Goal: Task Accomplishment & Management: Manage account settings

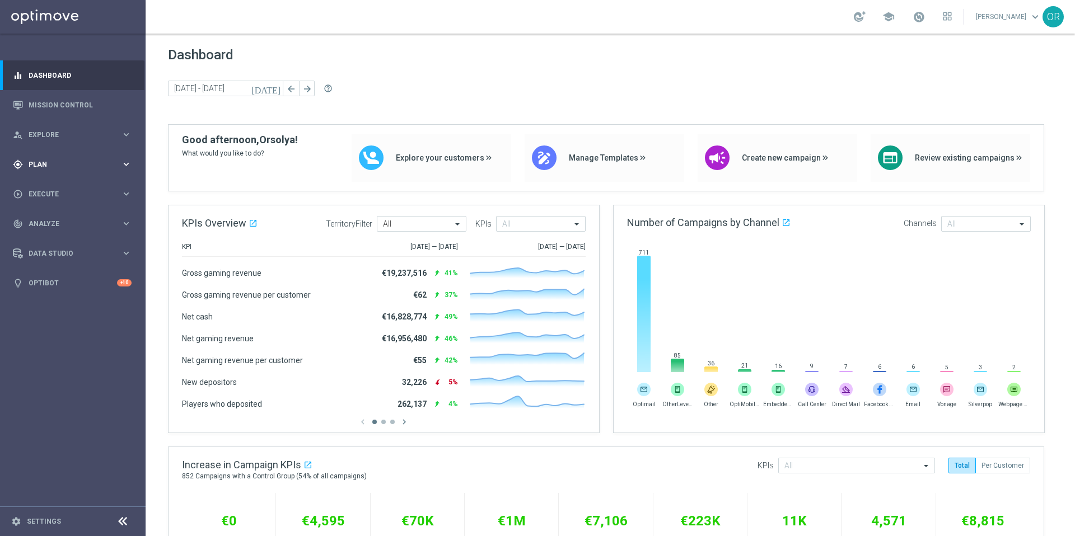
click at [58, 164] on span "Plan" at bounding box center [75, 164] width 92 height 7
click at [61, 222] on span "Templates" at bounding box center [70, 221] width 80 height 7
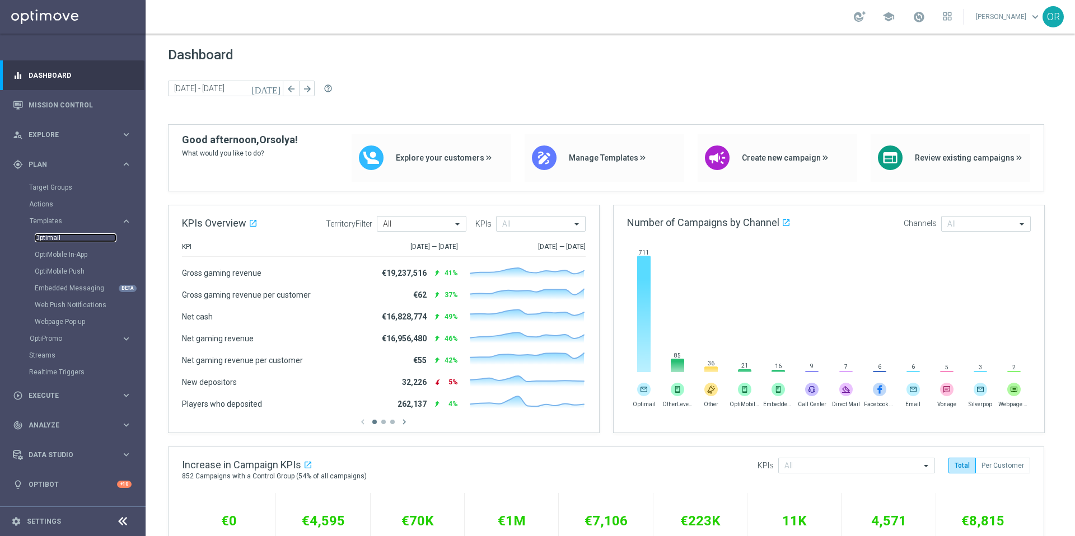
click at [69, 239] on link "Optimail" at bounding box center [76, 237] width 82 height 9
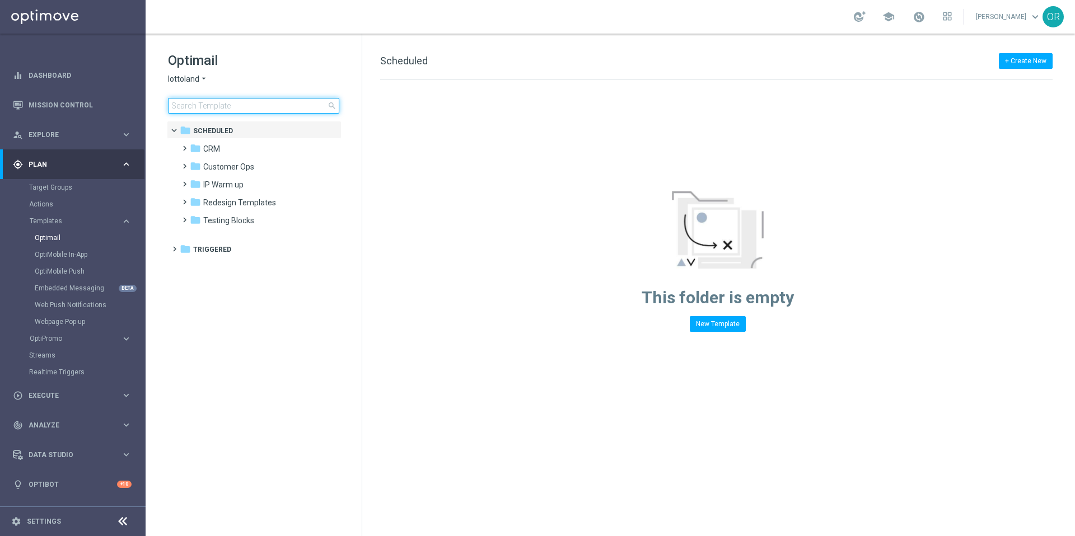
click at [251, 104] on input at bounding box center [253, 106] width 171 height 16
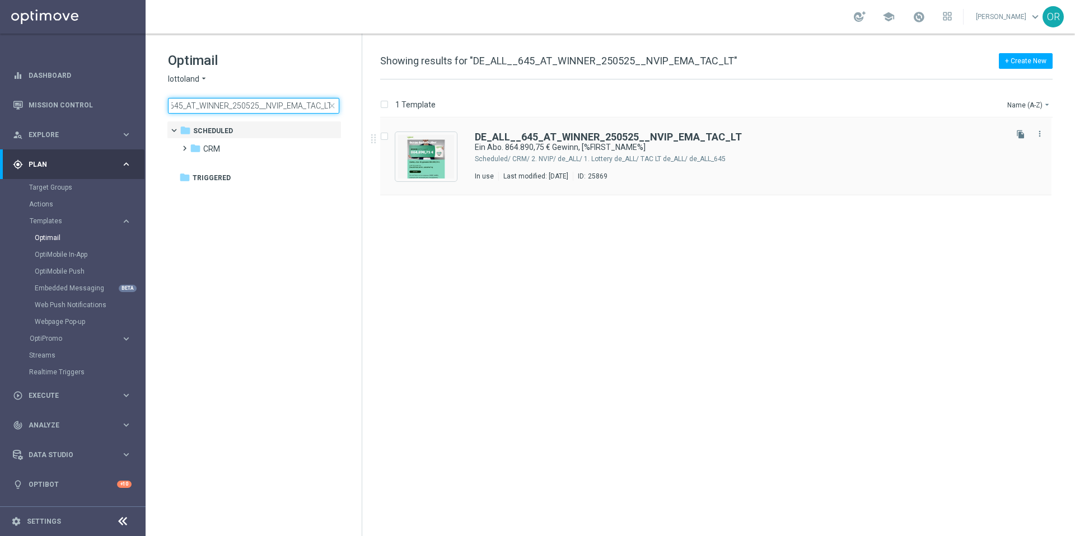
type input "DE_ALL__645_AT_WINNER_250525__NVIP_EMA_TAC_LT"
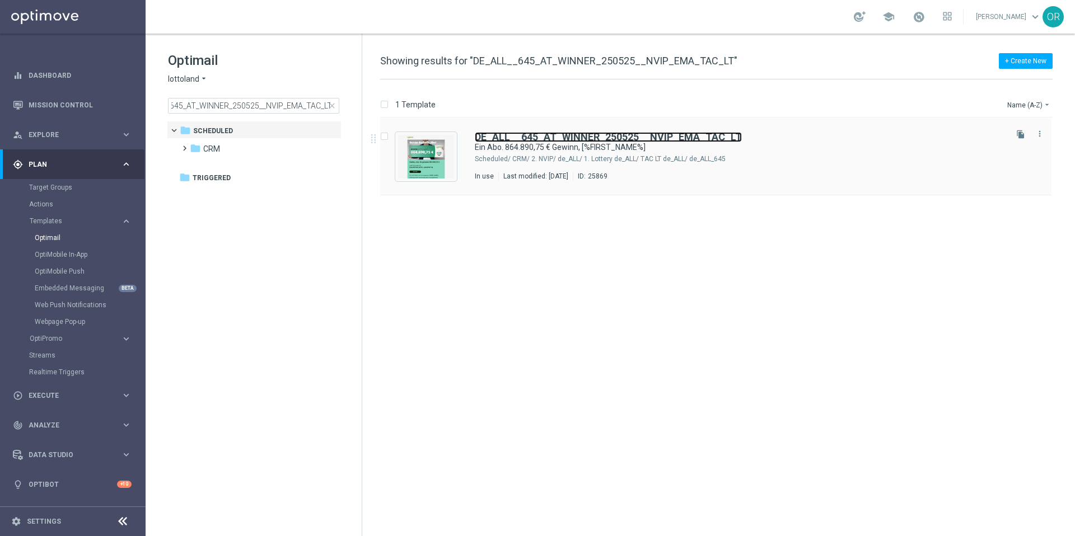
click at [578, 135] on b "DE_ALL__645_AT_WINNER_250525__NVIP_EMA_TAC_LT" at bounding box center [608, 137] width 267 height 12
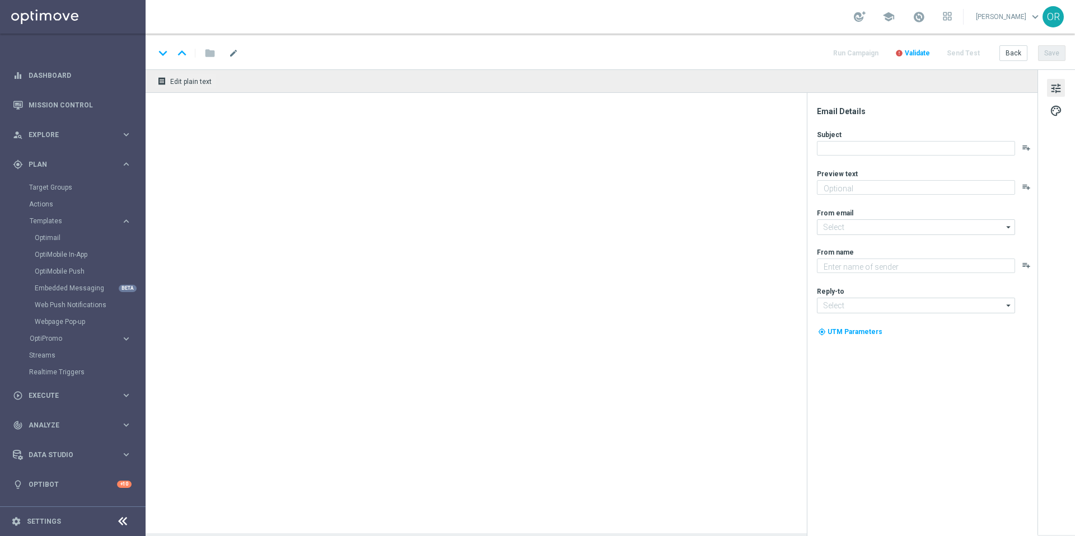
type textarea "Automatisch jeden Jackpot spielen mit unseren Abos."
type input "[EMAIL_ADDRESS][DOMAIN_NAME]"
type textarea "Lottoland"
type input "[EMAIL_ADDRESS][DOMAIN_NAME]"
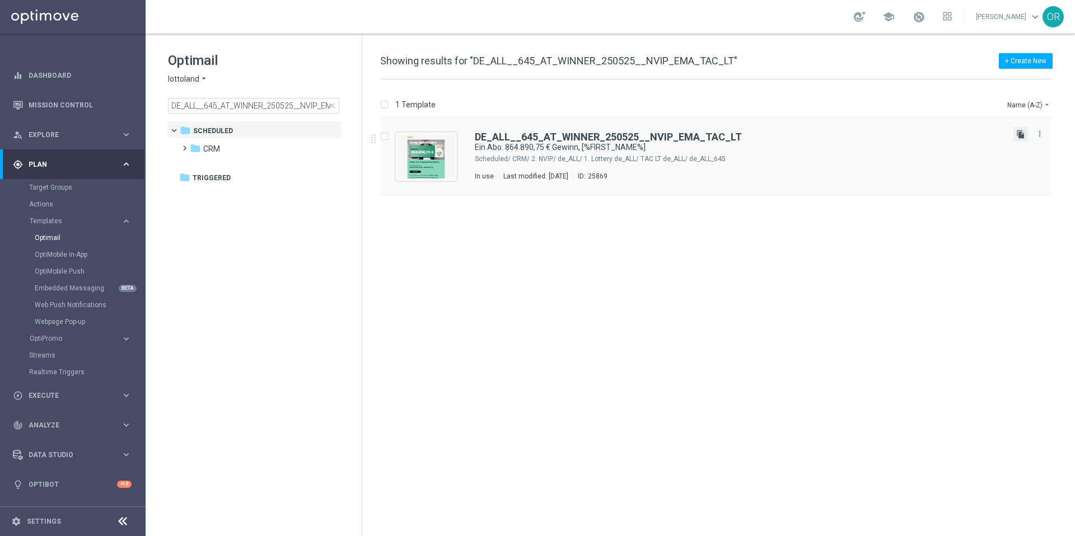
click at [1019, 136] on icon "file_copy" at bounding box center [1020, 134] width 9 height 9
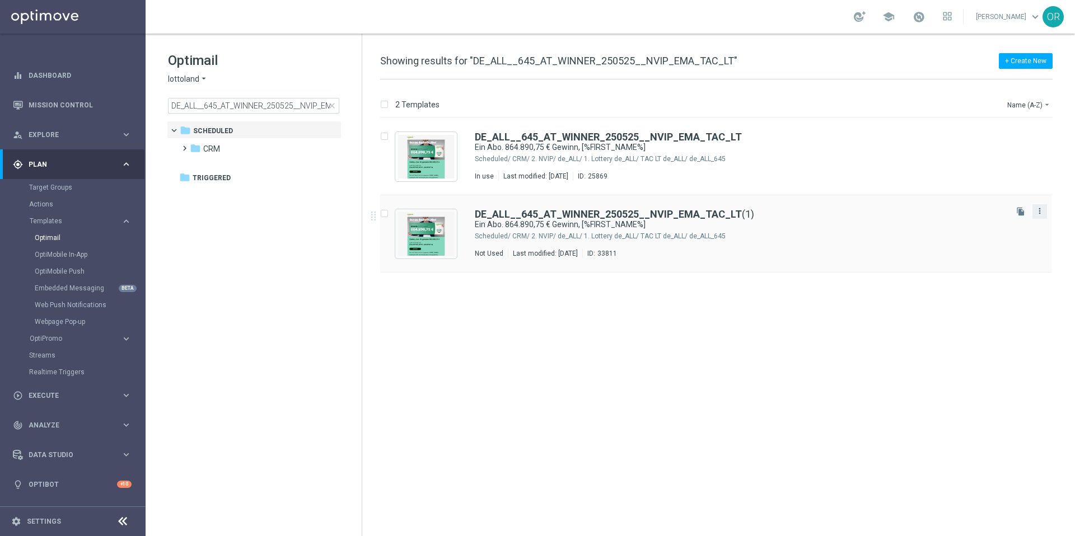
click at [1043, 212] on icon "more_vert" at bounding box center [1039, 211] width 9 height 9
click at [980, 236] on span "Copy To" at bounding box center [973, 239] width 25 height 8
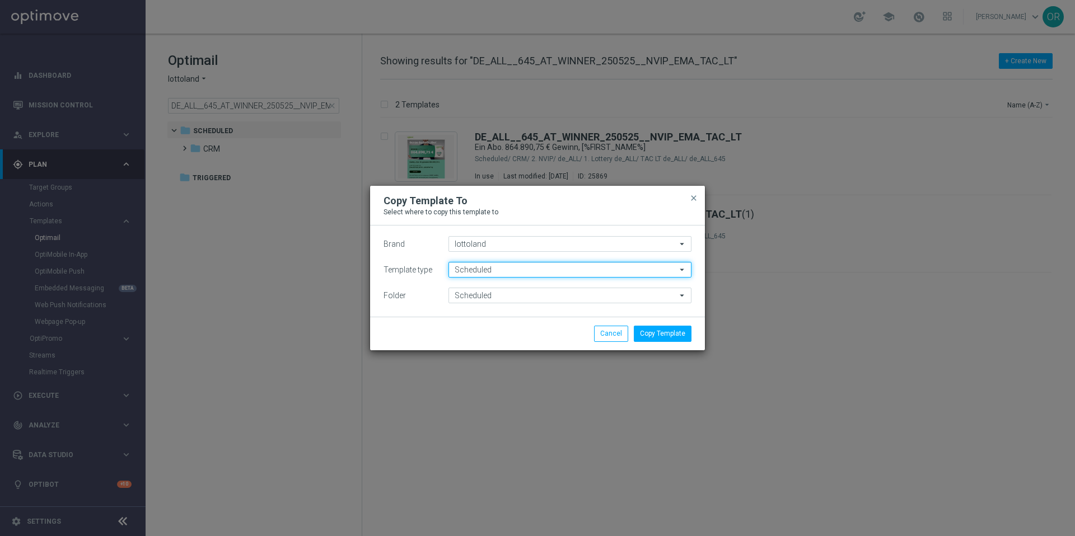
click at [540, 272] on input "Scheduled" at bounding box center [569, 270] width 243 height 16
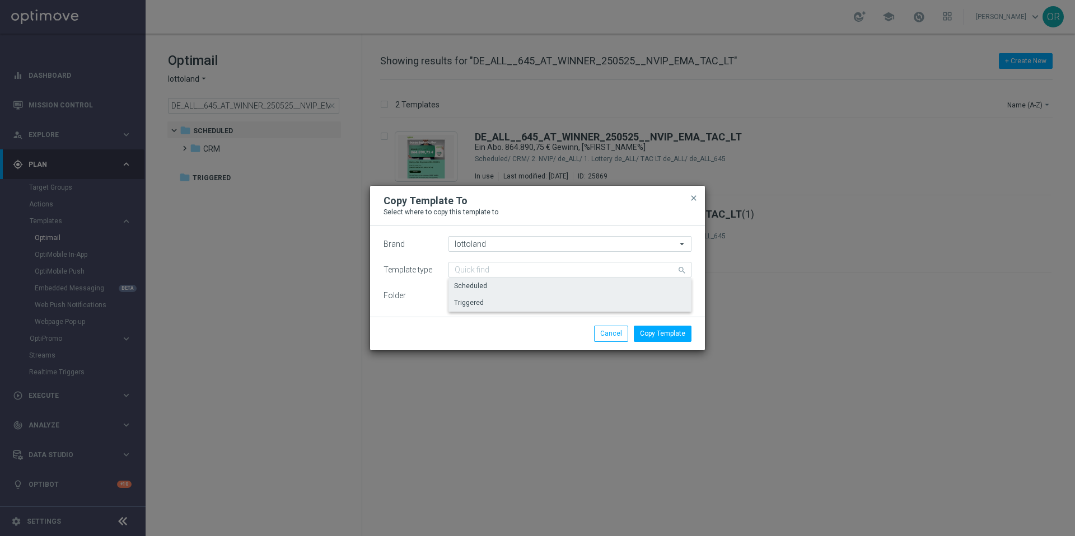
click at [505, 304] on div "Triggered" at bounding box center [569, 303] width 243 height 16
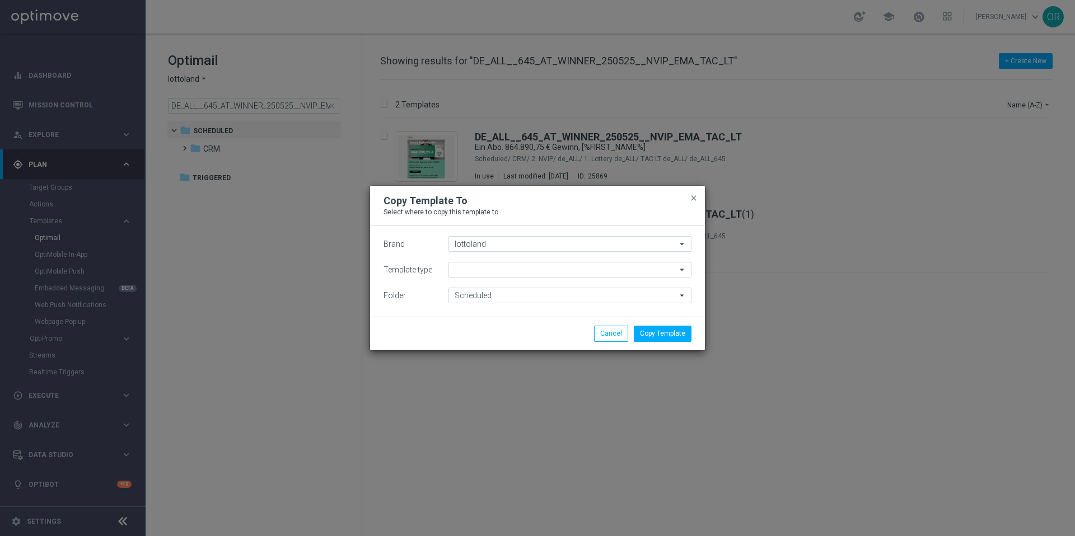
type input "Triggered"
click at [504, 298] on input "Triggered" at bounding box center [569, 296] width 243 height 16
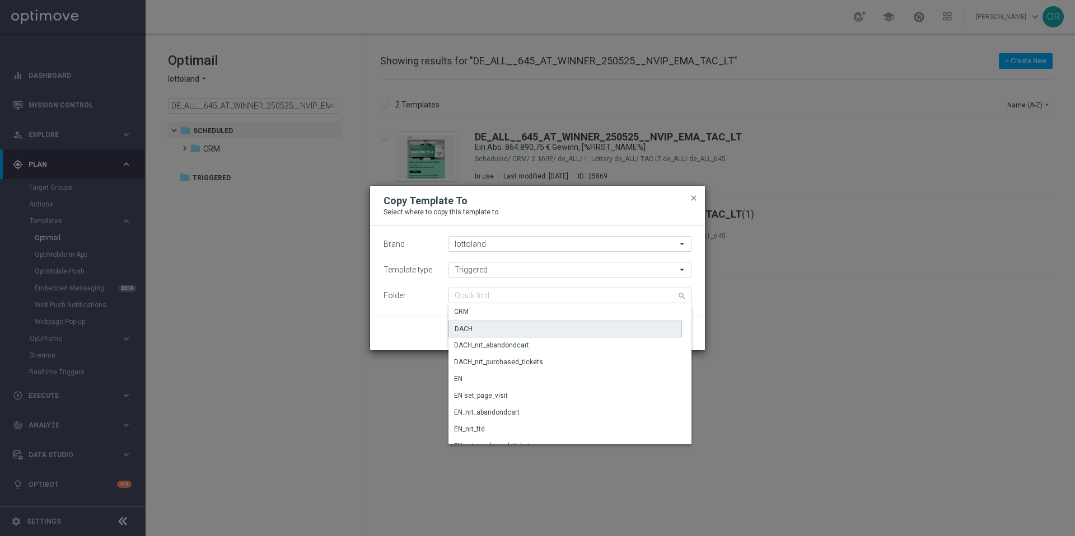
click at [483, 331] on div "DACH" at bounding box center [564, 329] width 233 height 17
type input "DACH"
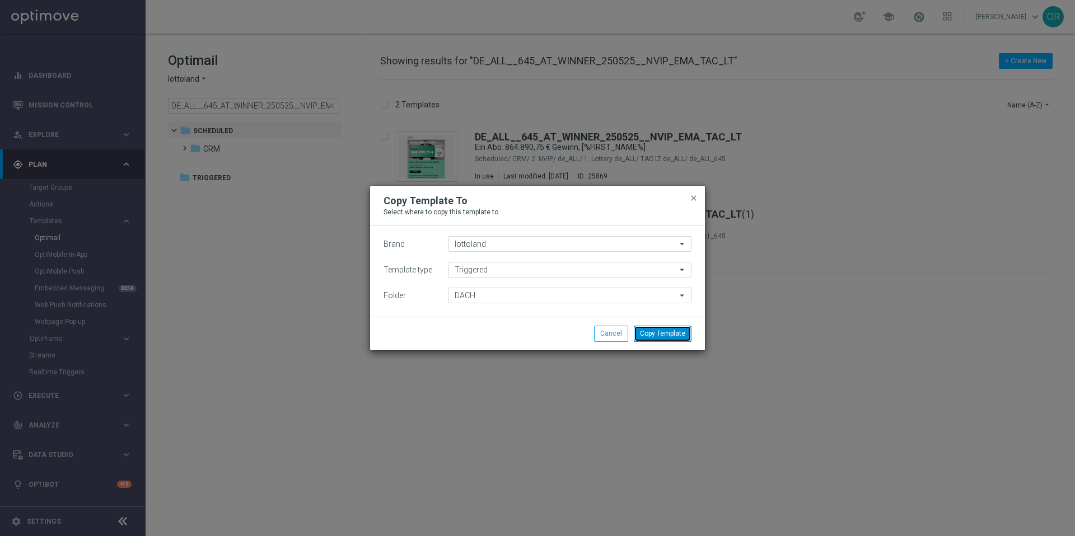
click at [678, 335] on button "Copy Template" at bounding box center [663, 334] width 58 height 16
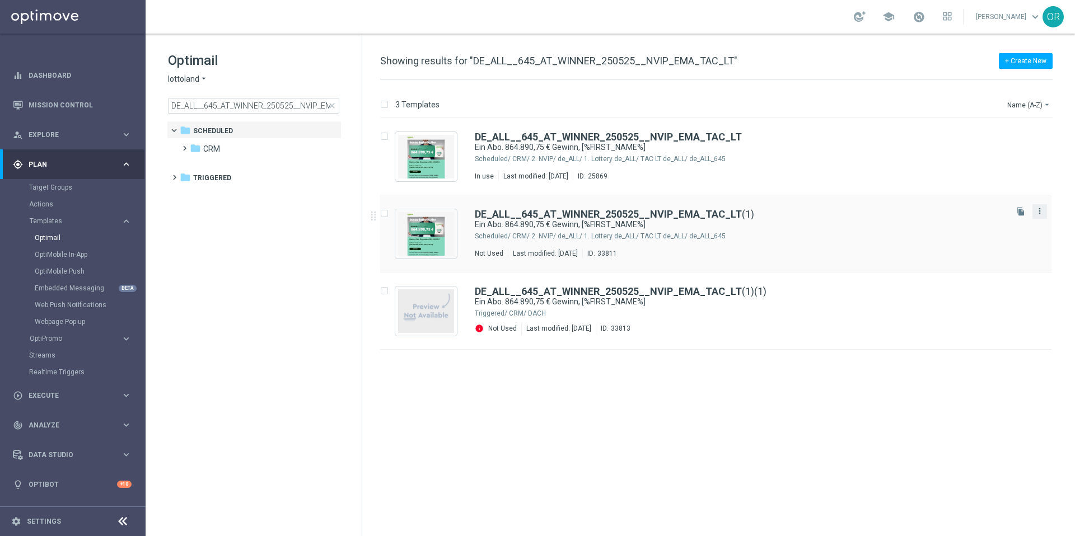
click at [1038, 210] on icon "more_vert" at bounding box center [1039, 211] width 9 height 9
click at [991, 251] on div "Delete" at bounding box center [995, 255] width 68 height 8
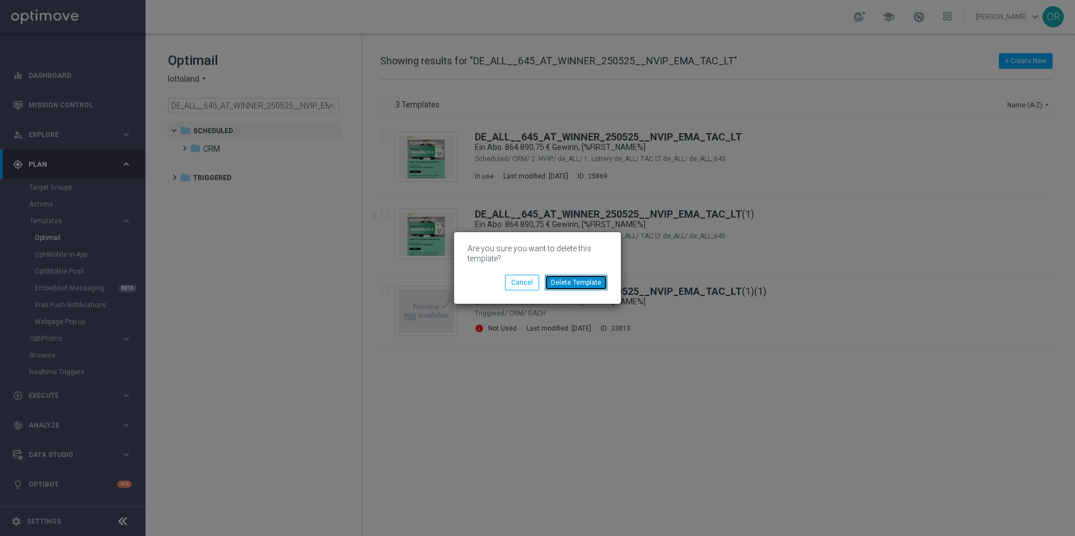
click at [576, 280] on button "Delete Template" at bounding box center [576, 283] width 63 height 16
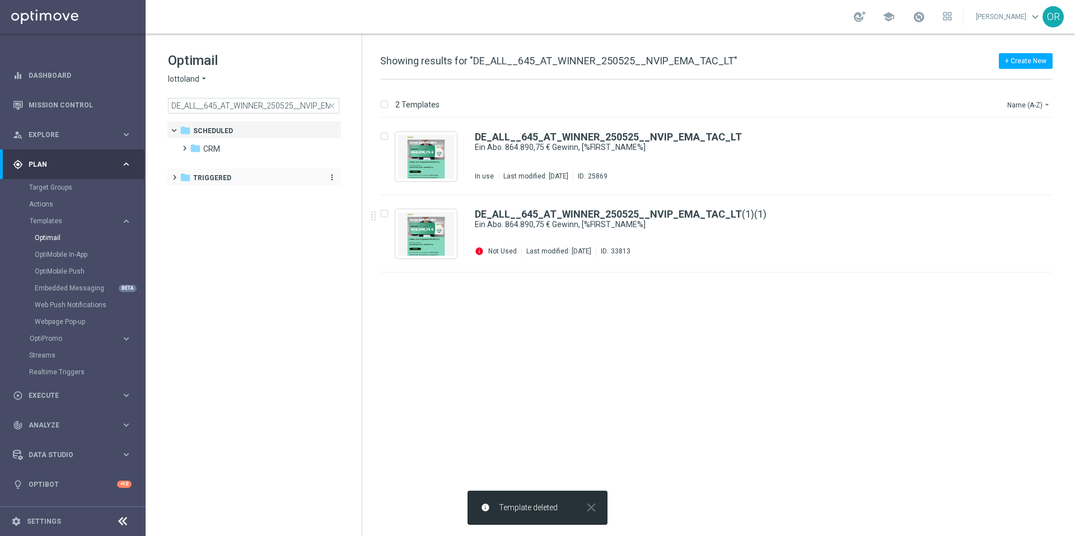
click at [260, 180] on div "folder Triggered" at bounding box center [248, 178] width 137 height 13
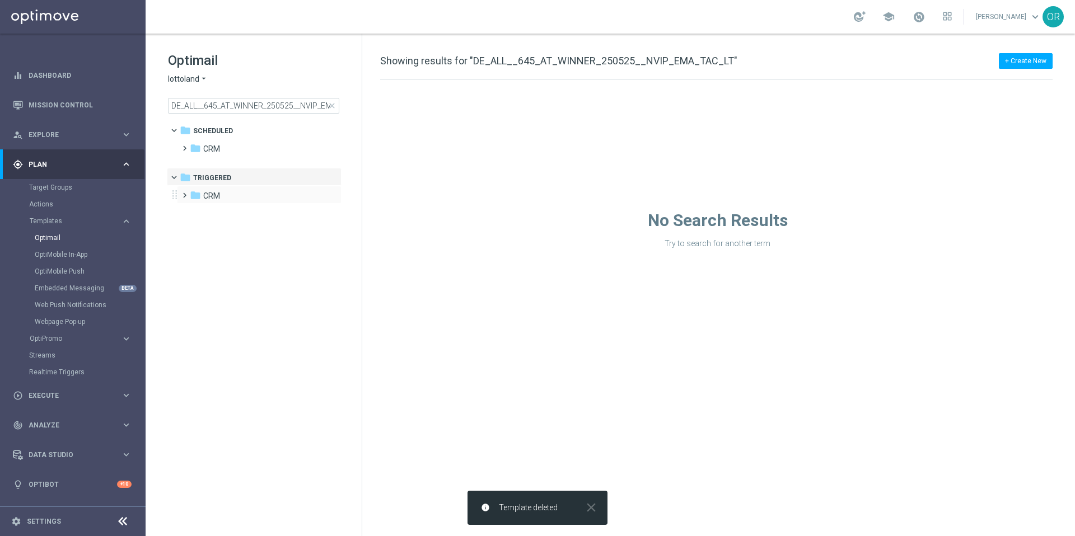
click at [202, 203] on div "folder CRM more_vert" at bounding box center [259, 195] width 165 height 18
click at [210, 199] on span "CRM" at bounding box center [211, 196] width 17 height 10
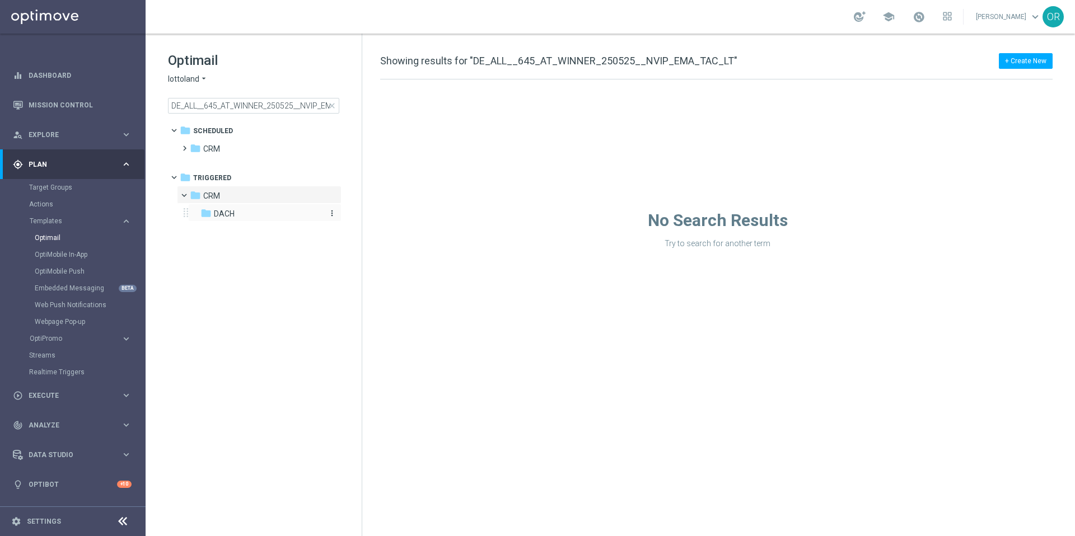
click at [217, 216] on span "DACH" at bounding box center [224, 214] width 21 height 10
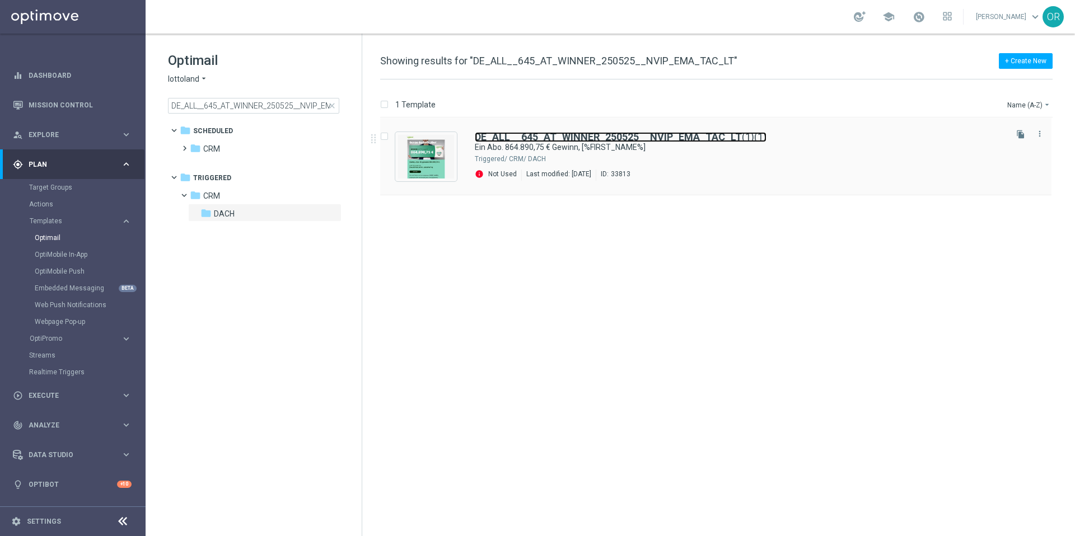
click at [695, 136] on b "DE_ALL__645_AT_WINNER_250525__NVIP_EMA_TAC_LT" at bounding box center [608, 137] width 267 height 12
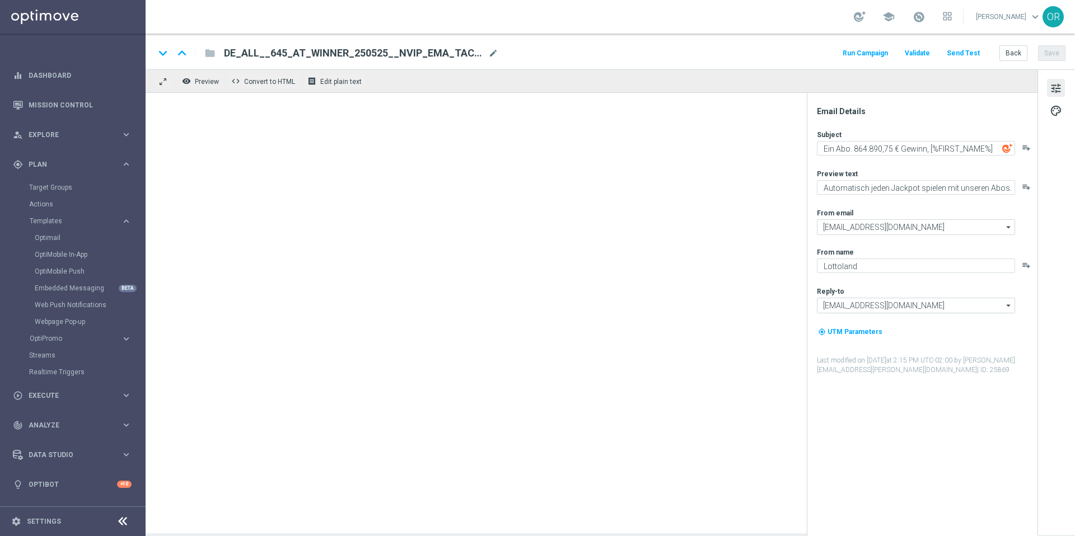
type input "[EMAIL_ADDRESS][DOMAIN_NAME]"
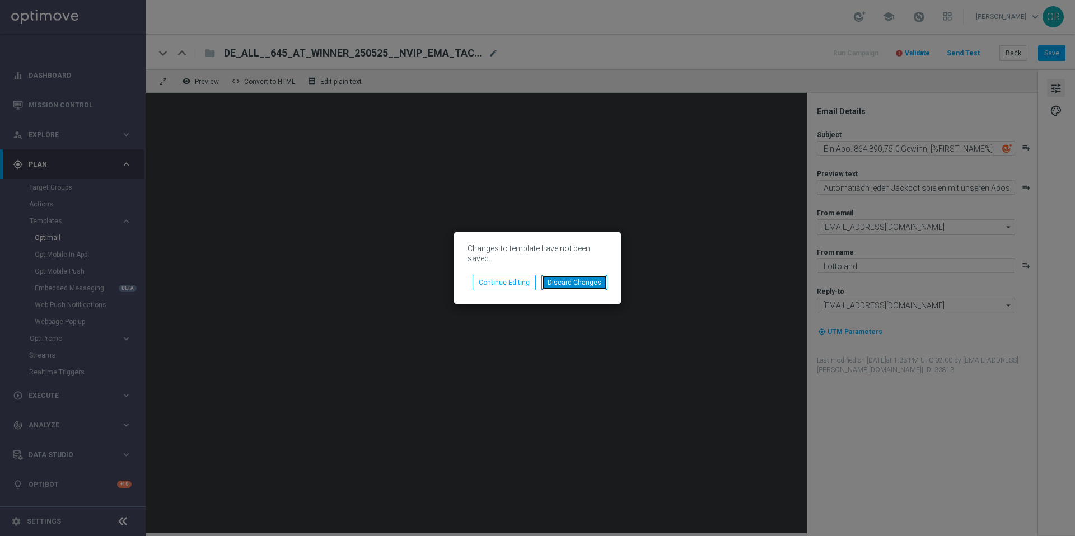
click at [591, 283] on button "Discard Changes" at bounding box center [574, 283] width 66 height 16
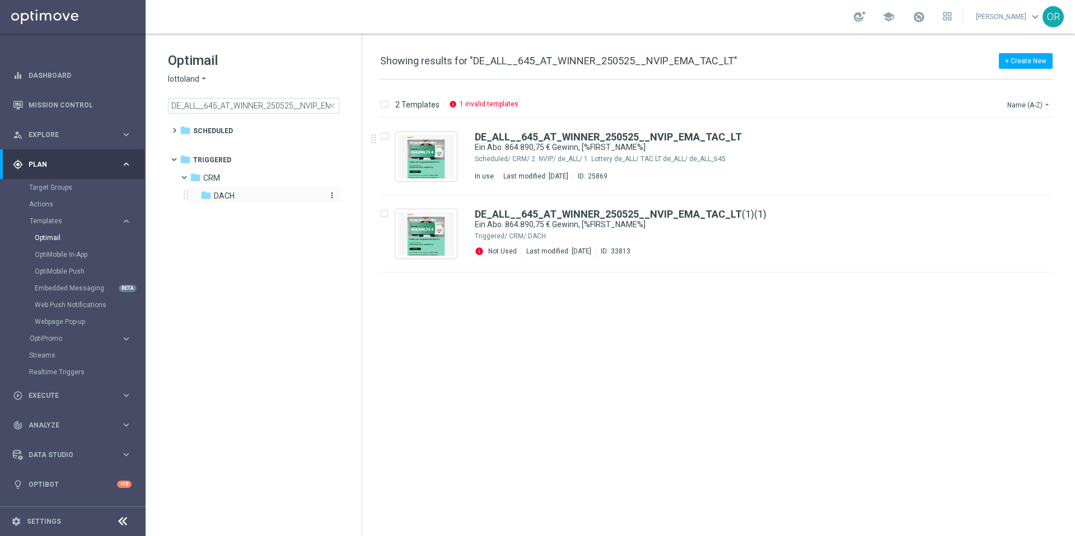
click at [225, 195] on span "DACH" at bounding box center [224, 196] width 21 height 10
click at [1042, 209] on icon "more_vert" at bounding box center [1039, 211] width 9 height 9
click at [985, 254] on div "Delete" at bounding box center [995, 255] width 68 height 8
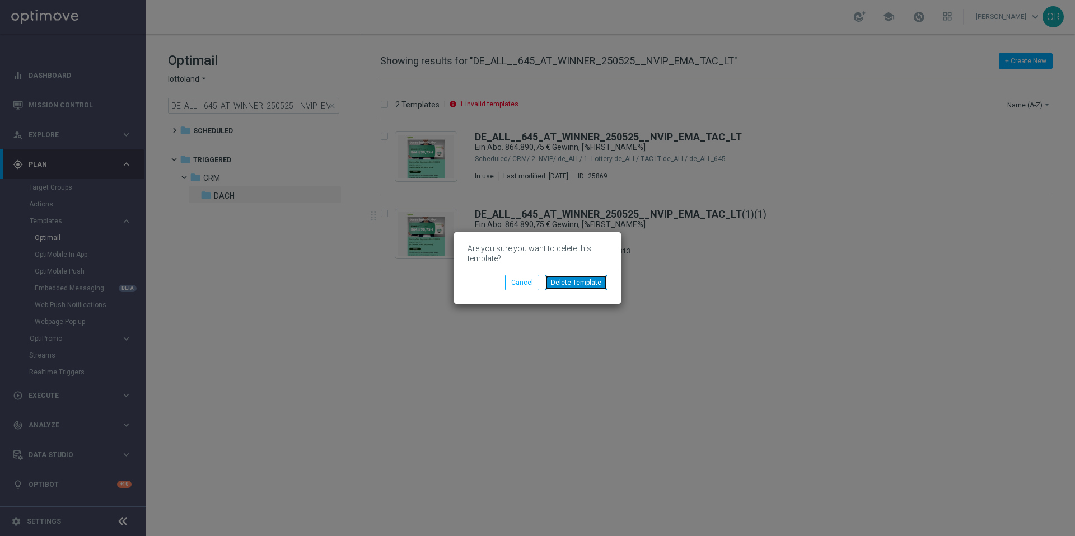
click at [563, 283] on button "Delete Template" at bounding box center [576, 283] width 63 height 16
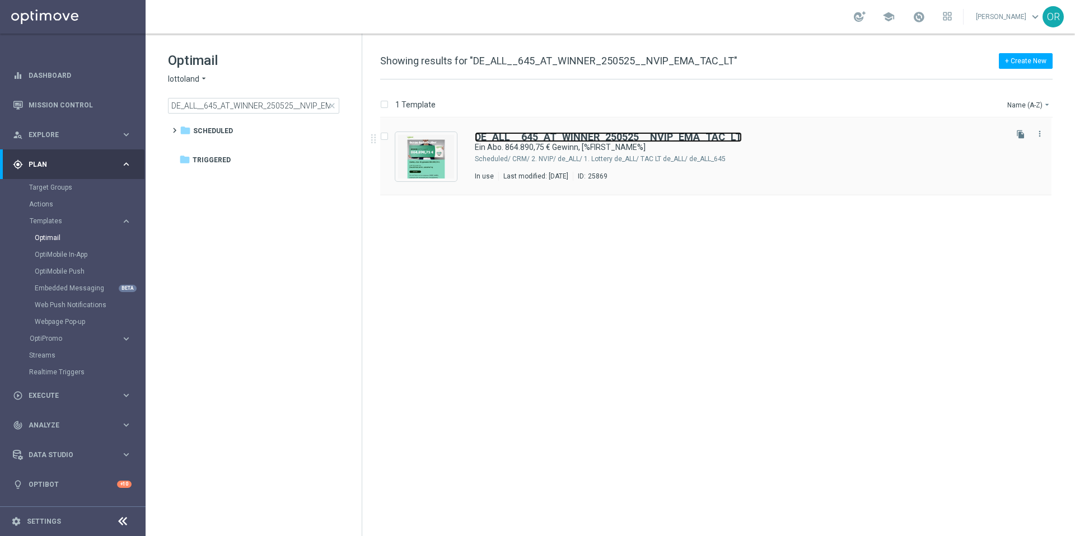
click at [666, 138] on b "DE_ALL__645_AT_WINNER_250525__NVIP_EMA_TAC_LT" at bounding box center [608, 137] width 267 height 12
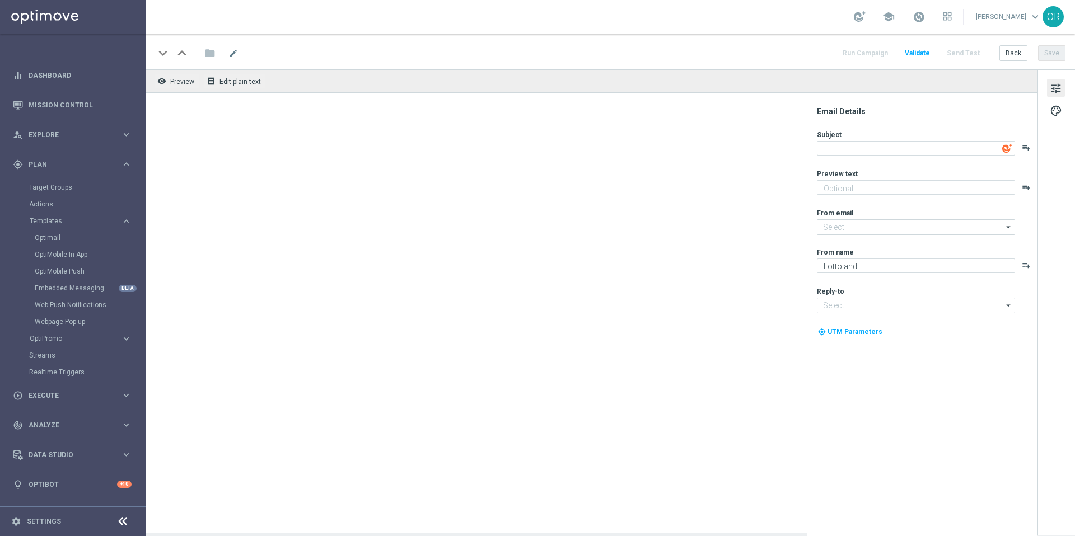
type input "[EMAIL_ADDRESS][DOMAIN_NAME]"
type textarea "Ein Abo. 864.890,75 € Gewinn, [%FIRST_NAME%]"
type textarea "Automatisch jeden Jackpot spielen mit unseren Abos."
type input "[EMAIL_ADDRESS][DOMAIN_NAME]"
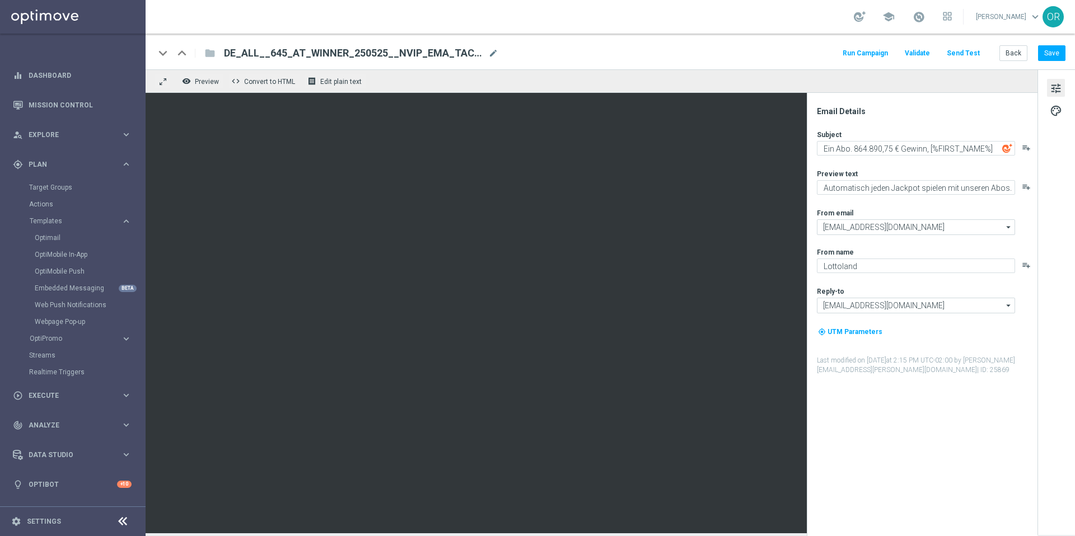
click at [369, 53] on span "DE_ALL__645_AT_WINNER_250525__NVIP_EMA_TAC_LT" at bounding box center [354, 52] width 260 height 13
click at [369, 53] on input "DE_ALL__645_AT_WINNER_250525__NVIP_EMA_TAC_LT" at bounding box center [363, 53] width 278 height 15
paste input "AT__WINNERSTORY__NVIP_EMA_T&T"
click at [350, 53] on input "AT__WINNERSTORY__NVIP_EMA_T&T_LT" at bounding box center [363, 53] width 278 height 15
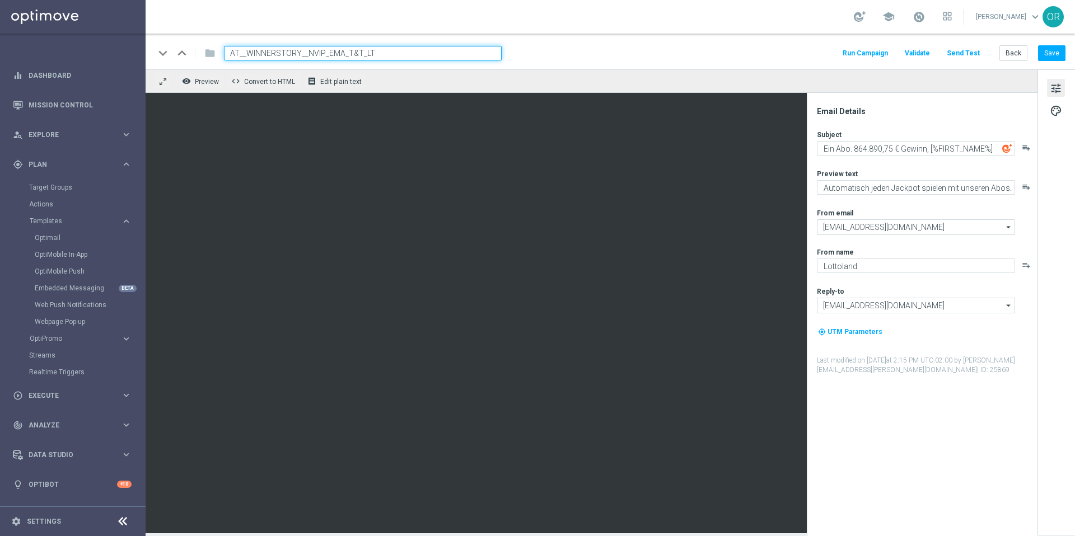
click at [350, 53] on input "AT__WINNERSTORY__NVIP_EMA_T&T_LT" at bounding box center [363, 53] width 278 height 15
paste input "DE_ALL"
type input "DE_ALL__WINNERSTORY__NVIP_EMA_T&T_LT"
click at [1055, 55] on button "Save" at bounding box center [1051, 53] width 27 height 16
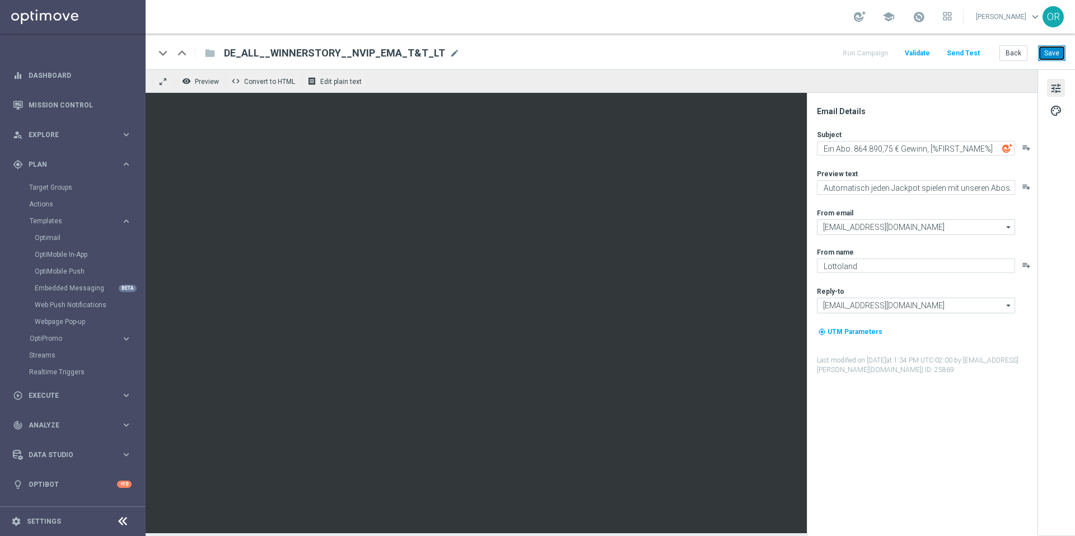
click at [1051, 56] on button "Save" at bounding box center [1051, 53] width 27 height 16
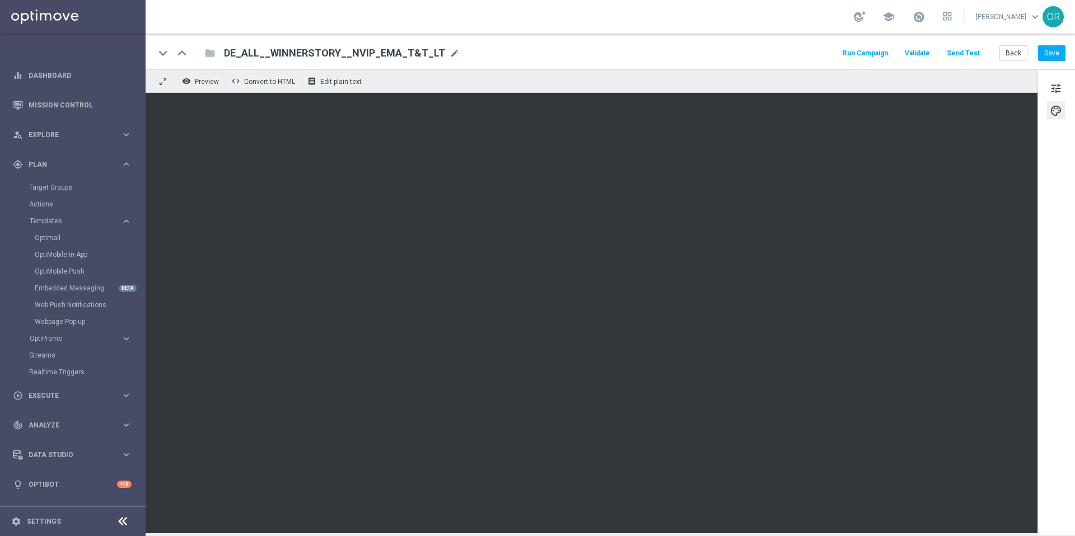
click at [278, 52] on span "DE_ALL__WINNERSTORY__NVIP_EMA_T&T_LT" at bounding box center [334, 52] width 221 height 13
click at [0, 0] on input "DE_ALL__WINNERSTORY__NVIP_EMA_T&T_LT" at bounding box center [0, 0] width 0 height 0
click at [278, 52] on input "DE_ALL__WINNERSTORY__NVIP_EMA_T&T_LT" at bounding box center [363, 53] width 278 height 15
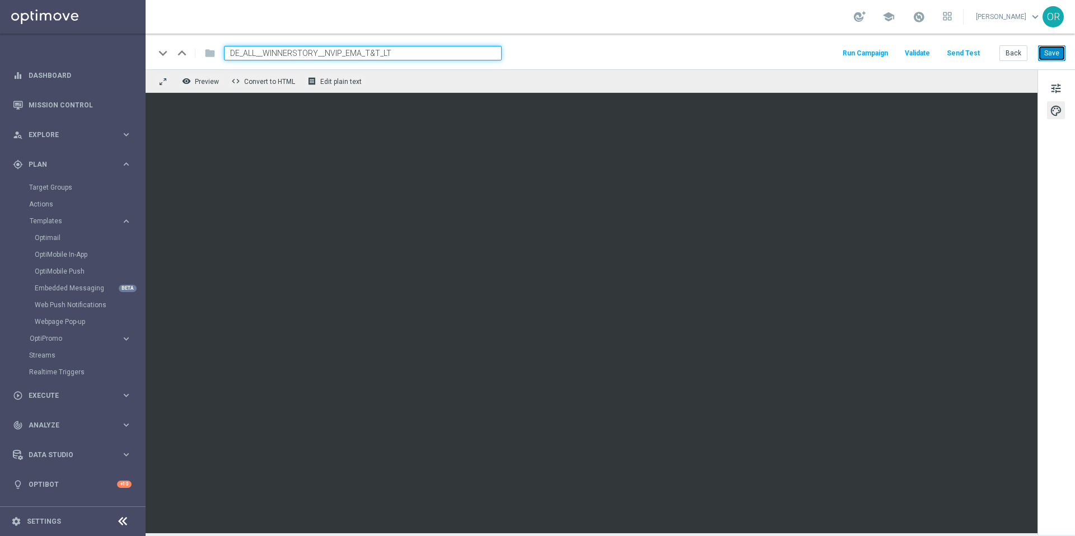
click at [1052, 56] on button "Save" at bounding box center [1051, 53] width 27 height 16
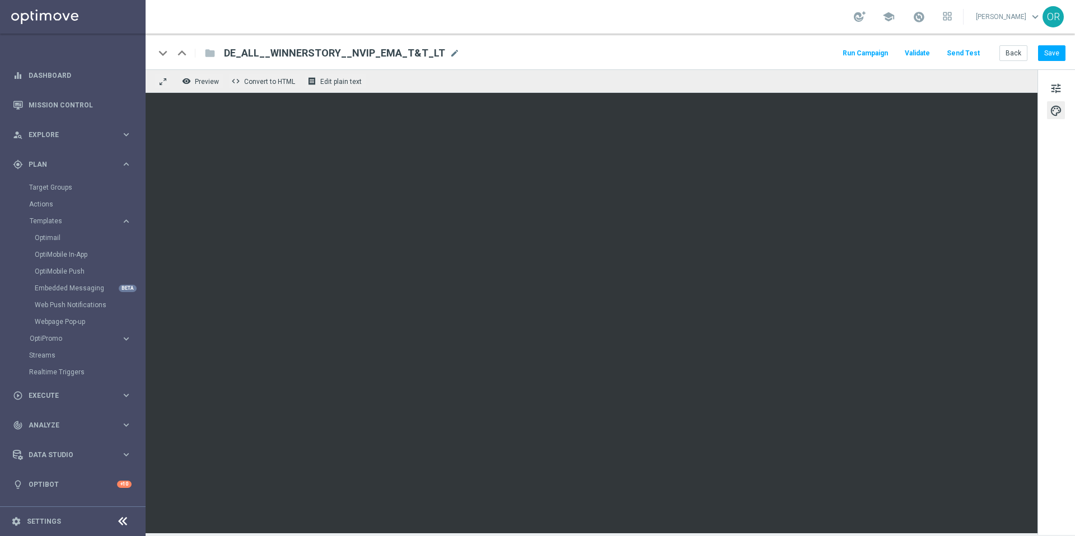
click at [210, 55] on div "folder" at bounding box center [204, 53] width 22 height 18
click at [163, 51] on div "keyboard_arrow_down" at bounding box center [163, 53] width 17 height 17
click at [55, 240] on link "Optimail" at bounding box center [76, 237] width 82 height 9
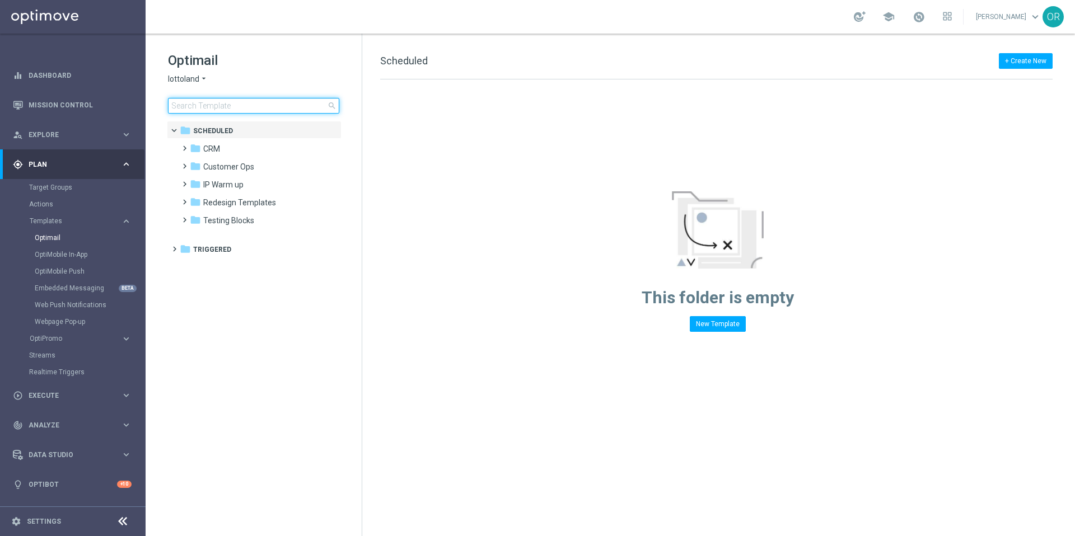
click at [271, 111] on input at bounding box center [253, 106] width 171 height 16
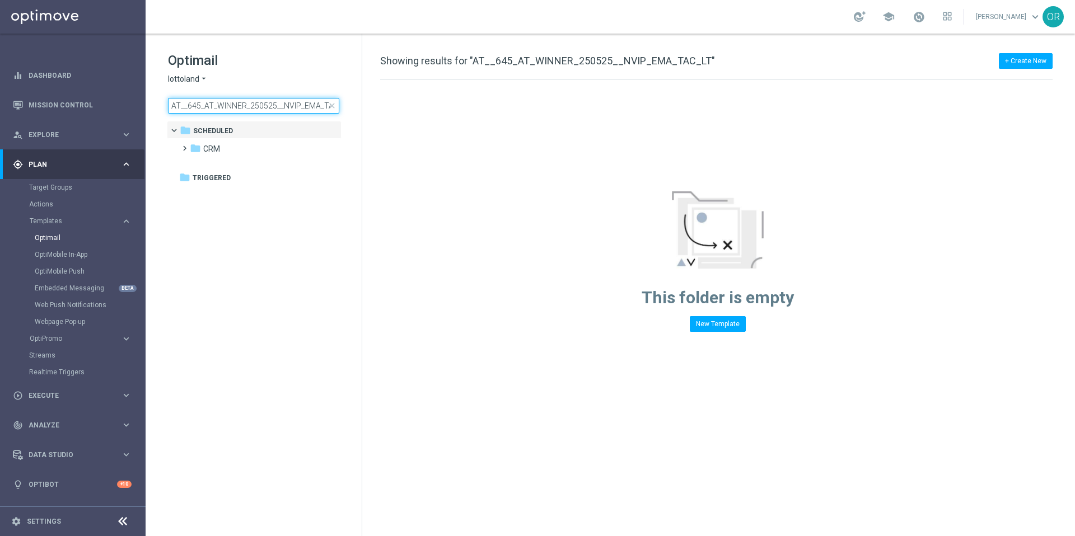
scroll to position [0, 17]
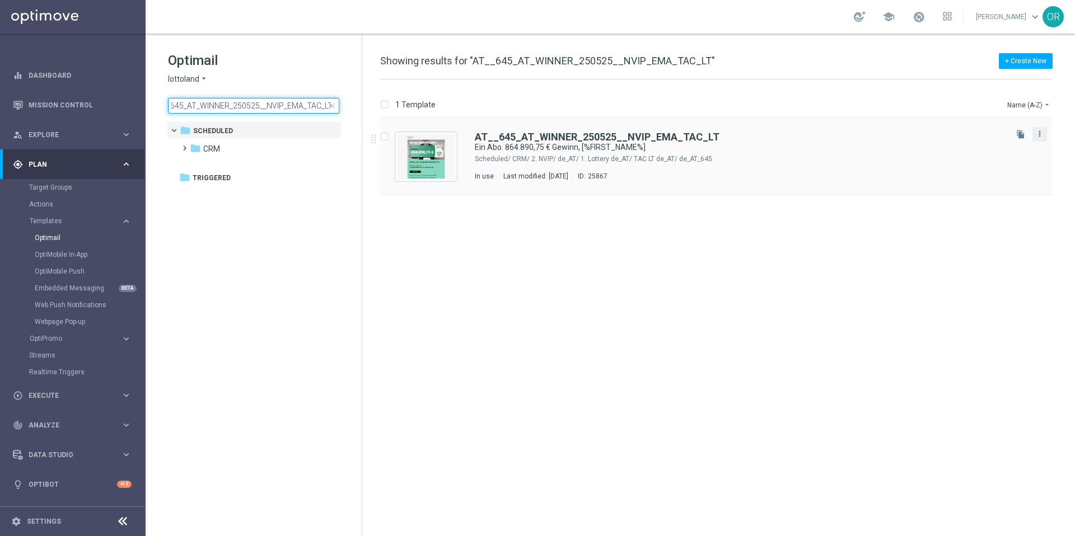
type input "AT__645_AT_WINNER_250525__NVIP_EMA_TAC_LT"
click at [1042, 136] on icon "more_vert" at bounding box center [1039, 133] width 9 height 9
click at [1003, 164] on div "Copy To" at bounding box center [995, 162] width 68 height 8
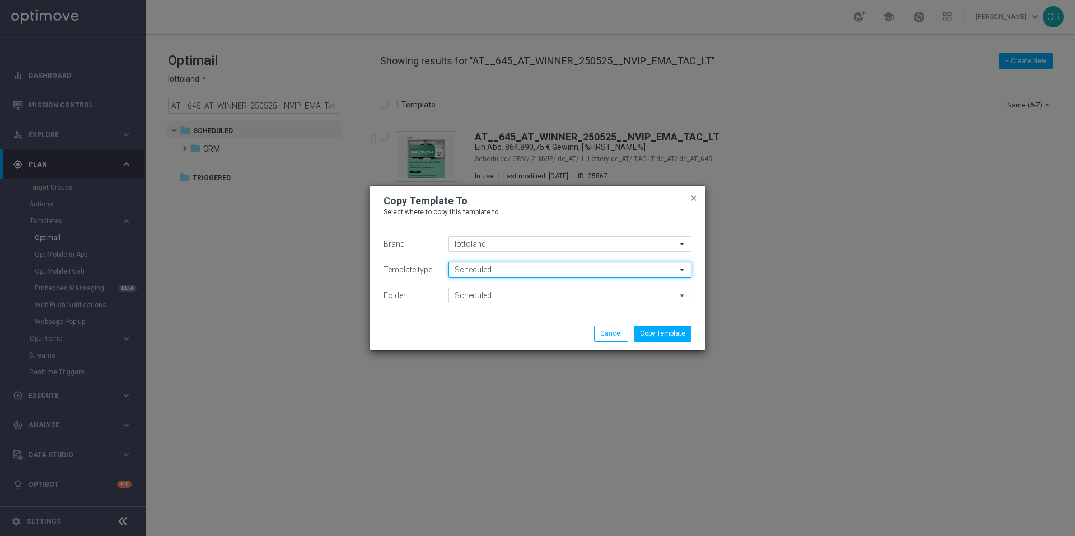
click at [559, 271] on input "Scheduled" at bounding box center [569, 270] width 243 height 16
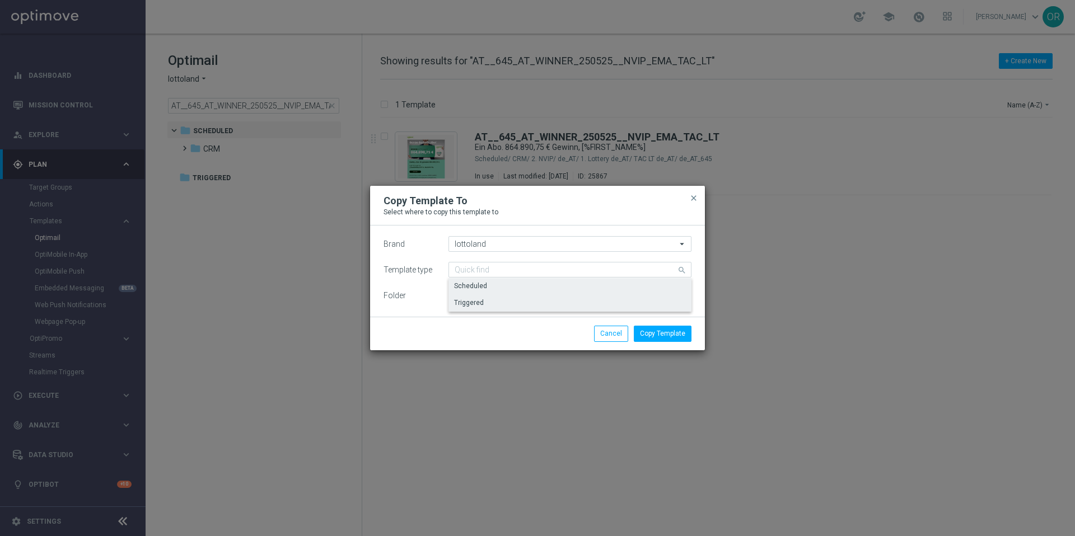
click at [509, 300] on div "Triggered" at bounding box center [569, 303] width 243 height 16
type input "Triggered"
click at [509, 300] on input "Triggered" at bounding box center [569, 296] width 243 height 16
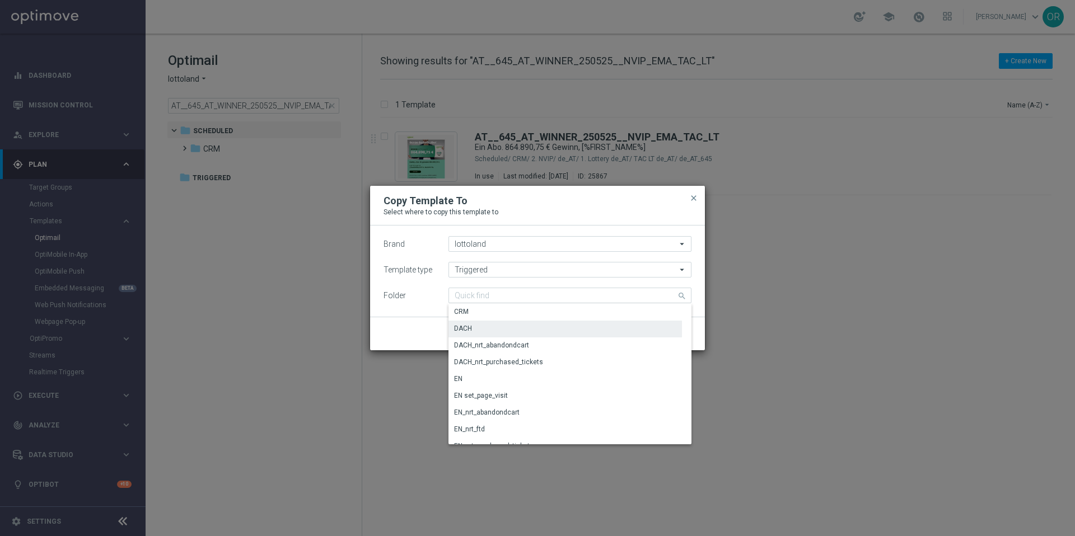
click at [488, 327] on div "DACH" at bounding box center [564, 329] width 233 height 16
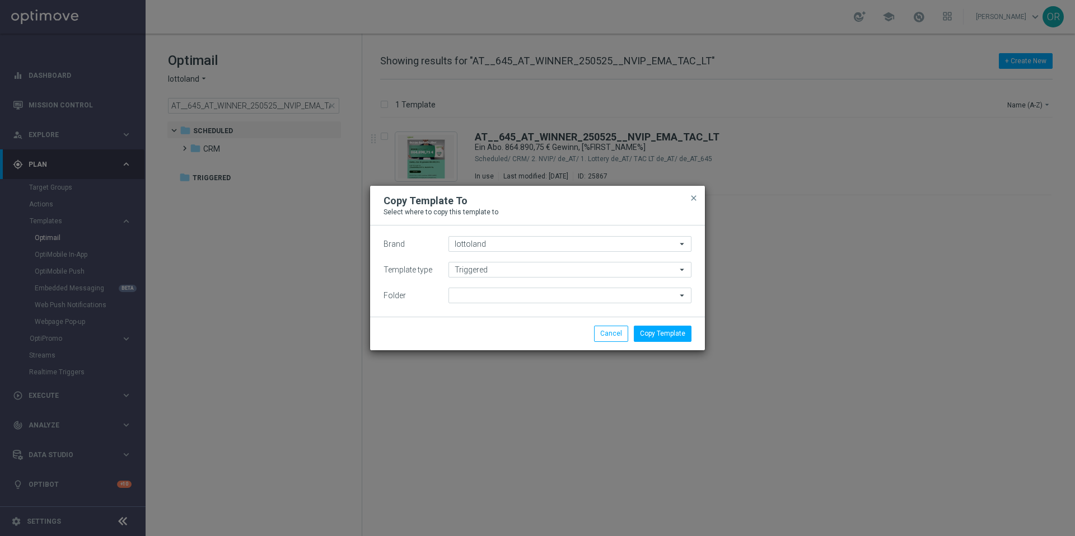
type input "DACH"
click at [659, 335] on button "Copy Template" at bounding box center [663, 334] width 58 height 16
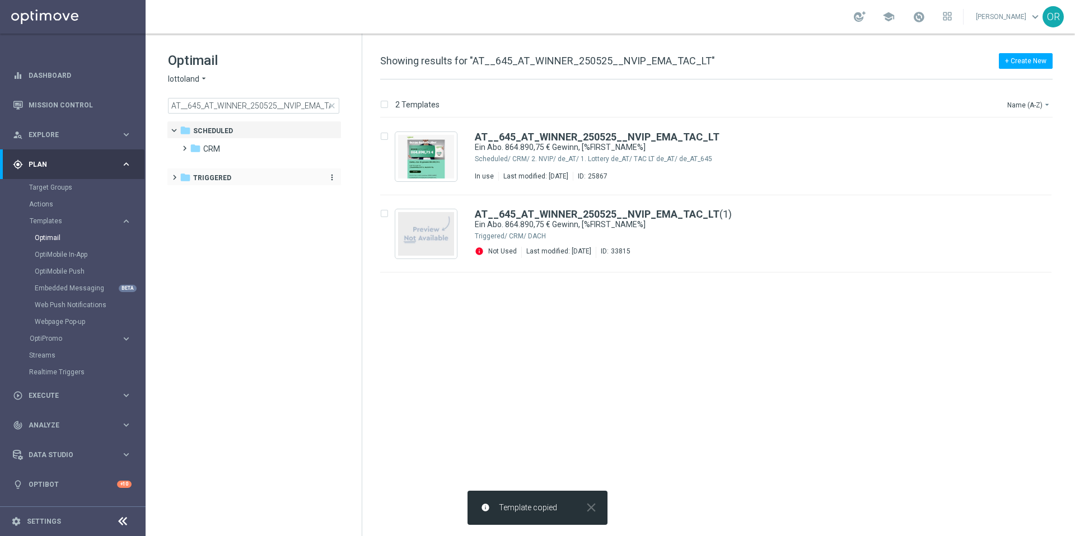
click at [236, 178] on div "folder Triggered" at bounding box center [248, 178] width 137 height 13
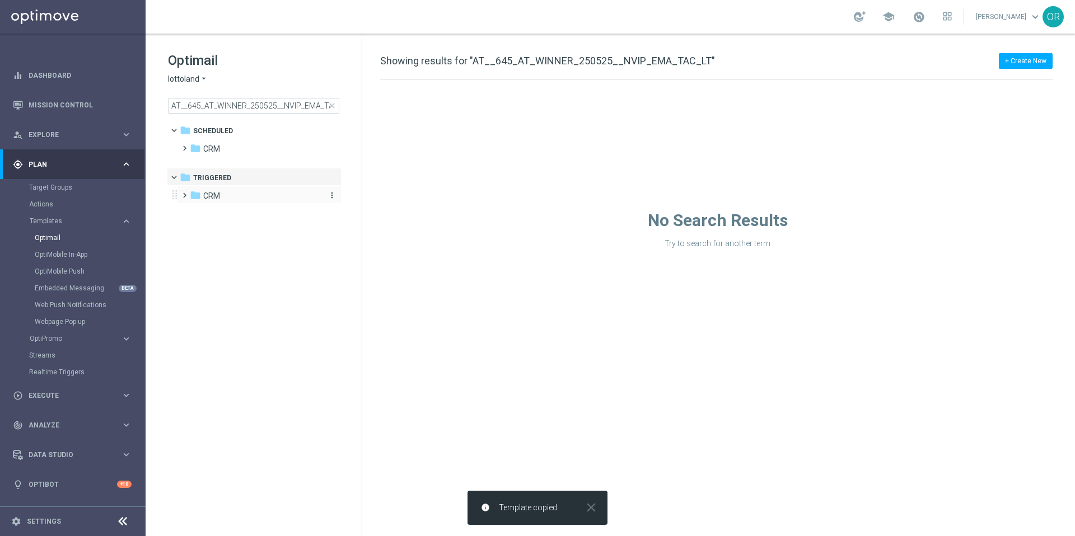
click at [228, 194] on div "folder CRM" at bounding box center [254, 196] width 129 height 13
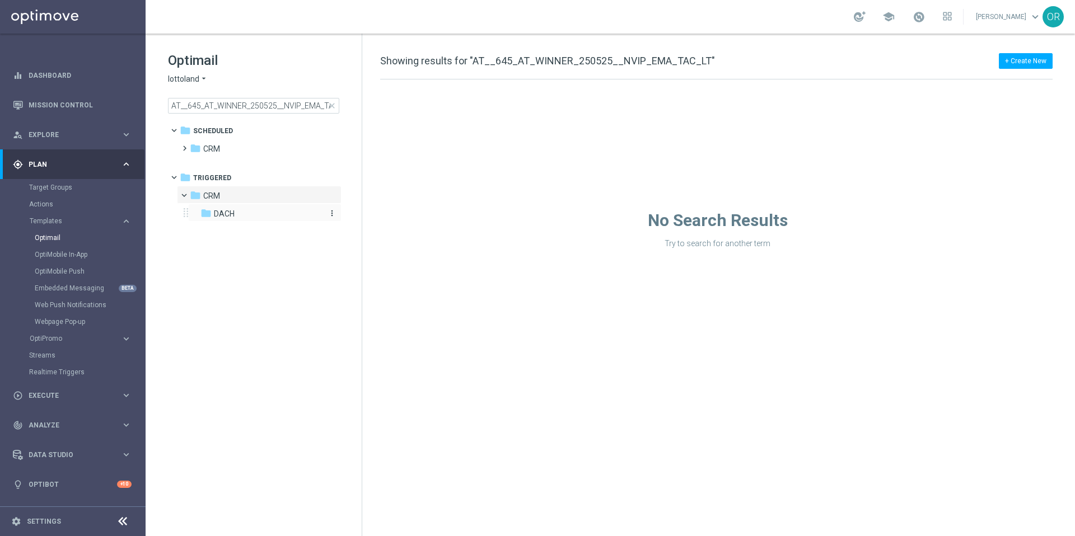
click at [228, 215] on span "DACH" at bounding box center [224, 214] width 21 height 10
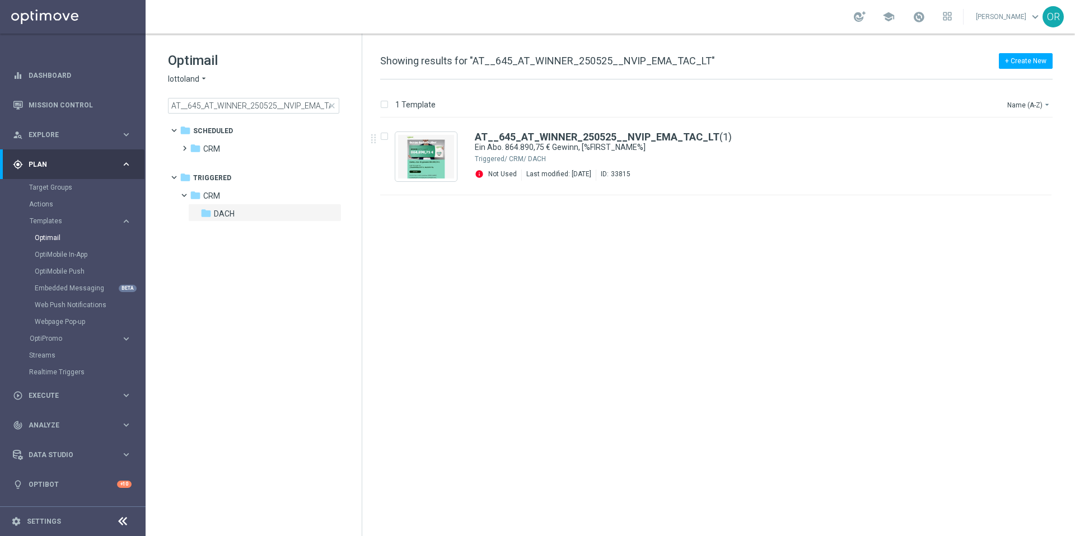
click at [331, 107] on span "close" at bounding box center [331, 105] width 9 height 9
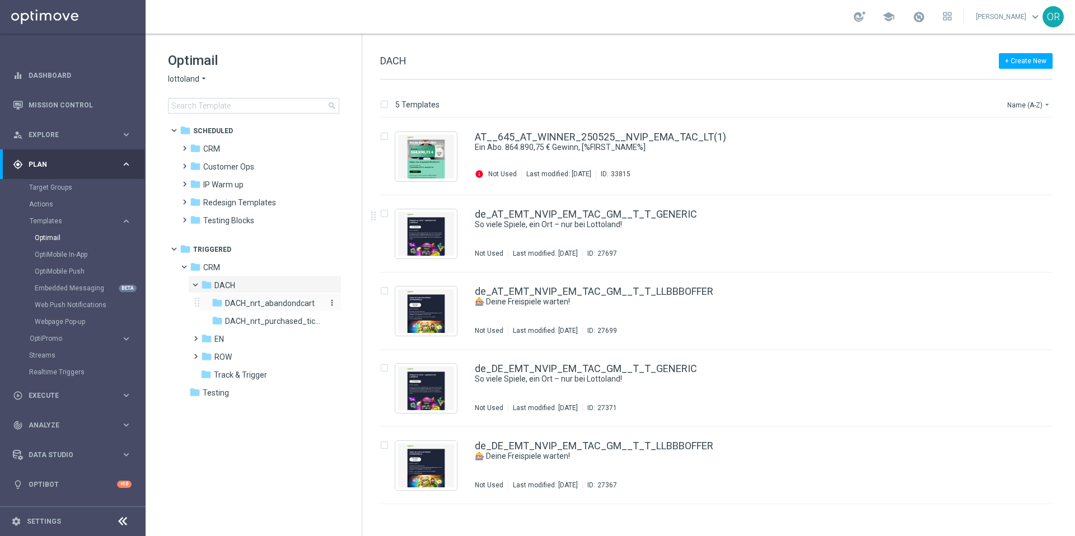
click at [331, 303] on icon "more_vert" at bounding box center [331, 302] width 9 height 9
click at [378, 305] on span "New Folder" at bounding box center [378, 305] width 34 height 9
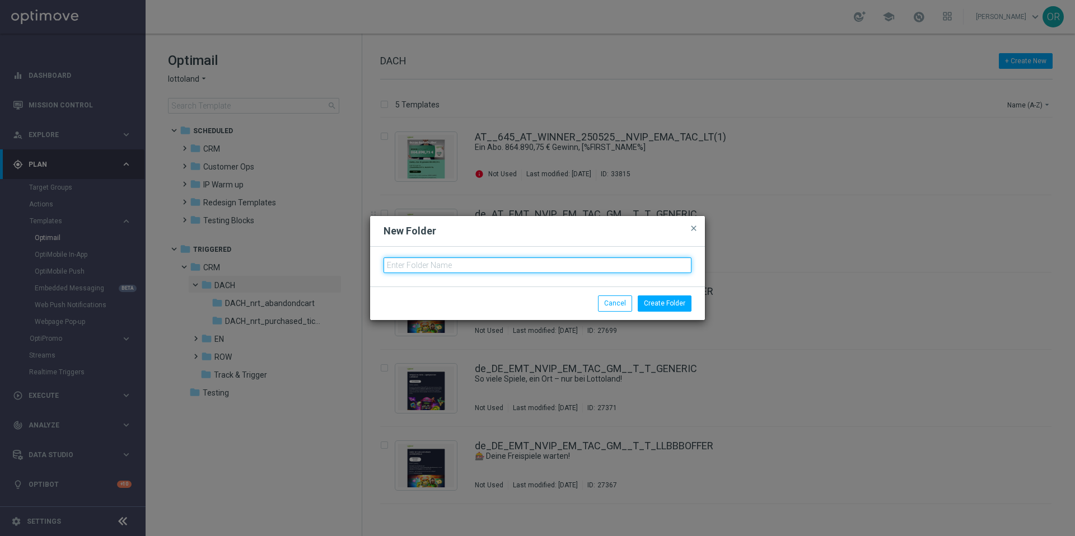
click at [457, 265] on input "text" at bounding box center [537, 266] width 308 height 16
type input "DACH_nrt_cancelledsubscription"
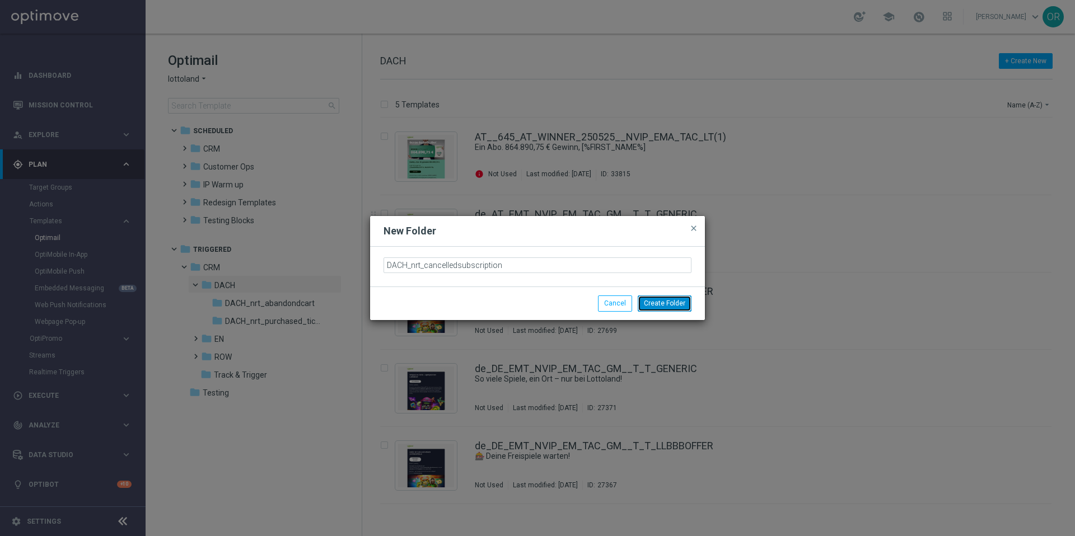
click at [663, 306] on button "Create Folder" at bounding box center [665, 304] width 54 height 16
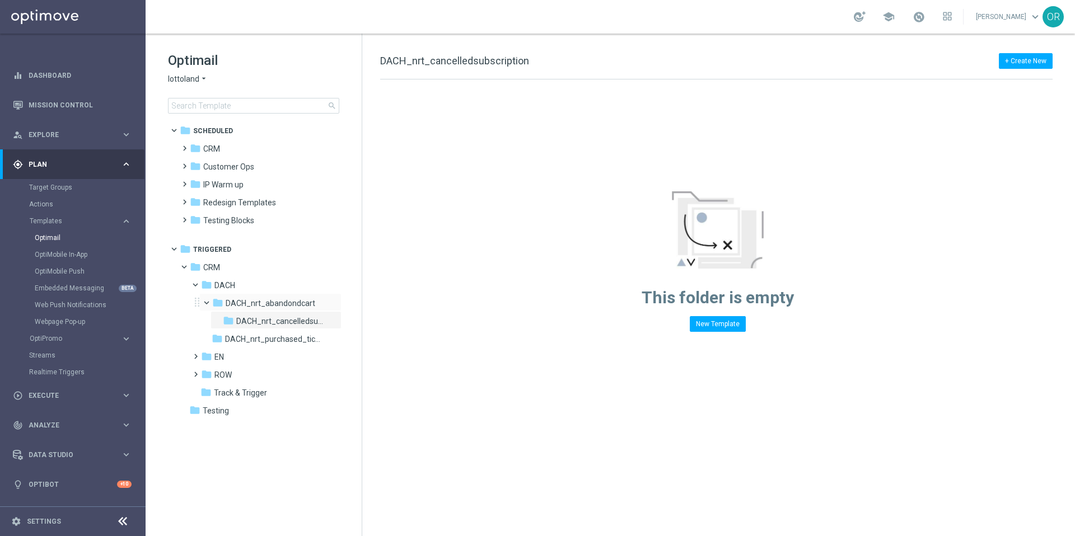
click at [209, 300] on span at bounding box center [211, 300] width 4 height 5
click at [207, 300] on span at bounding box center [204, 298] width 5 height 4
click at [333, 323] on icon "more_vert" at bounding box center [331, 320] width 9 height 9
click at [368, 338] on span "Move" at bounding box center [369, 338] width 17 height 9
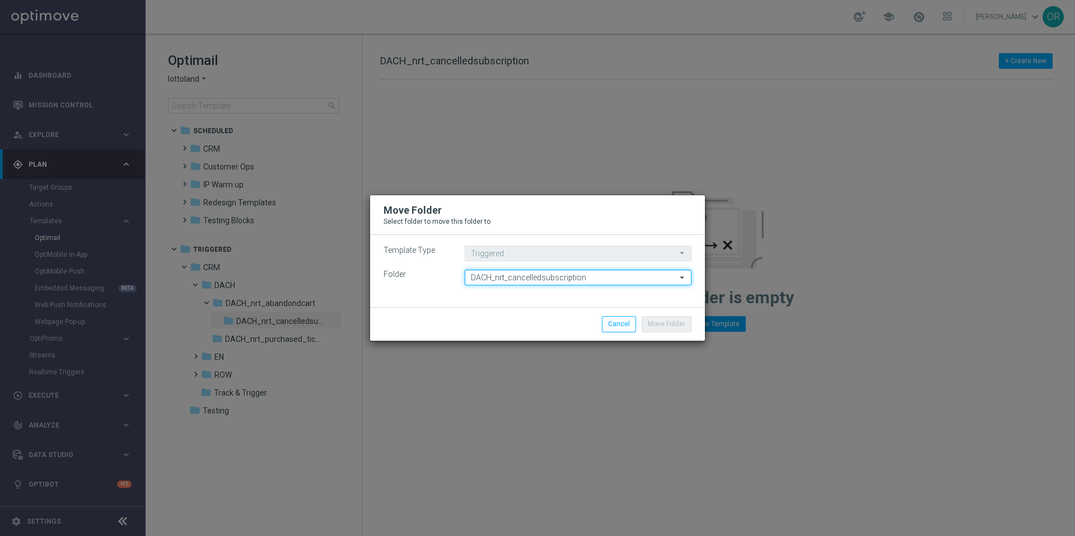
click at [591, 280] on input "DACH_nrt_cancelledsubscription" at bounding box center [578, 278] width 227 height 16
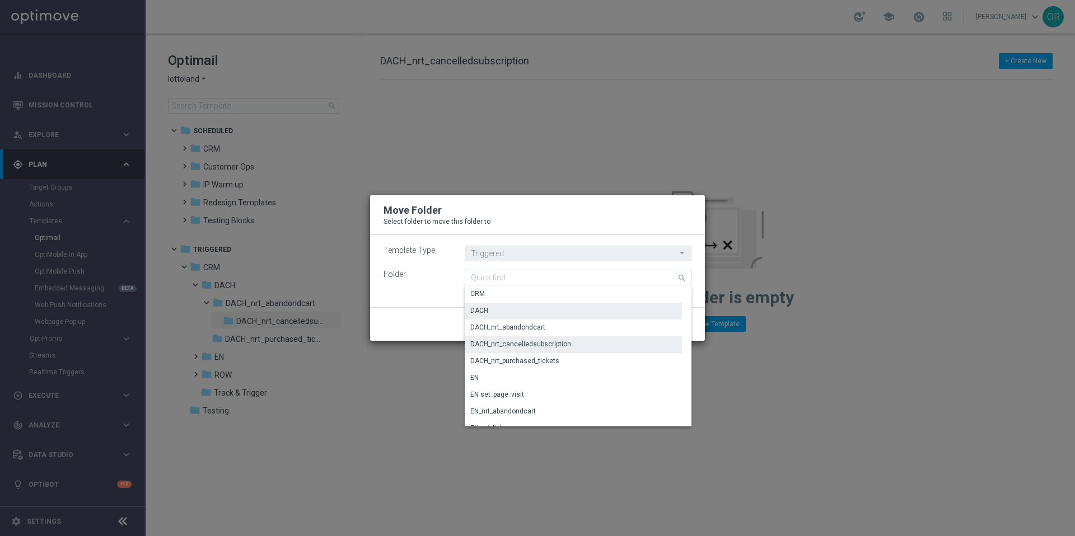
click at [523, 313] on div "DACH" at bounding box center [573, 311] width 217 height 16
type input "DACH"
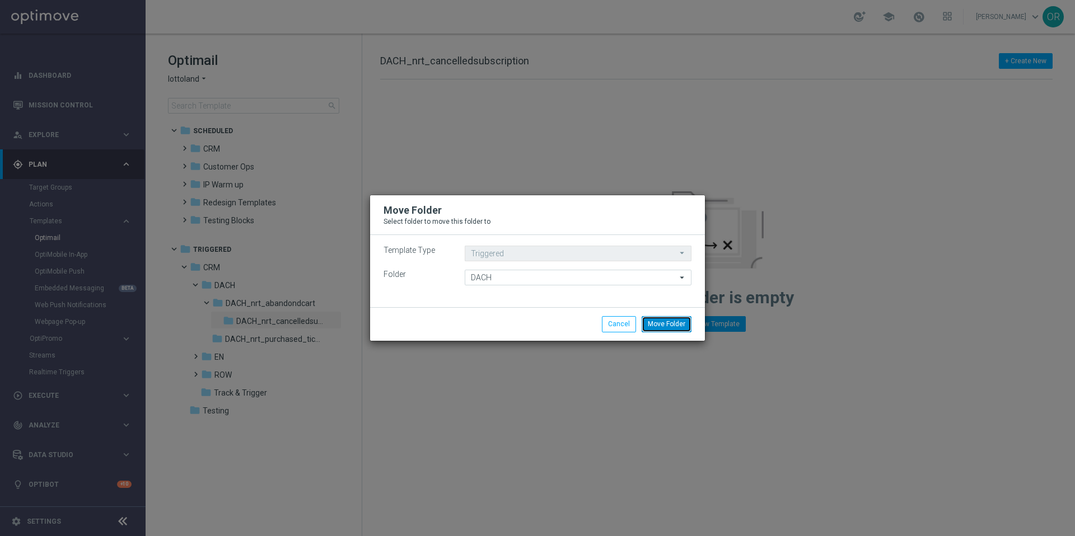
click at [667, 323] on button "Move Folder" at bounding box center [667, 324] width 50 height 16
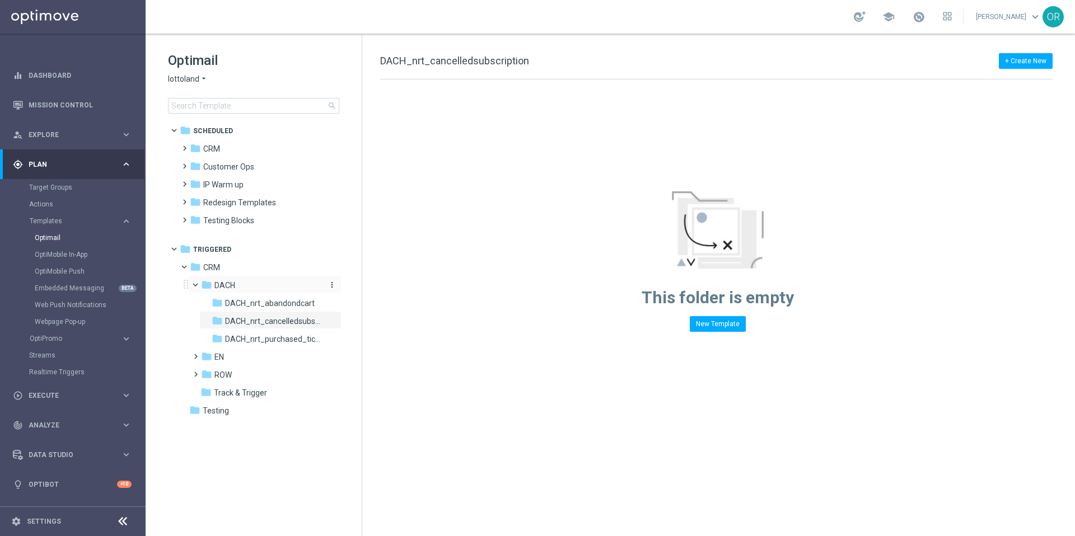
click at [222, 286] on span "DACH" at bounding box center [224, 285] width 21 height 10
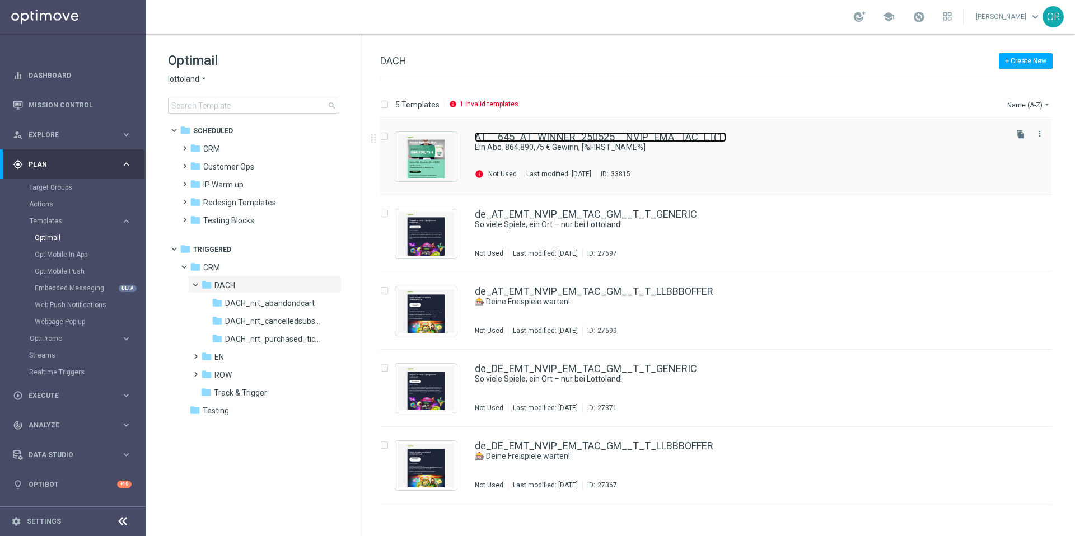
click at [685, 139] on link "AT__645_AT_WINNER_250525__NVIP_EMA_TAC_LT(1)" at bounding box center [600, 137] width 251 height 10
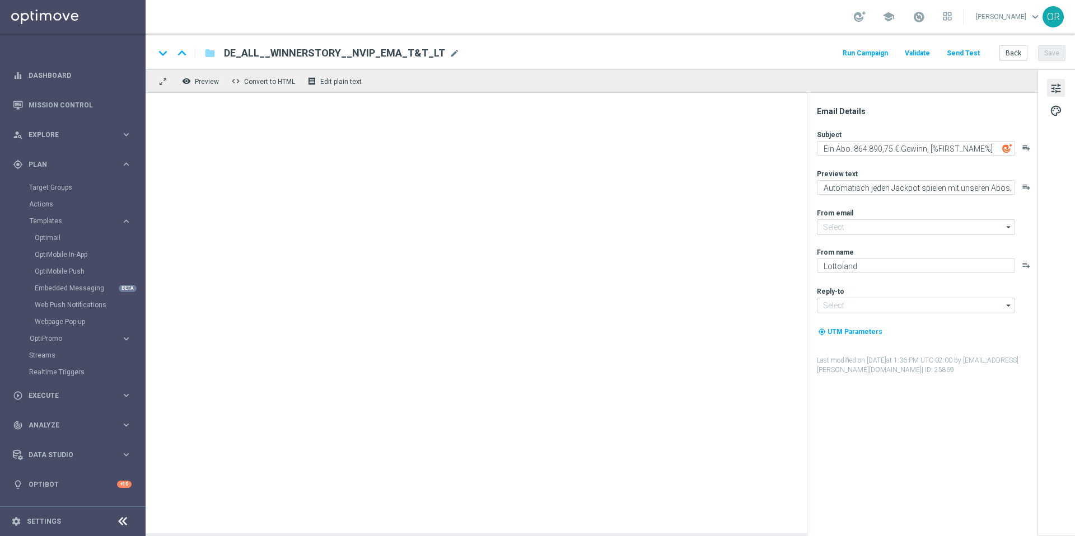
type input "[EMAIL_ADDRESS][DOMAIN_NAME]"
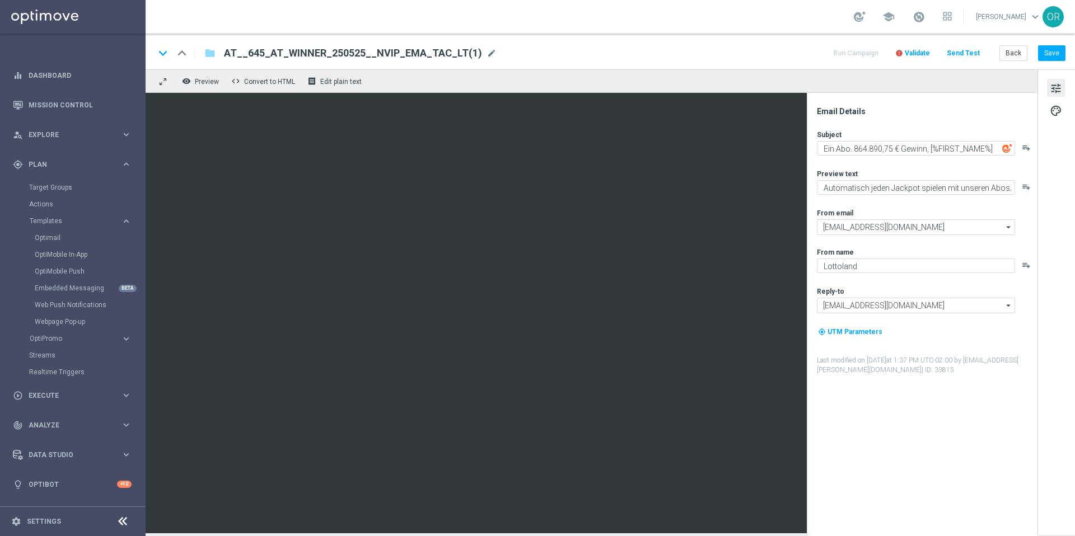
click at [377, 56] on span "AT__645_AT_WINNER_250525__NVIP_EMA_TAC_LT(1)" at bounding box center [353, 52] width 258 height 13
click at [0, 0] on input "AT__645_AT_WINNER_250525__NVIP_EMA_TAC_LT(1)" at bounding box center [0, 0] width 0 height 0
click at [377, 56] on input "AT__645_AT_WINNER_250525__NVIP_EMA_TAC_LT(1)" at bounding box center [363, 53] width 278 height 15
paste input "WINNERSTORY__NVIP_EMA_T&T_LT"
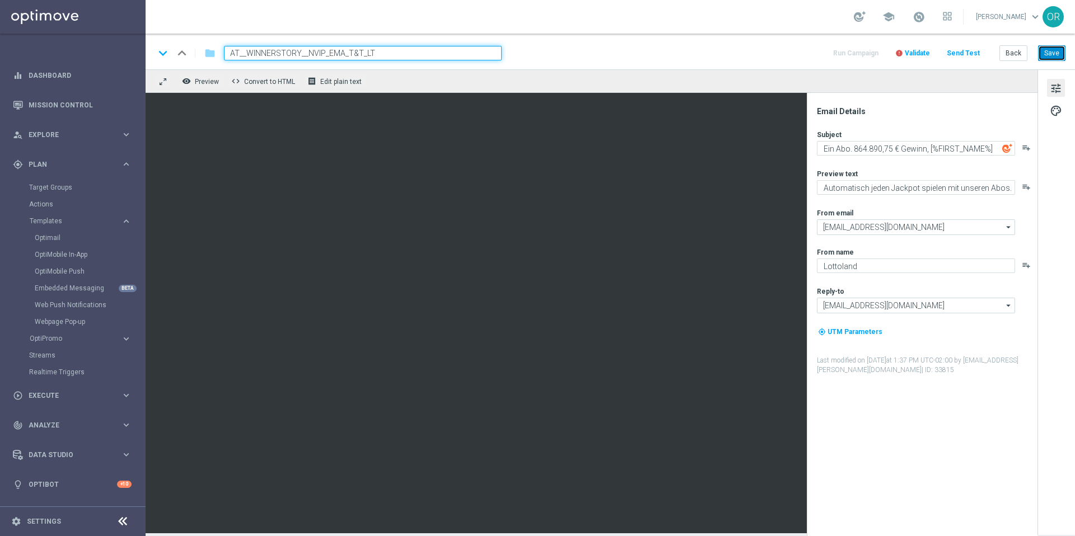
click at [1061, 56] on button "Save" at bounding box center [1051, 53] width 27 height 16
click at [163, 52] on icon "keyboard_arrow_down" at bounding box center [163, 53] width 17 height 17
type input "de_AT_EMT_NVIP_EM_TAC_GM__T_T_GENERIC"
type textarea "So viele Spiele, ein Ort – nur bei Lottoland!"
type textarea "Deine neuen Lieblingsspiele warten schon"
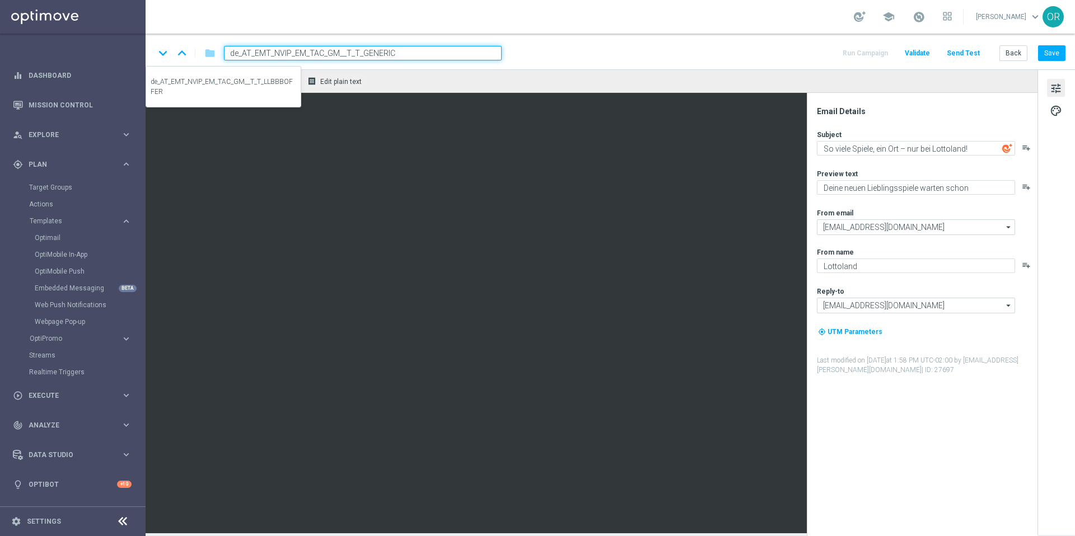
click at [164, 53] on icon "keyboard_arrow_down" at bounding box center [163, 53] width 17 height 17
type input "de_AT_EMT_NVIP_EM_TAC_GM__T_T_LLBBBOFFER"
type textarea "🎰 Deine Freispiele warten!"
type textarea "[PERSON_NAME] einloggen und direkt los spielen!"
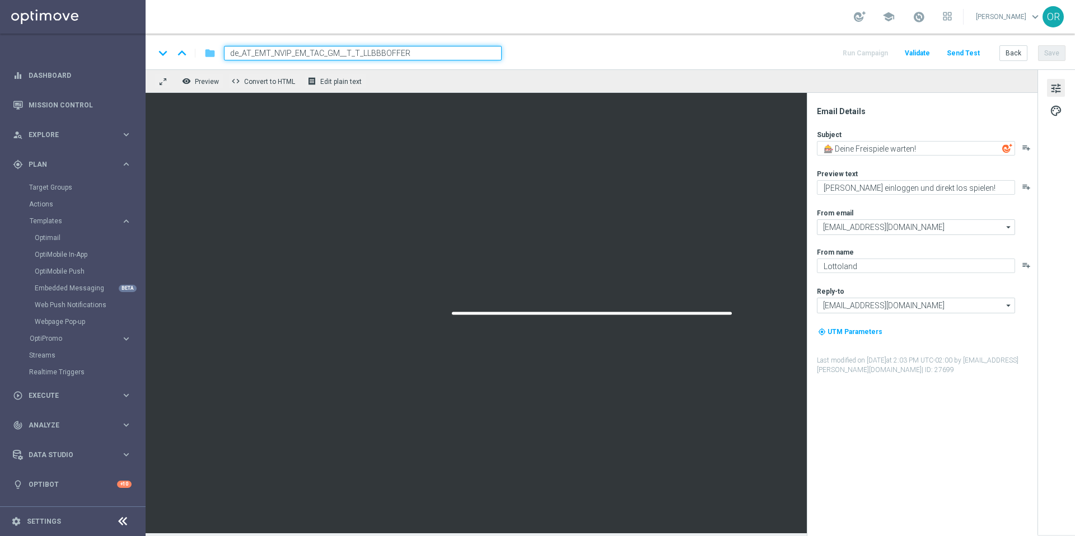
click at [209, 53] on icon "folder" at bounding box center [209, 52] width 11 height 13
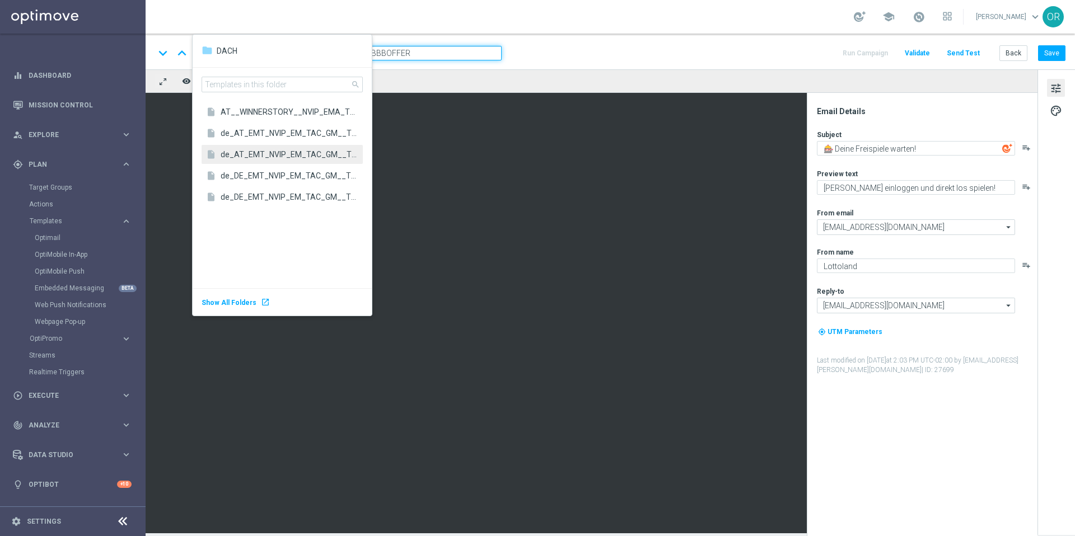
click at [209, 50] on div "folder" at bounding box center [207, 50] width 11 height 13
click at [587, 49] on div "keyboard_arrow_down keyboard_arrow_up folder de_AT_EMT_NVIP_EM_TAC_GM__T_T_LLBB…" at bounding box center [610, 53] width 911 height 15
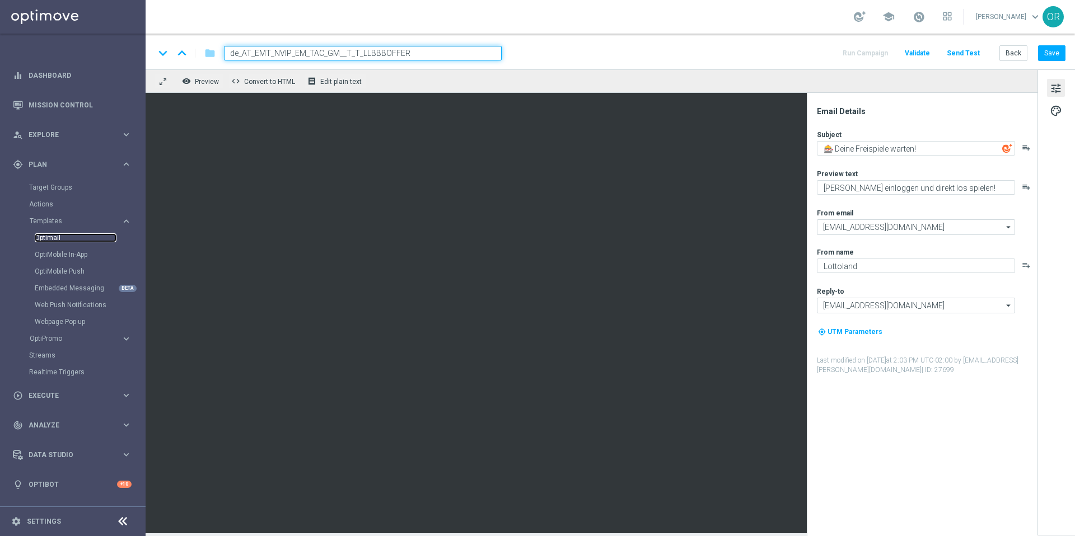
click at [57, 238] on link "Optimail" at bounding box center [76, 237] width 82 height 9
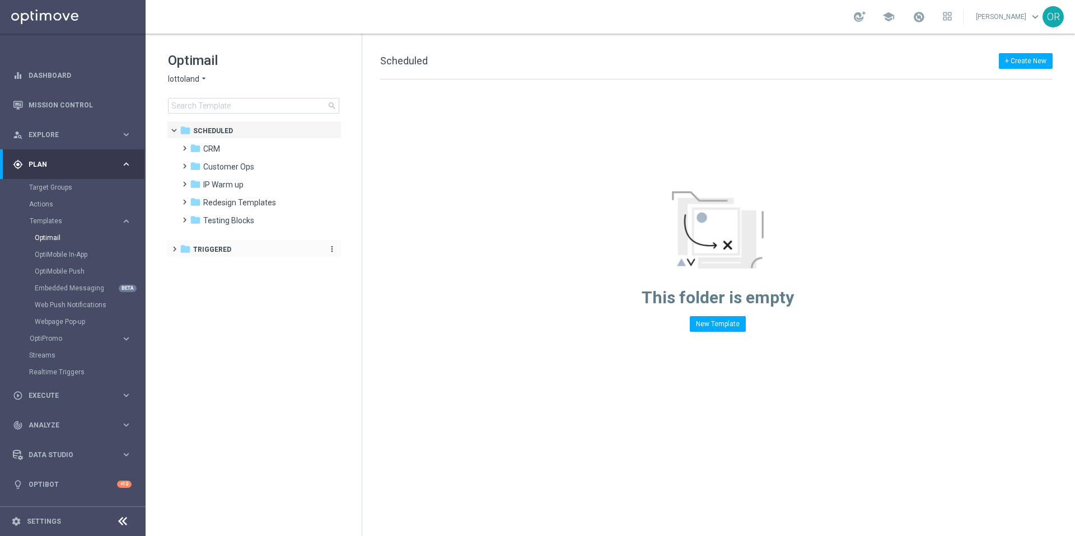
click at [214, 247] on span "Triggered" at bounding box center [212, 250] width 38 height 10
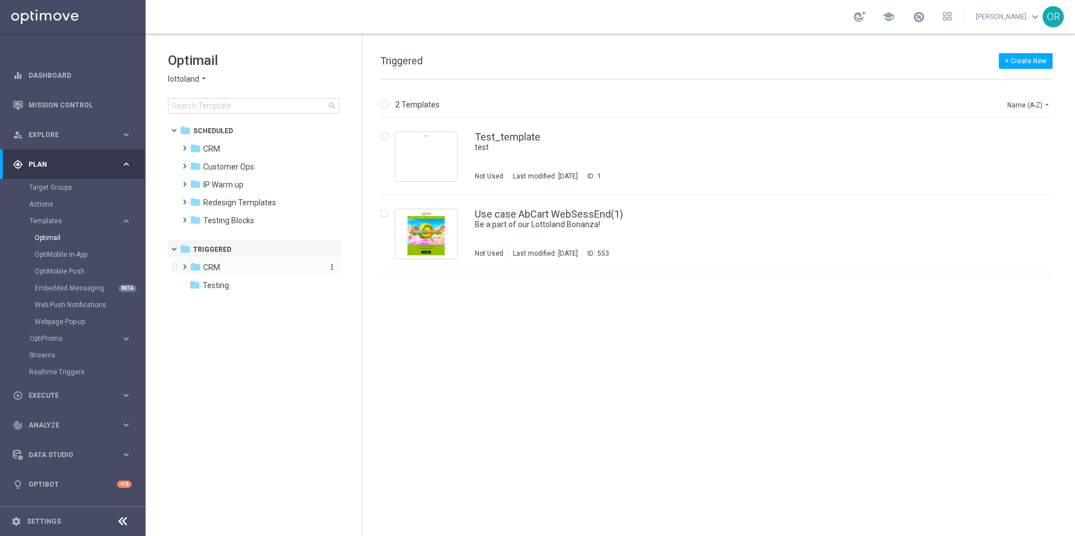
click at [208, 268] on span "CRM" at bounding box center [211, 268] width 17 height 10
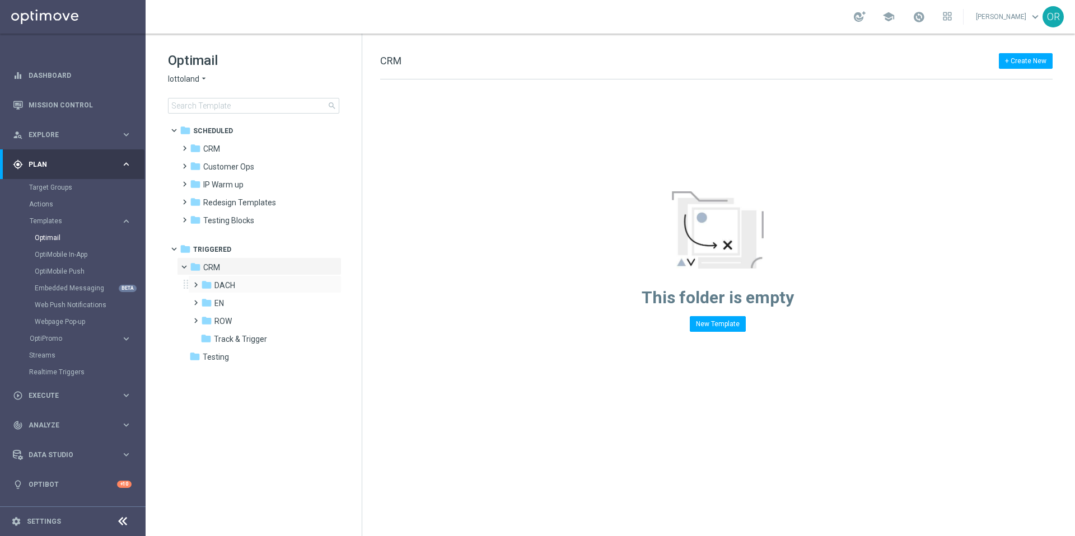
click at [195, 282] on span at bounding box center [193, 280] width 5 height 4
click at [216, 322] on icon "folder" at bounding box center [217, 320] width 11 height 11
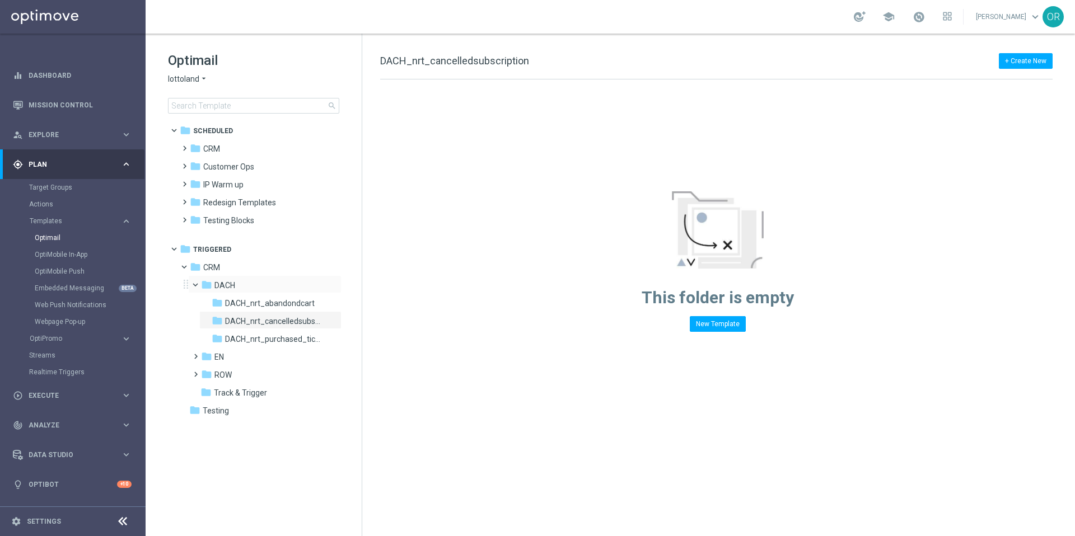
click at [198, 284] on span at bounding box center [200, 282] width 4 height 5
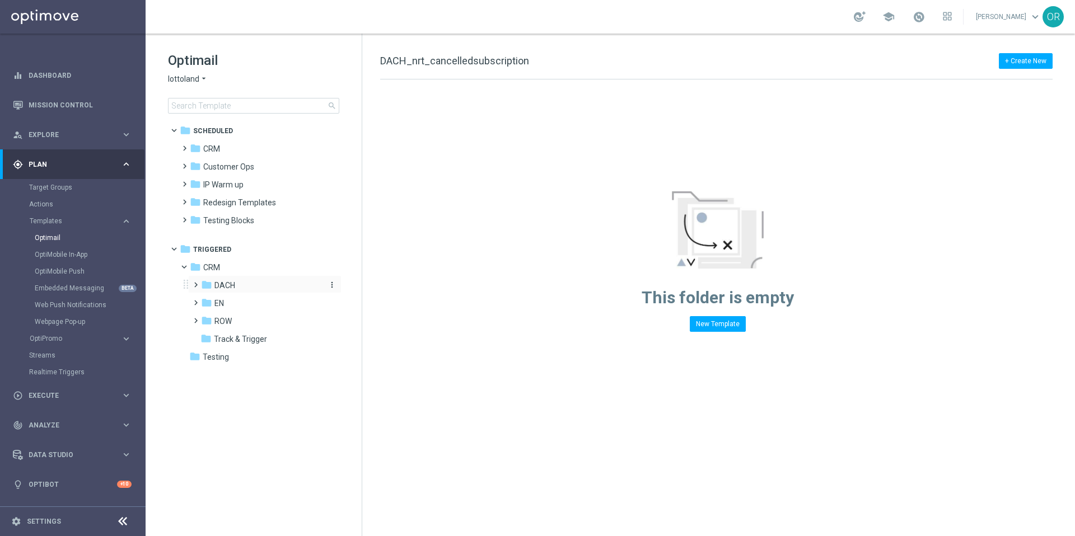
click at [204, 284] on icon "folder" at bounding box center [206, 284] width 11 height 11
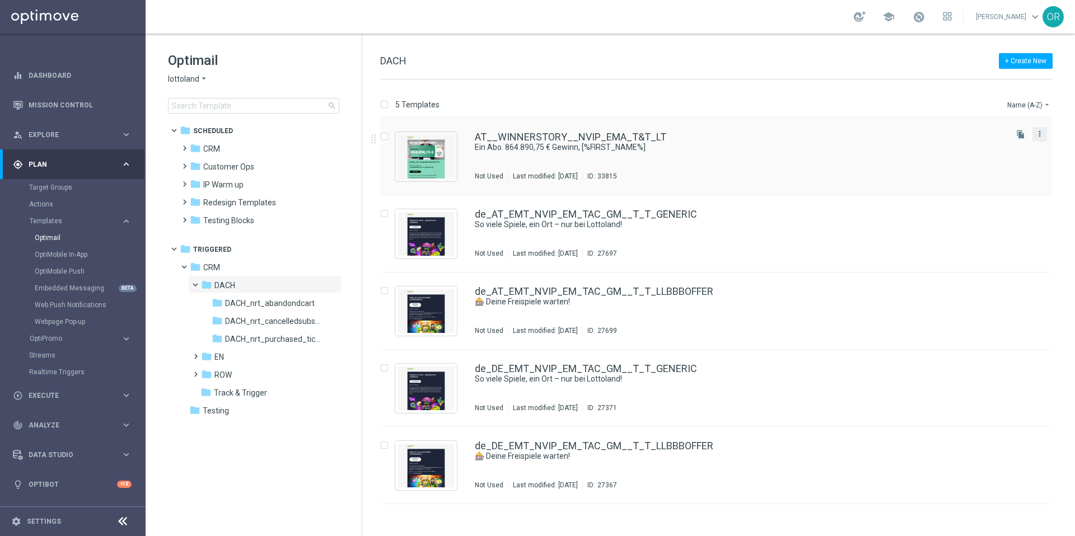
click at [1040, 132] on icon "more_vert" at bounding box center [1039, 133] width 9 height 9
click at [985, 148] on div "Move" at bounding box center [995, 146] width 68 height 8
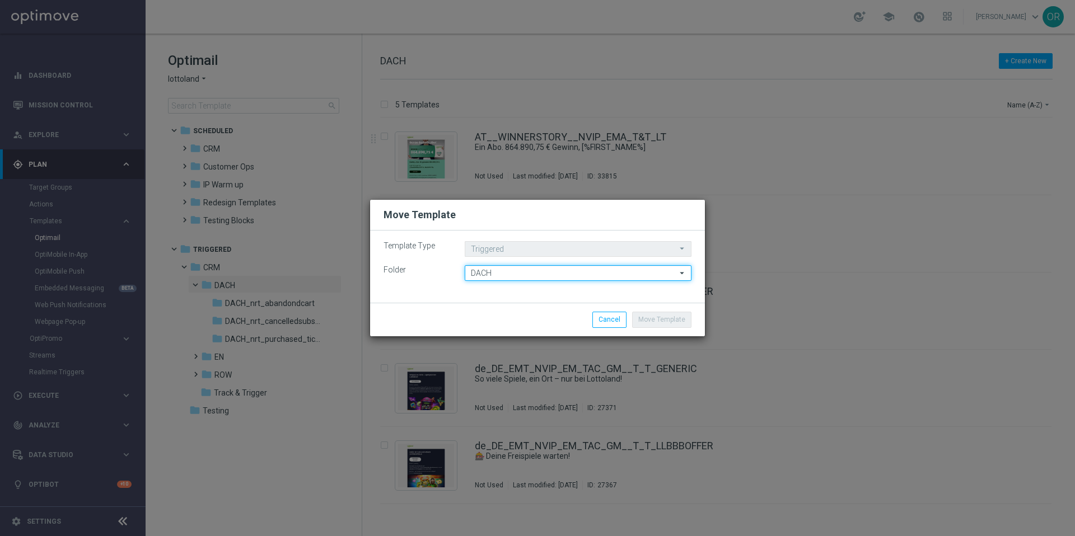
click at [540, 274] on input "DACH" at bounding box center [578, 273] width 227 height 16
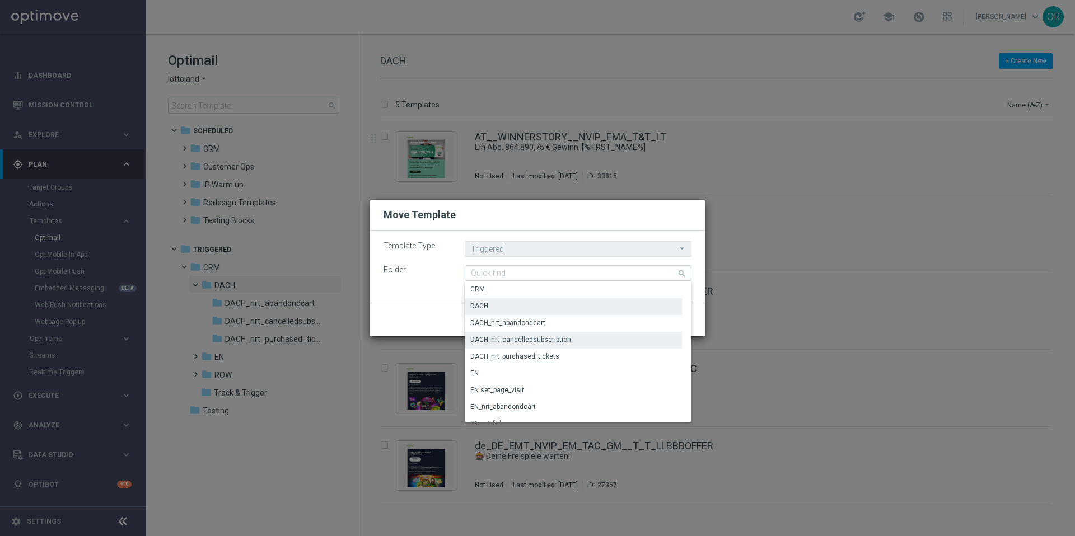
click at [544, 339] on div "DACH_nrt_cancelledsubscription" at bounding box center [520, 340] width 101 height 10
type input "DACH_nrt_cancelledsubscription"
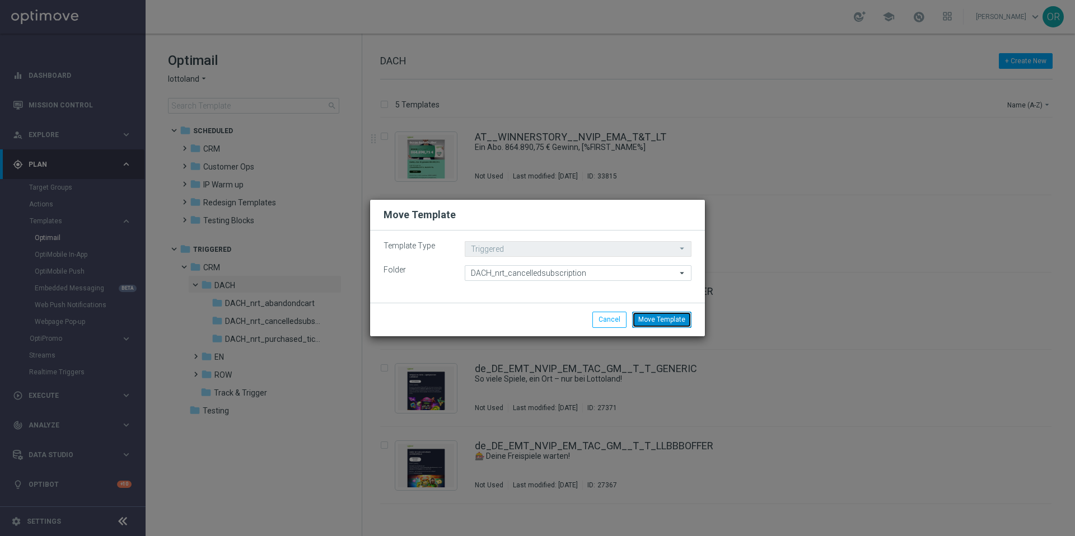
click at [670, 321] on button "Move Template" at bounding box center [661, 320] width 59 height 16
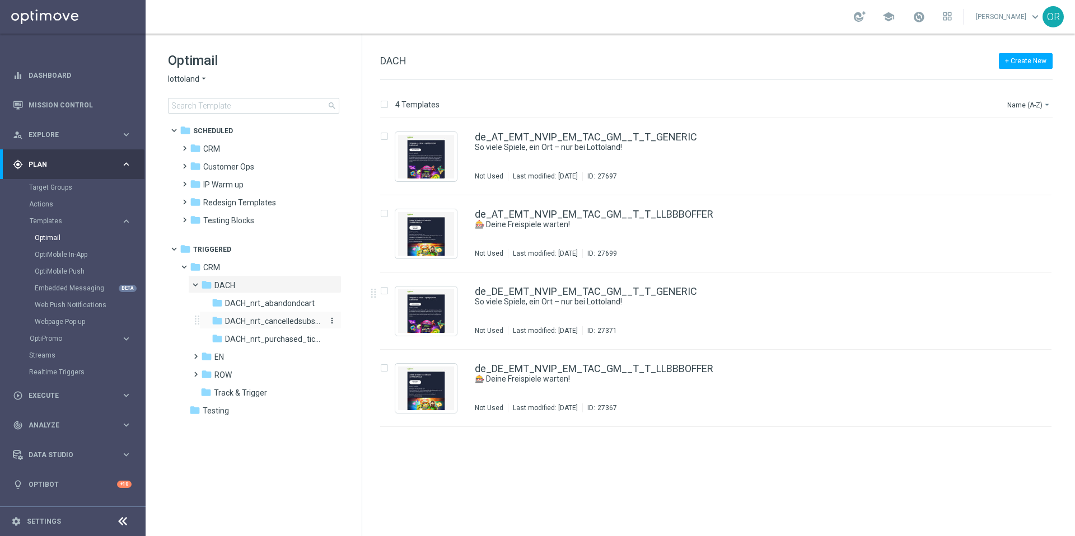
click at [259, 321] on span "DACH_nrt_cancelledsubscription" at bounding box center [273, 321] width 97 height 10
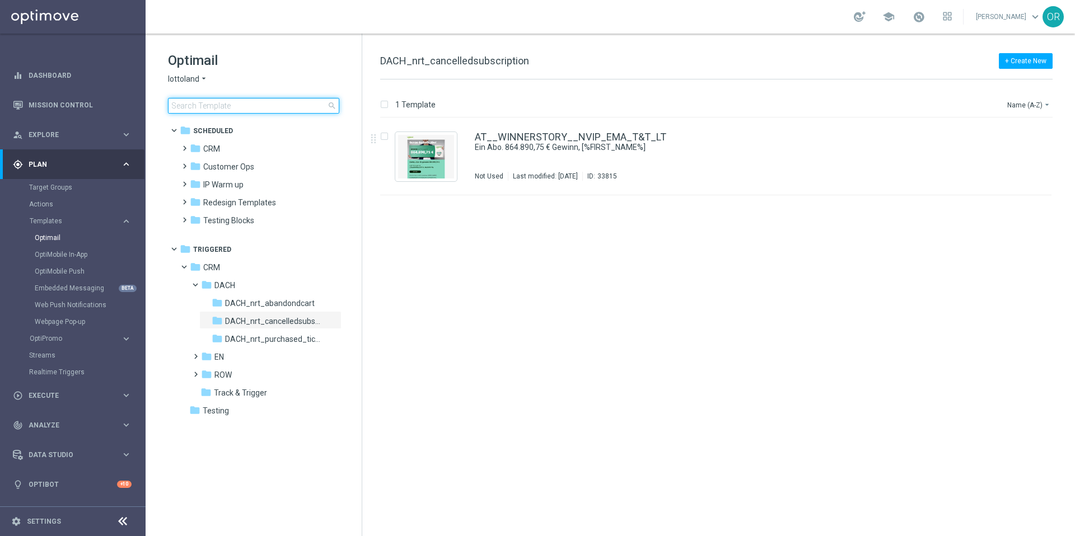
click at [237, 104] on input at bounding box center [253, 106] width 171 height 16
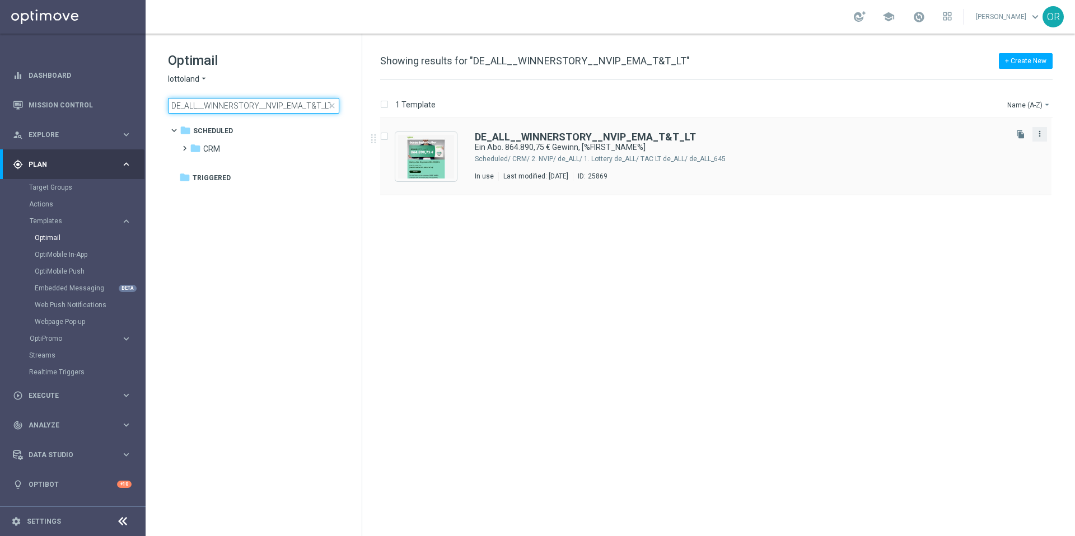
type input "DE_ALL__WINNERSTORY__NVIP_EMA_T&T_LT"
click at [1042, 134] on icon "more_vert" at bounding box center [1039, 133] width 9 height 9
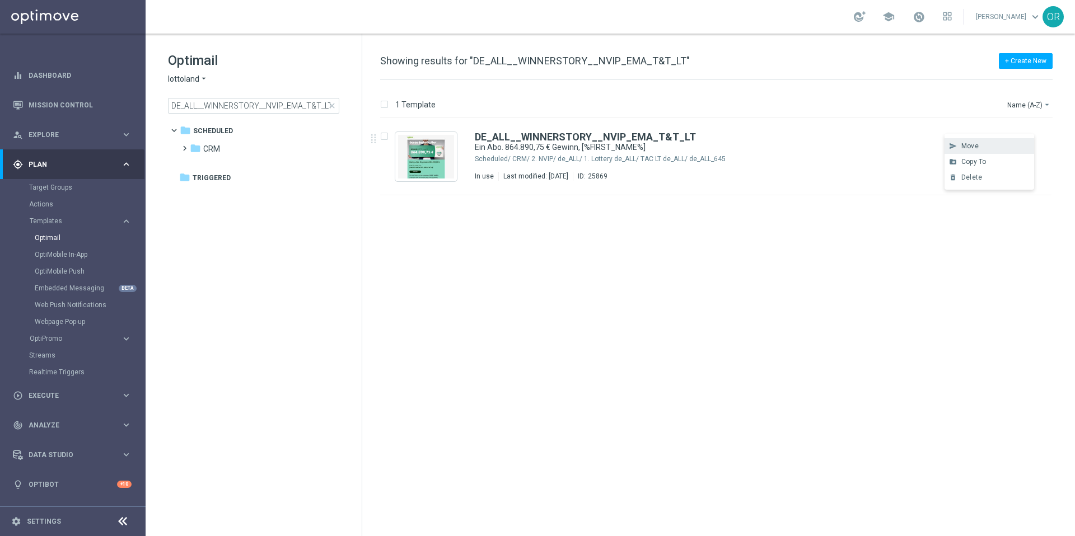
click at [984, 145] on div "Move" at bounding box center [995, 146] width 68 height 8
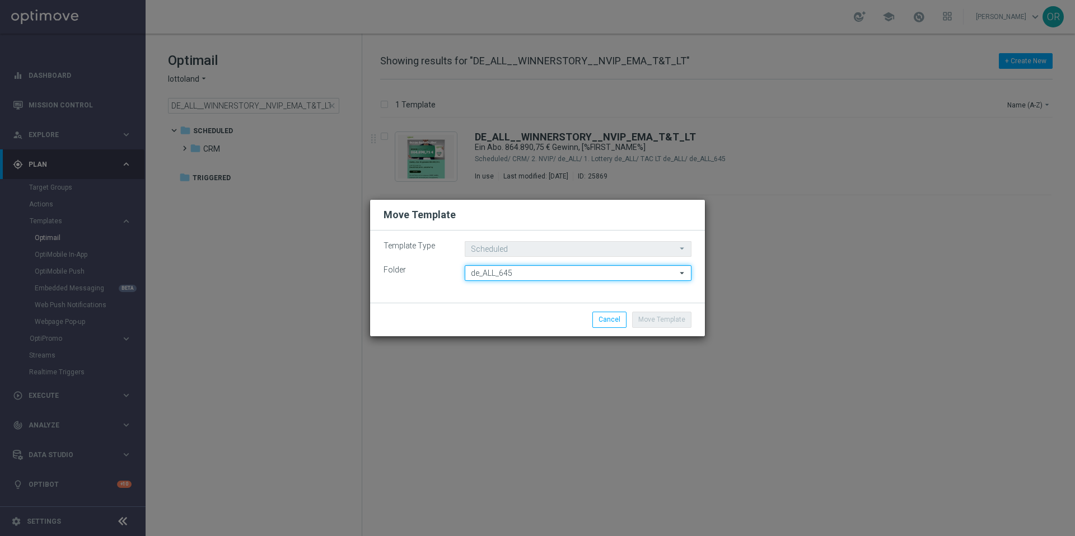
click at [531, 273] on input "de_ALL_645" at bounding box center [578, 273] width 227 height 16
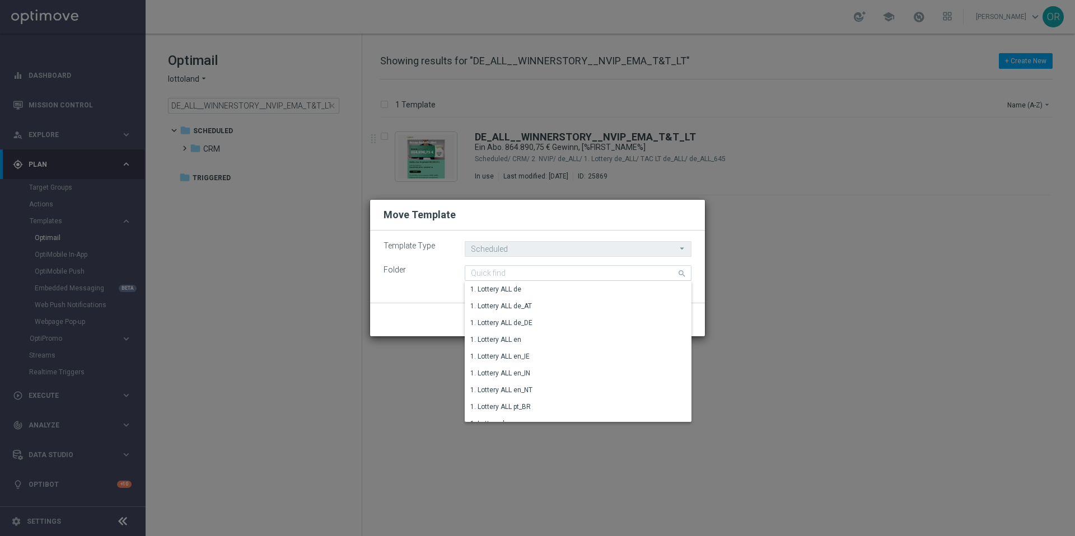
click at [769, 238] on modal-container "Move Template Template Type Scheduled Scheduled arrow_drop_down Drag here to se…" at bounding box center [537, 268] width 1075 height 536
type input "de_ALL_645"
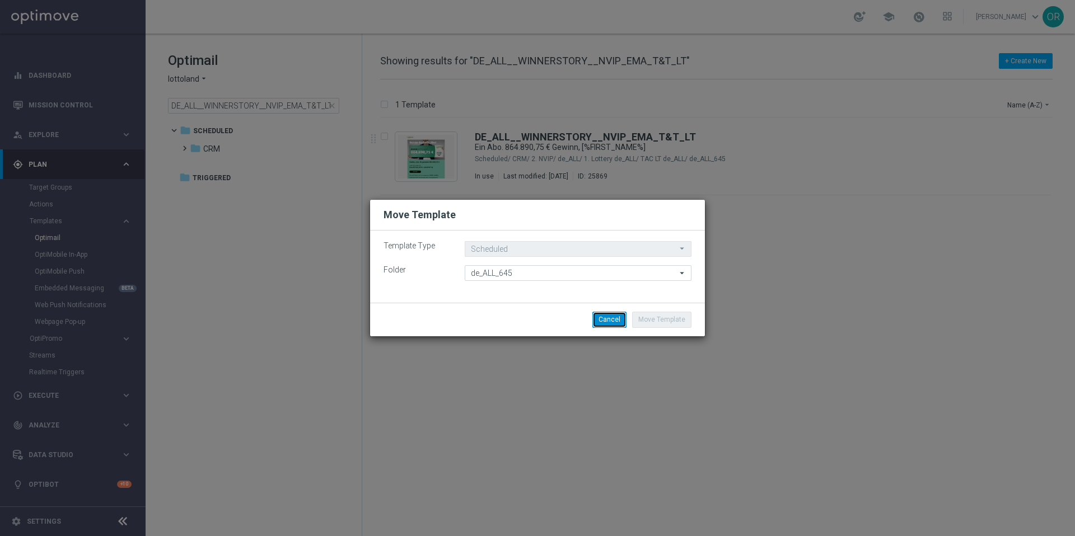
click at [611, 321] on button "Cancel" at bounding box center [609, 320] width 34 height 16
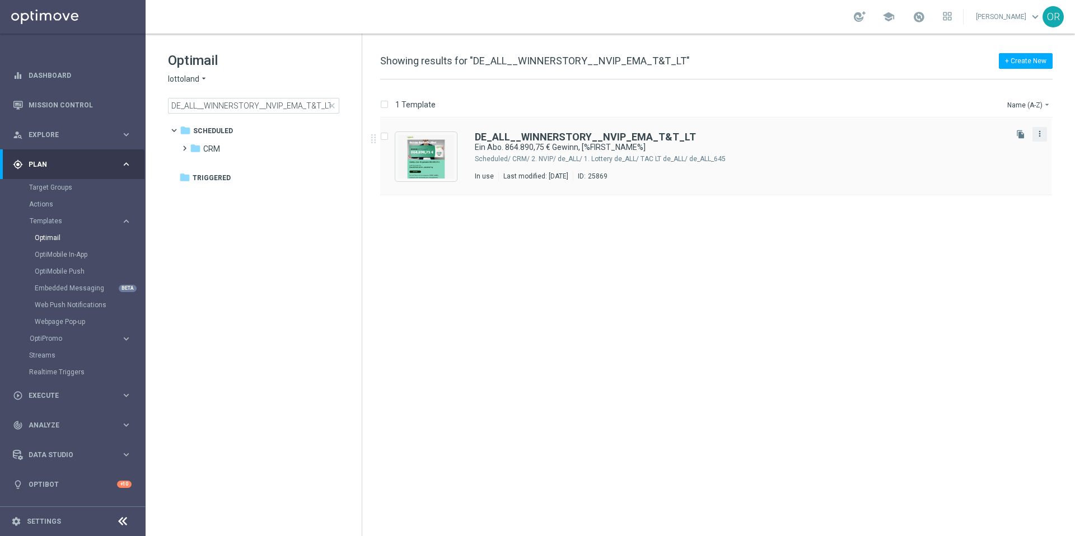
click at [1040, 133] on icon "more_vert" at bounding box center [1039, 133] width 9 height 9
click at [986, 160] on span "Copy To" at bounding box center [973, 162] width 25 height 8
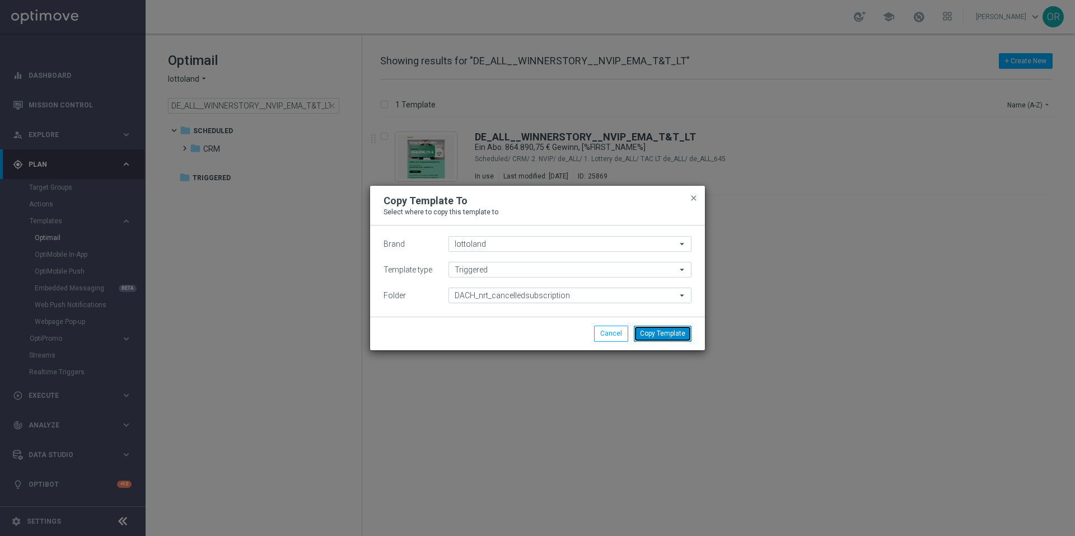
click at [658, 334] on button "Copy Template" at bounding box center [663, 334] width 58 height 16
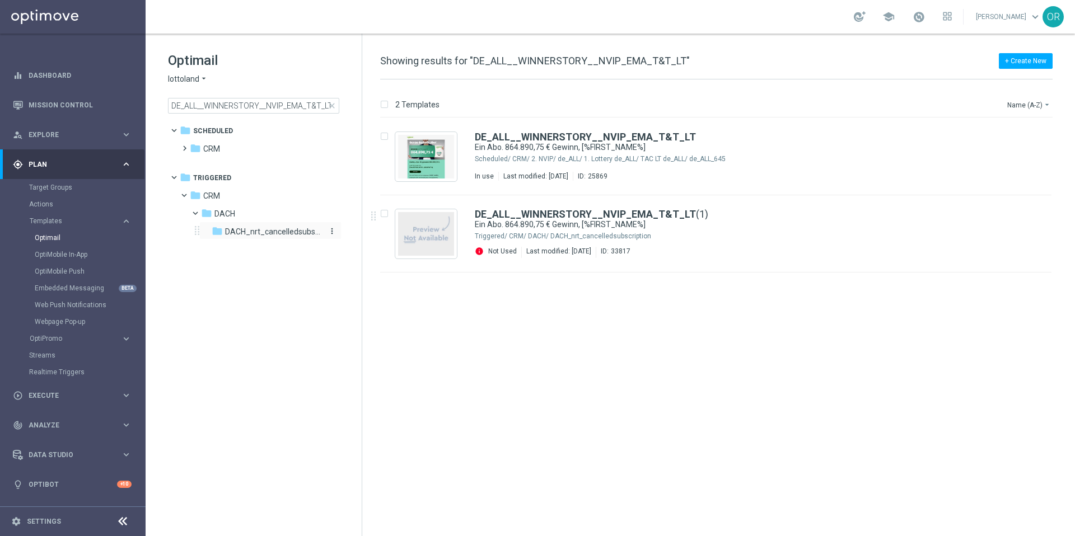
click at [245, 233] on span "DACH_nrt_cancelledsubscription" at bounding box center [273, 232] width 97 height 10
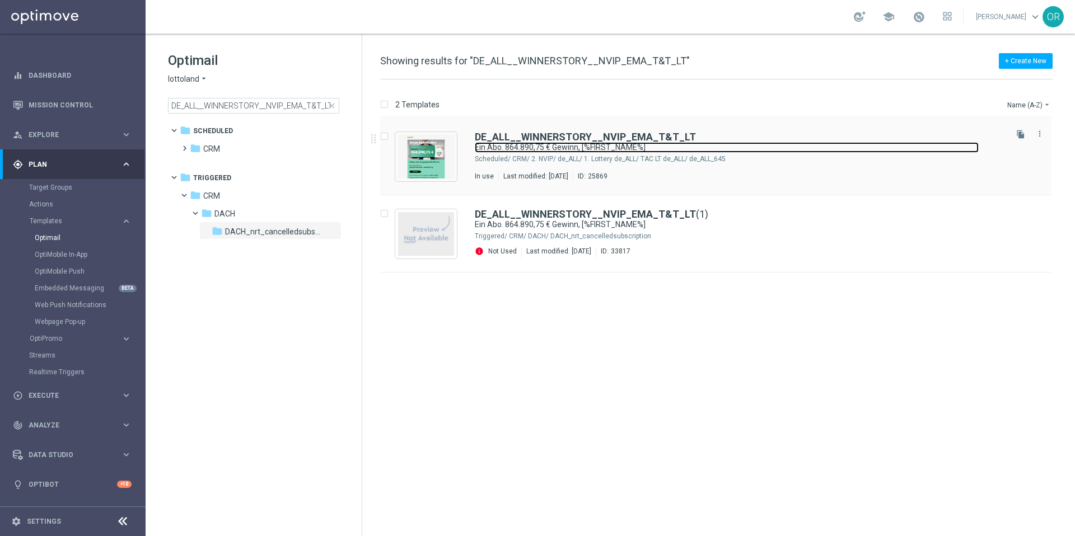
click at [805, 149] on link "Ein Abo. 864.890,75 € Gewinn, [%FIRST_NAME%]" at bounding box center [727, 147] width 504 height 11
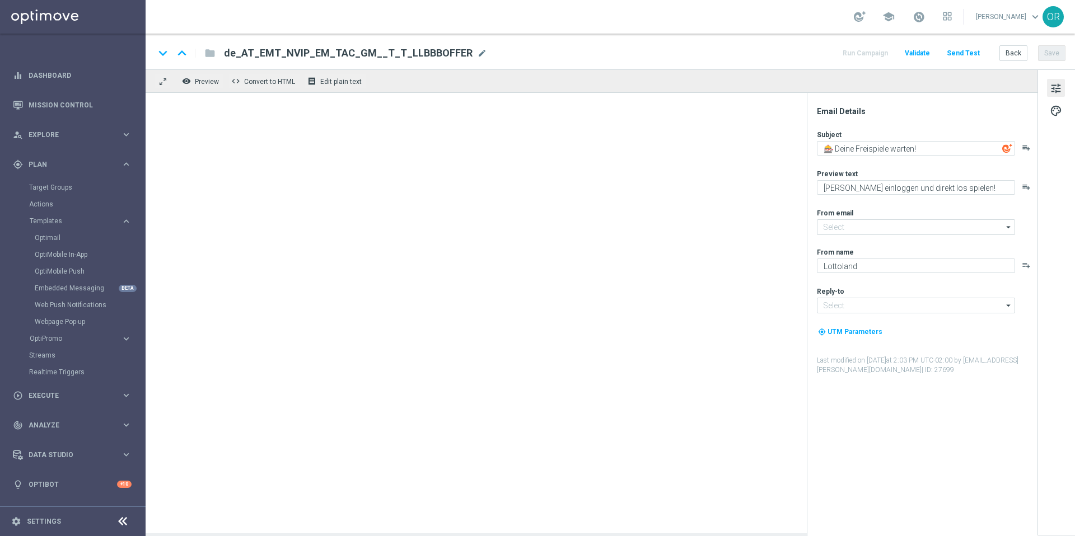
type input "[EMAIL_ADDRESS][DOMAIN_NAME]"
type textarea "Ein Abo. 864.890,75 € Gewinn, [%FIRST_NAME%]"
type textarea "Automatisch jeden Jackpot spielen mit unseren Abos."
type input "[EMAIL_ADDRESS][DOMAIN_NAME]"
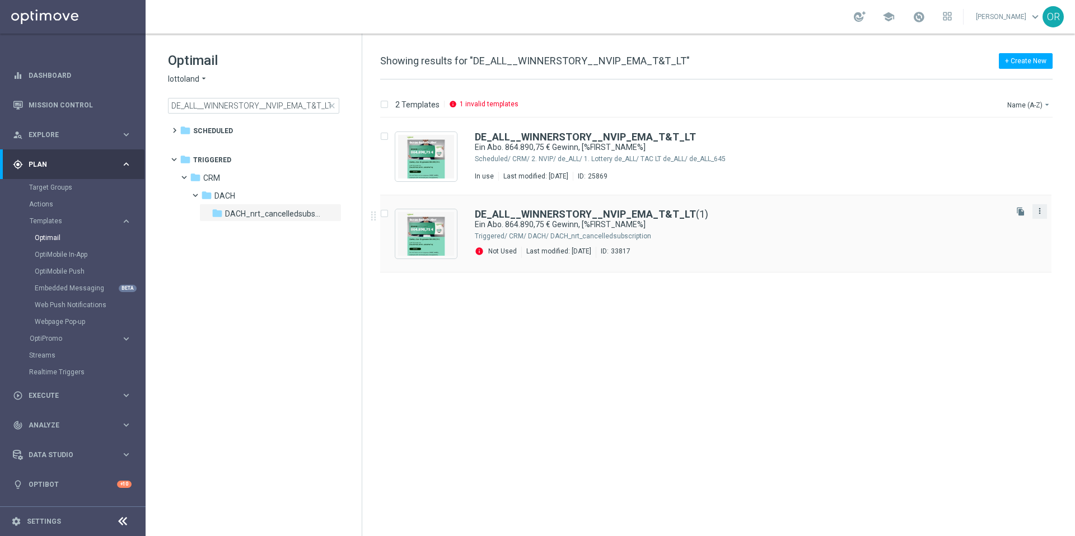
click at [1041, 213] on icon "more_vert" at bounding box center [1039, 211] width 9 height 9
click at [993, 251] on div "Delete" at bounding box center [995, 255] width 68 height 8
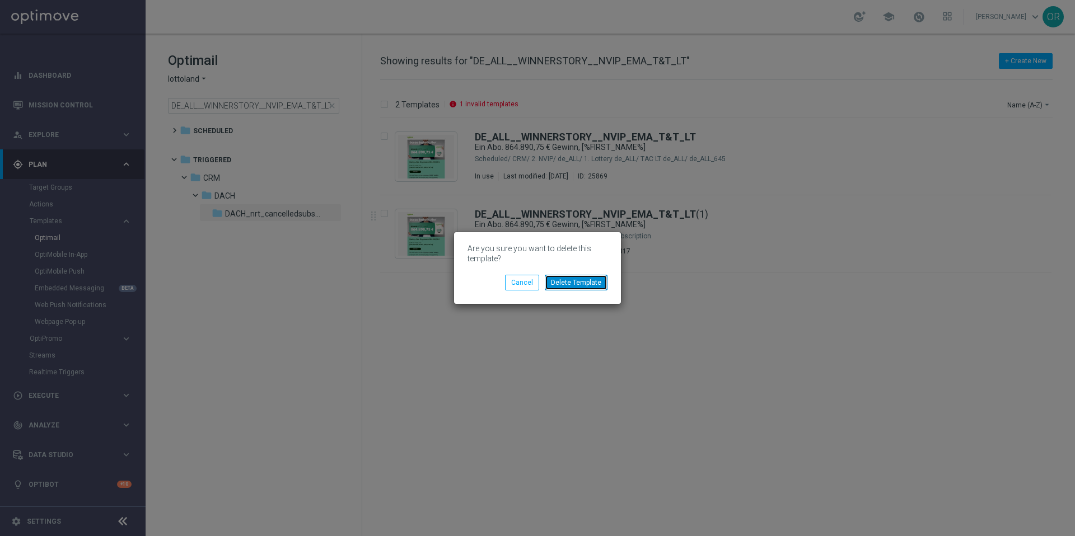
click at [595, 283] on button "Delete Template" at bounding box center [576, 283] width 63 height 16
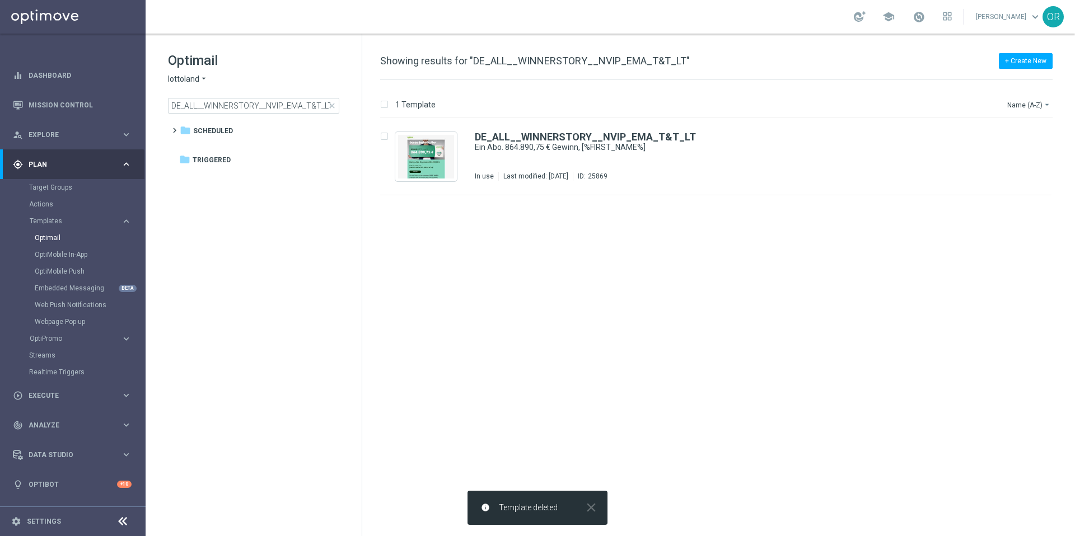
click at [329, 107] on span "close" at bounding box center [331, 105] width 9 height 9
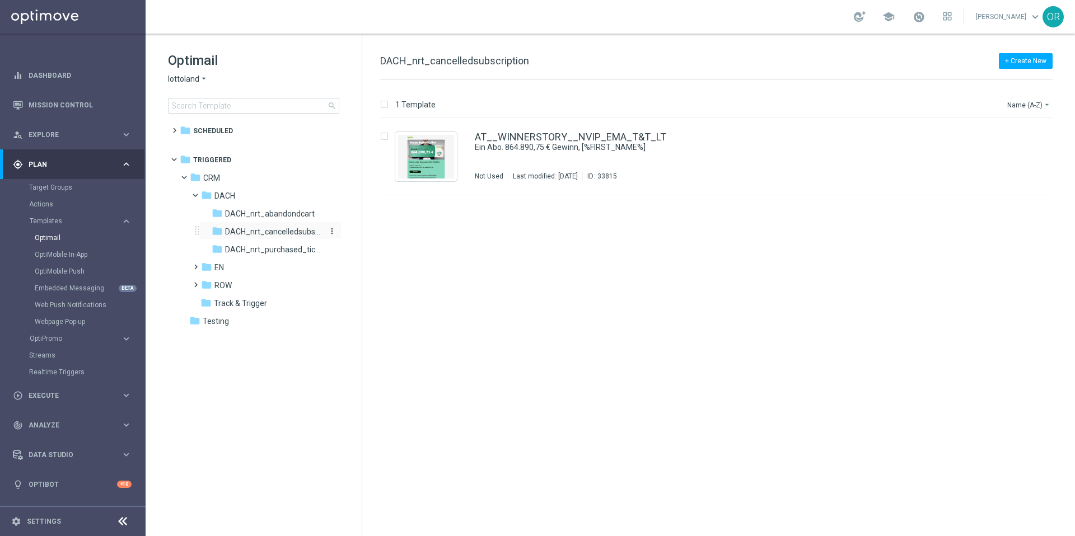
click at [259, 231] on span "DACH_nrt_cancelledsubscription" at bounding box center [273, 232] width 97 height 10
click at [286, 249] on span "DACH_nrt_purchased_tickets" at bounding box center [273, 250] width 97 height 10
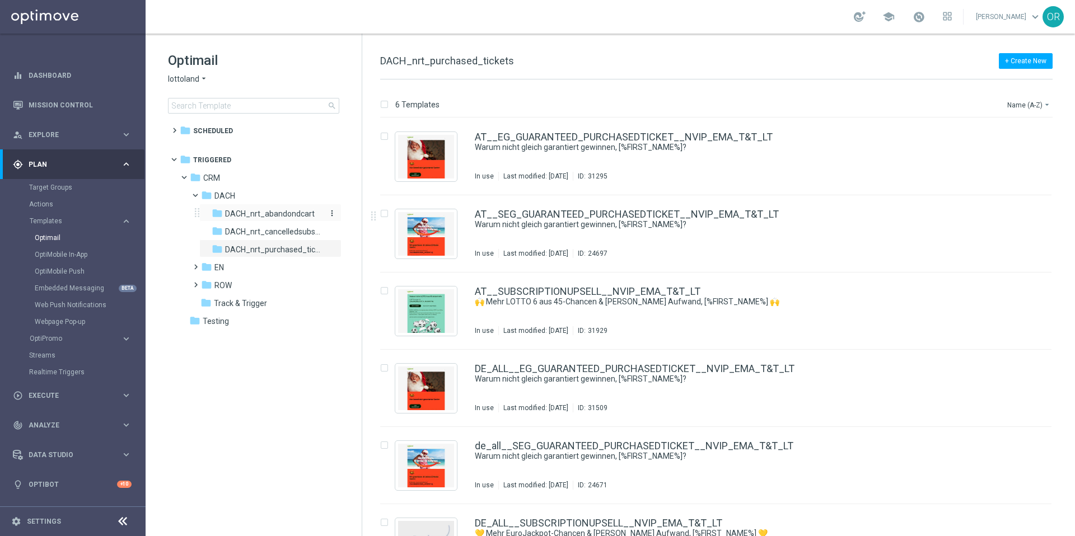
click at [275, 214] on span "DACH_nrt_abandondcart" at bounding box center [270, 214] width 90 height 10
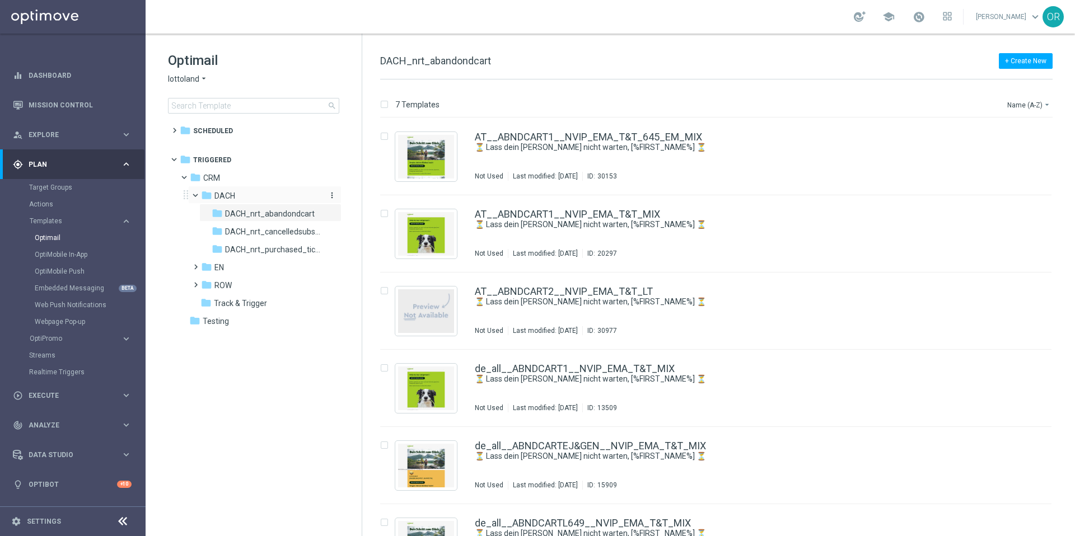
click at [231, 195] on span "DACH" at bounding box center [224, 196] width 21 height 10
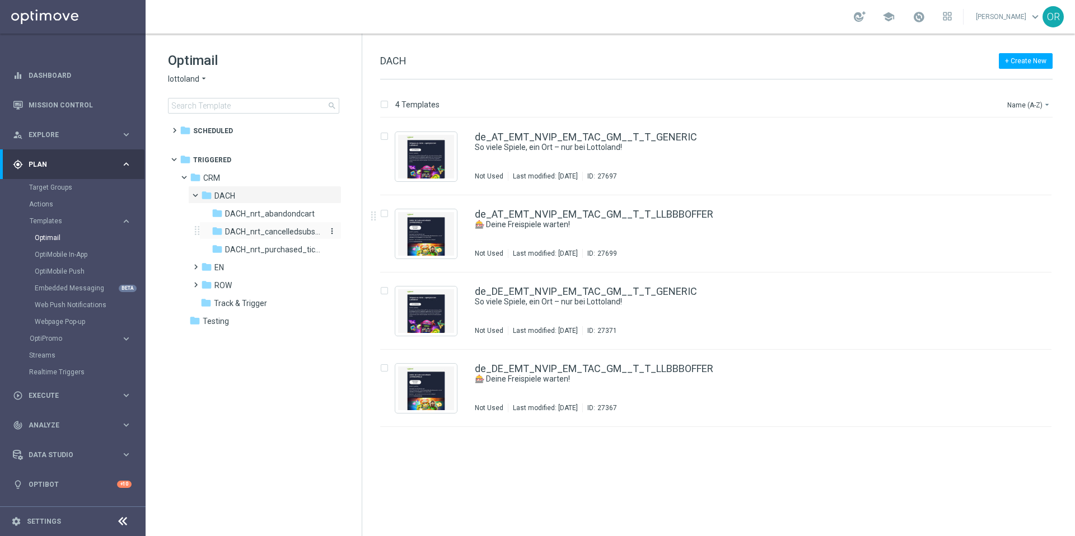
click at [275, 236] on span "DACH_nrt_cancelledsubscription" at bounding box center [273, 232] width 97 height 10
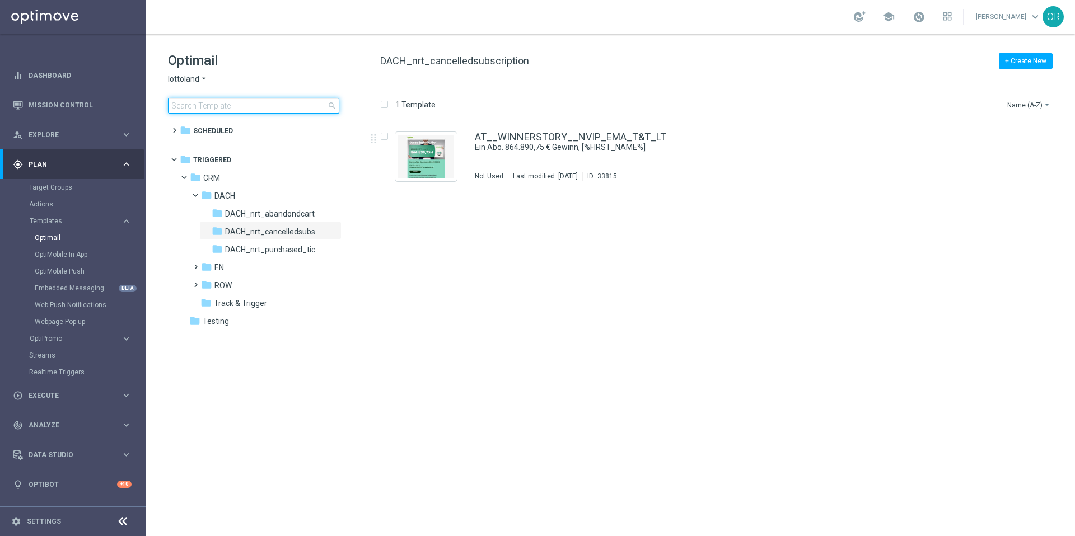
click at [277, 107] on input at bounding box center [253, 106] width 171 height 16
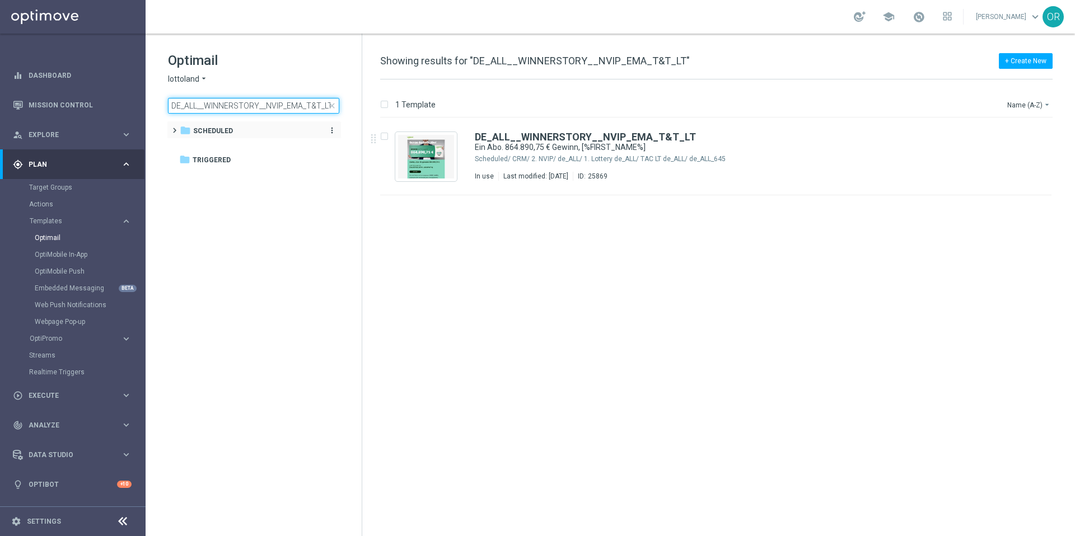
type input "DE_ALL__WINNERSTORY__NVIP_EMA_T&T_LT"
click at [194, 132] on span "Scheduled" at bounding box center [213, 131] width 40 height 10
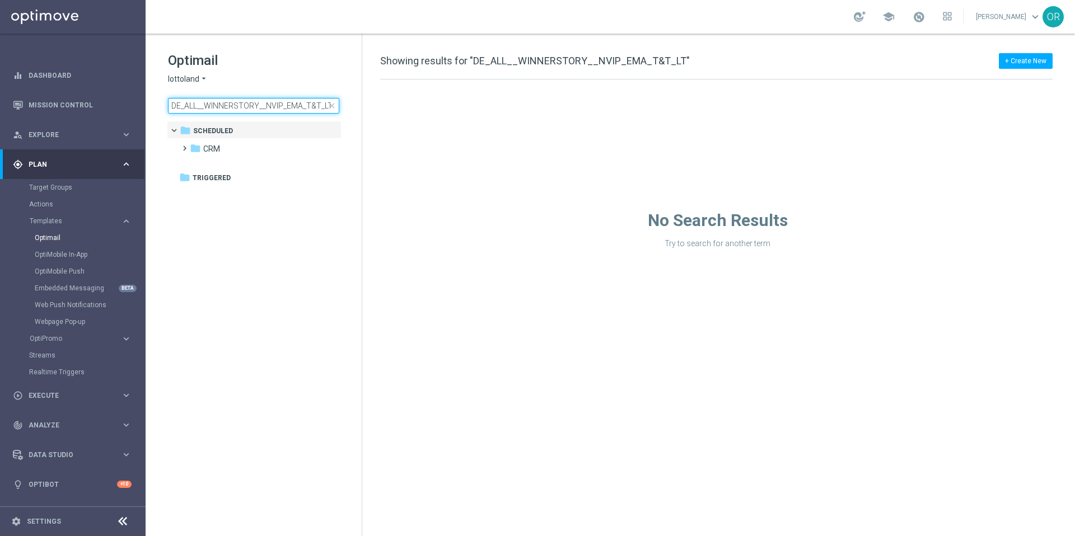
click at [245, 107] on input "DE_ALL__WINNERSTORY__NVIP_EMA_T&T_LT" at bounding box center [253, 106] width 171 height 16
click at [265, 109] on input "DE_ALL__WINNERSTORY__NVIP_EMA_T&T_LT" at bounding box center [253, 106] width 171 height 16
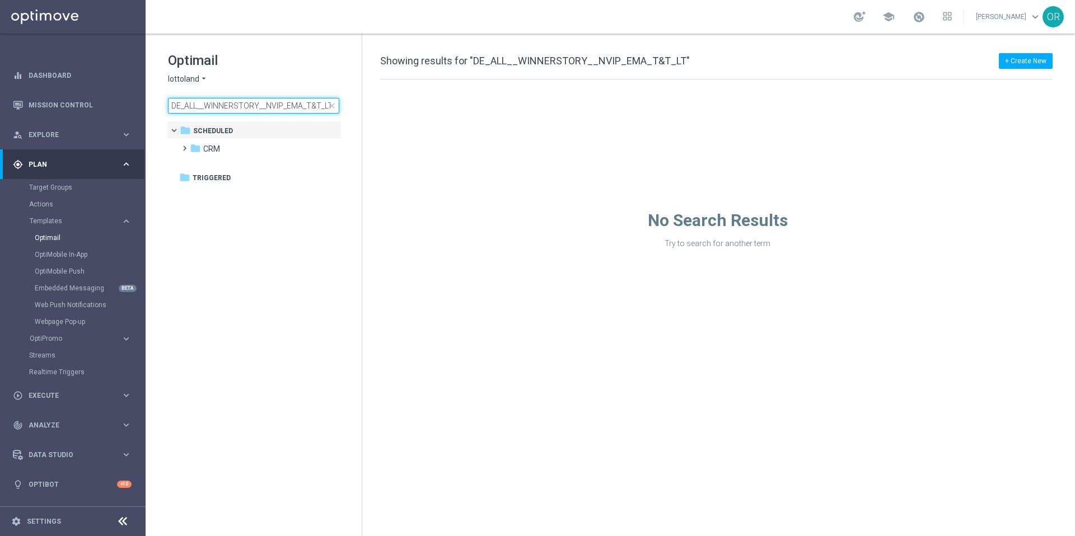
click at [265, 109] on input "DE_ALL__WINNERSTORY__NVIP_EMA_T&T_LT" at bounding box center [253, 106] width 171 height 16
click at [233, 180] on div "folder Triggered" at bounding box center [248, 178] width 138 height 13
click at [231, 178] on div "folder Triggered" at bounding box center [248, 178] width 138 height 13
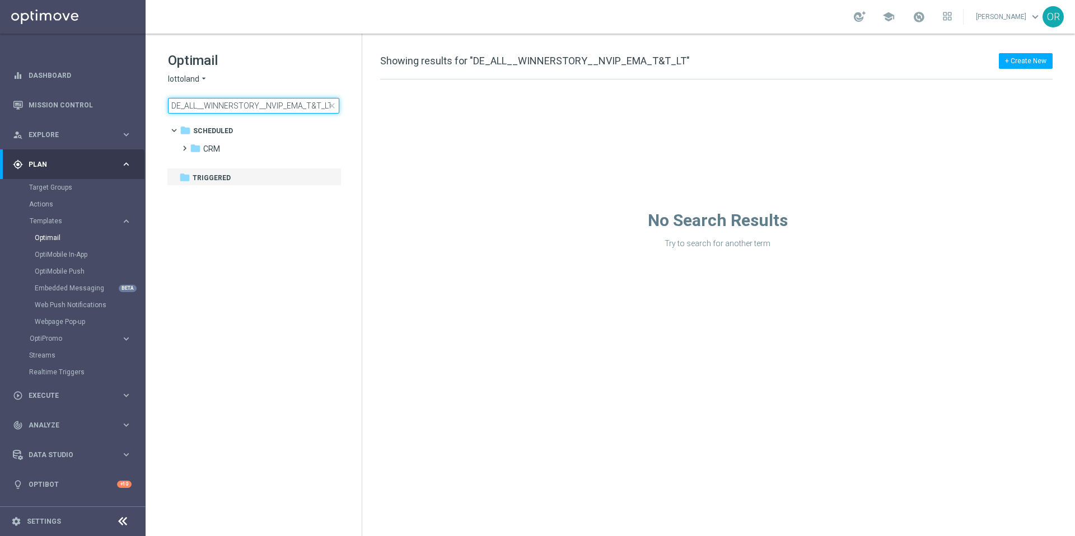
click at [243, 110] on input "DE_ALL__WINNERSTORY__NVIP_EMA_T&T_LT" at bounding box center [253, 106] width 171 height 16
click at [331, 106] on span "close" at bounding box center [331, 105] width 9 height 9
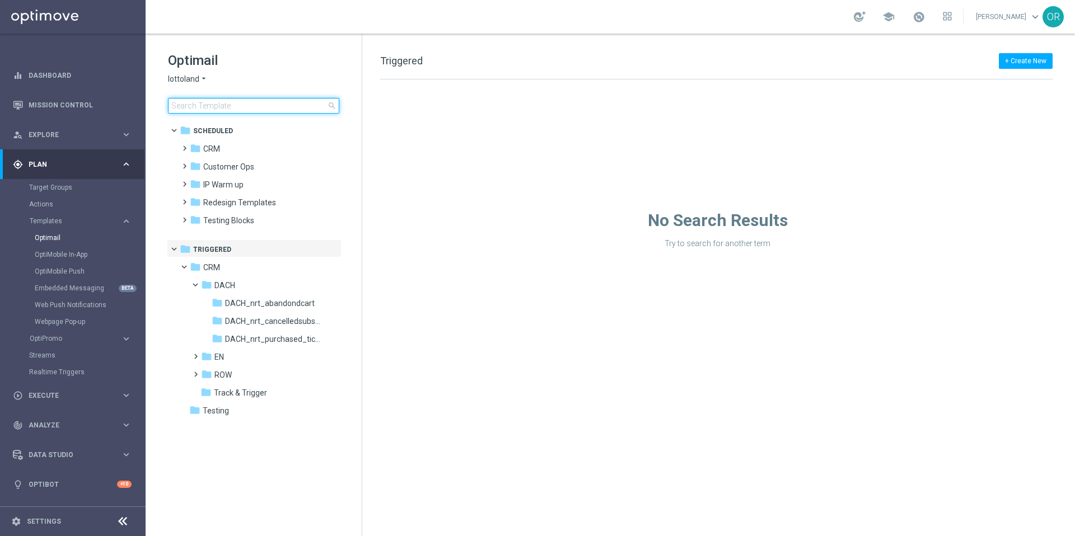
click at [219, 106] on input at bounding box center [253, 106] width 171 height 16
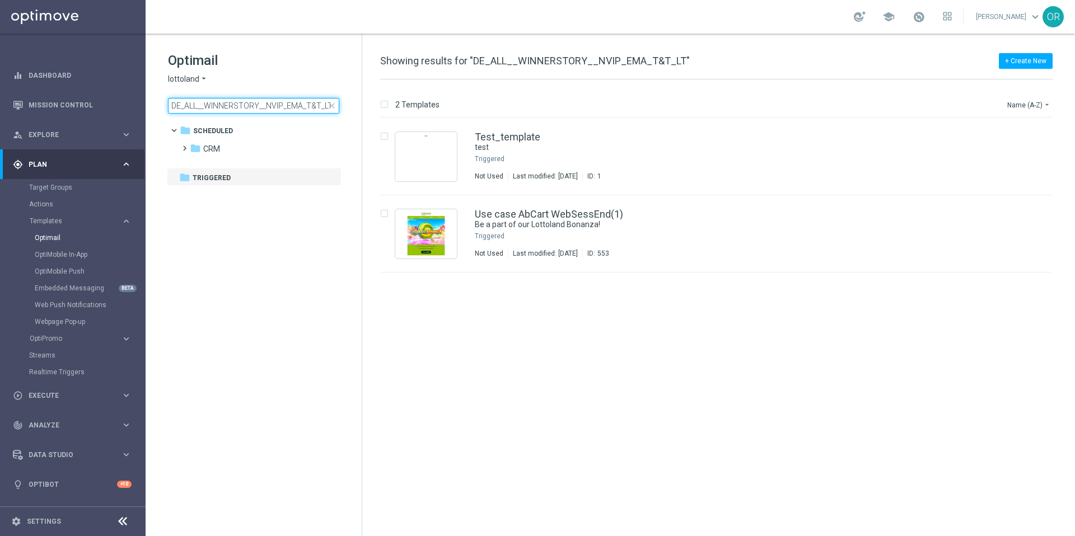
type input "DE_ALL__WINNERSTORY__NVIP_EMA_T&T_LT"
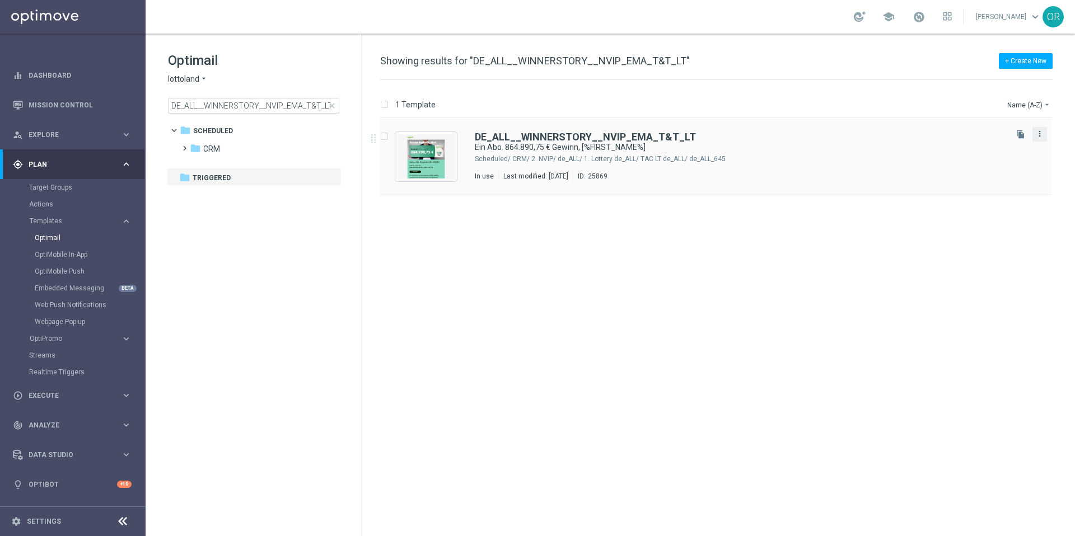
click at [1041, 134] on icon "more_vert" at bounding box center [1039, 133] width 9 height 9
click at [968, 164] on span "Copy To" at bounding box center [973, 162] width 25 height 8
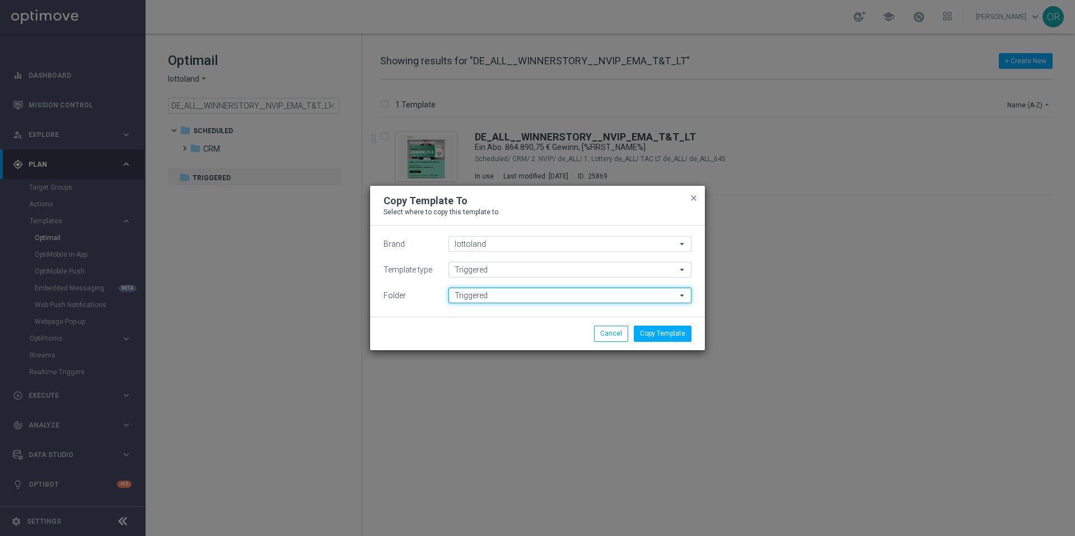
click at [522, 298] on input "Triggered" at bounding box center [569, 296] width 243 height 16
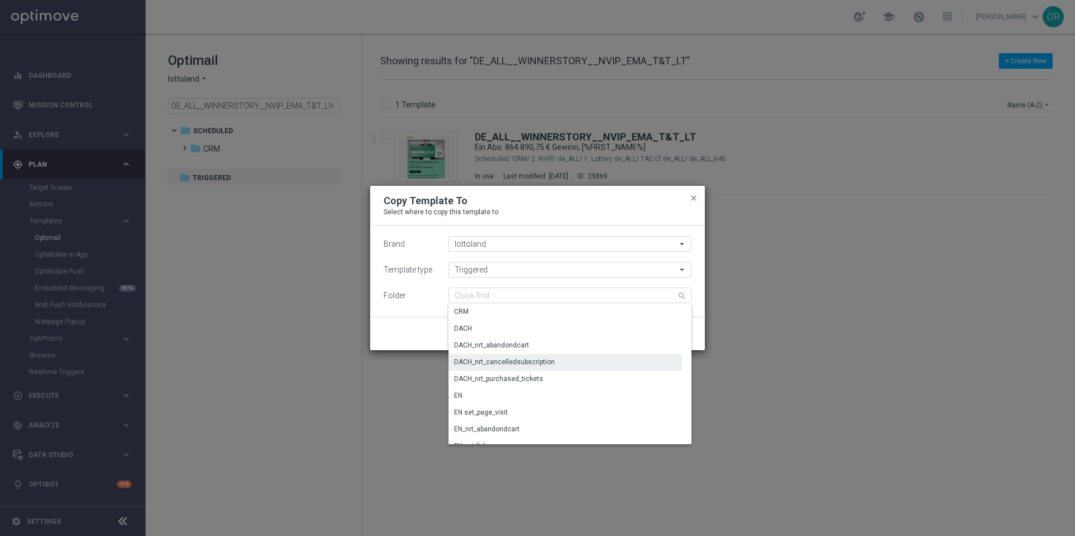
click at [517, 363] on div "DACH_nrt_cancelledsubscription" at bounding box center [504, 362] width 101 height 10
type input "DACH_nrt_cancelledsubscription"
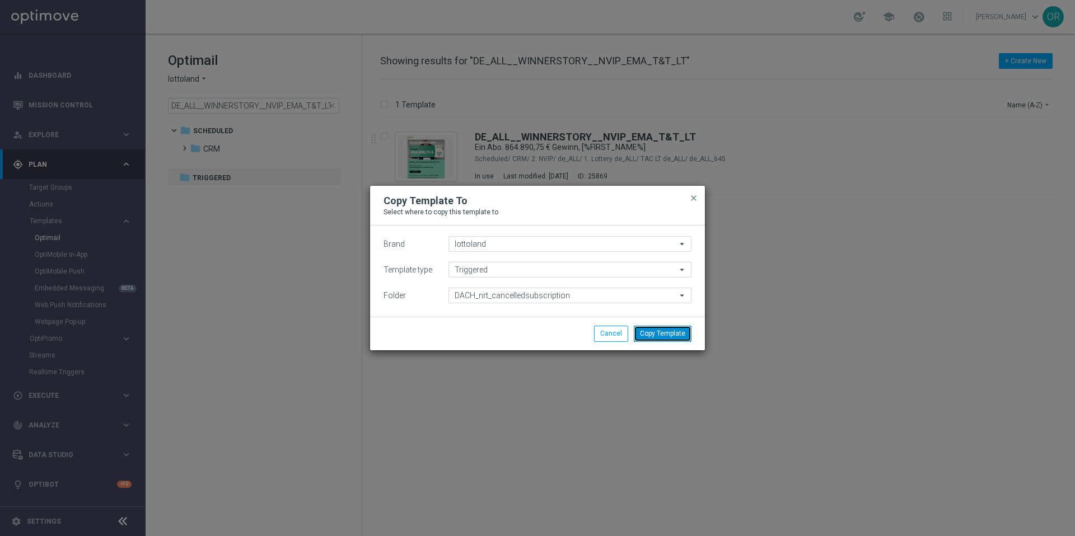
click at [666, 333] on button "Copy Template" at bounding box center [663, 334] width 58 height 16
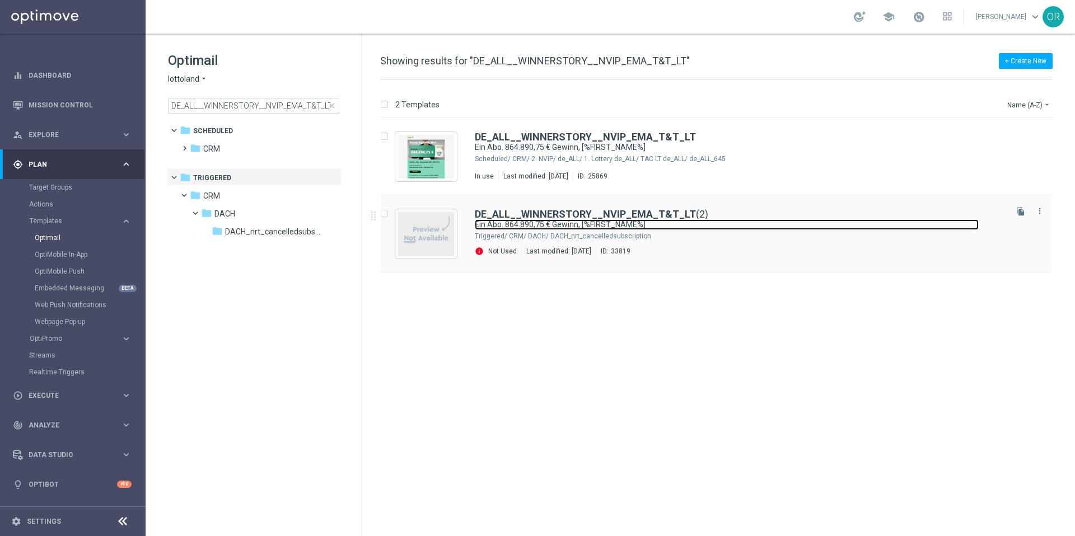
click at [730, 225] on link "Ein Abo. 864.890,75 € Gewinn, [%FIRST_NAME%]" at bounding box center [727, 224] width 504 height 11
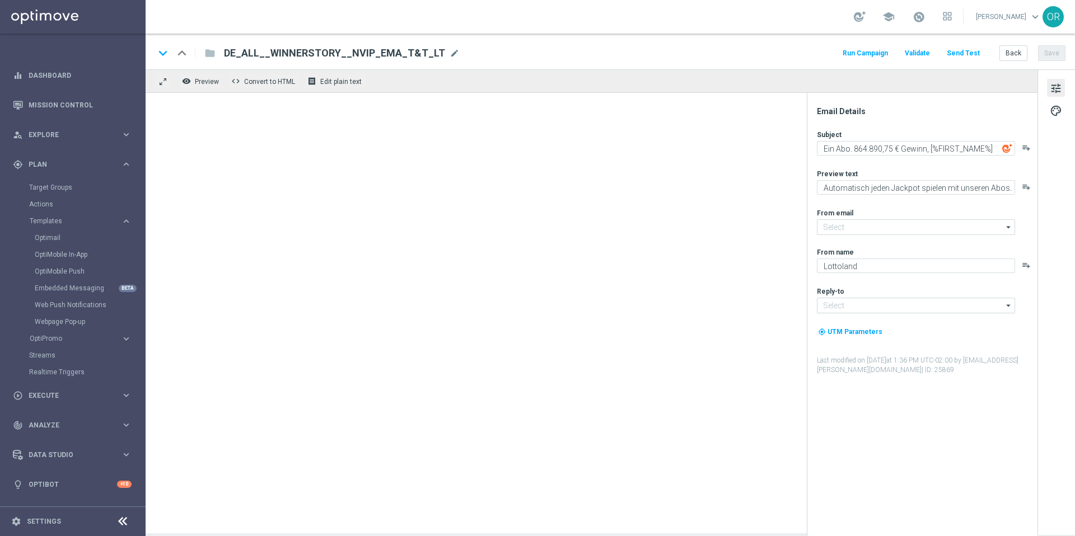
type input "[EMAIL_ADDRESS][DOMAIN_NAME]"
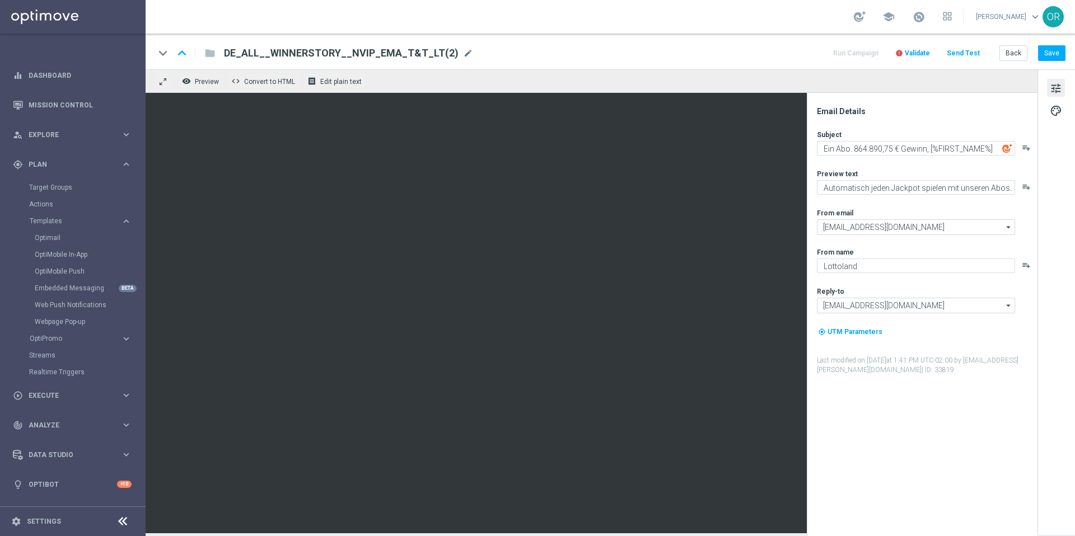
click at [921, 53] on span "Validate" at bounding box center [917, 53] width 25 height 8
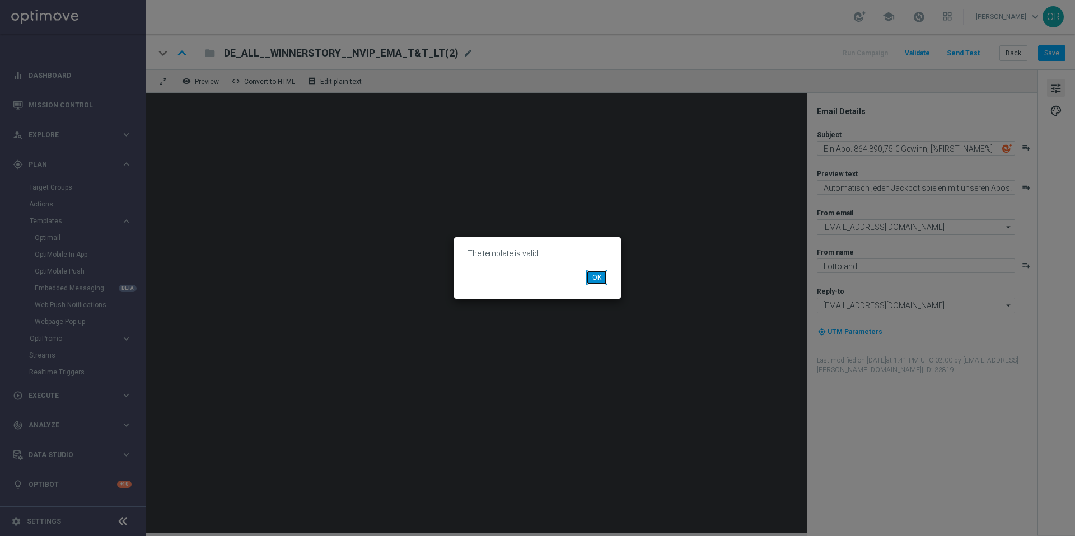
click at [602, 279] on button "OK" at bounding box center [596, 278] width 21 height 16
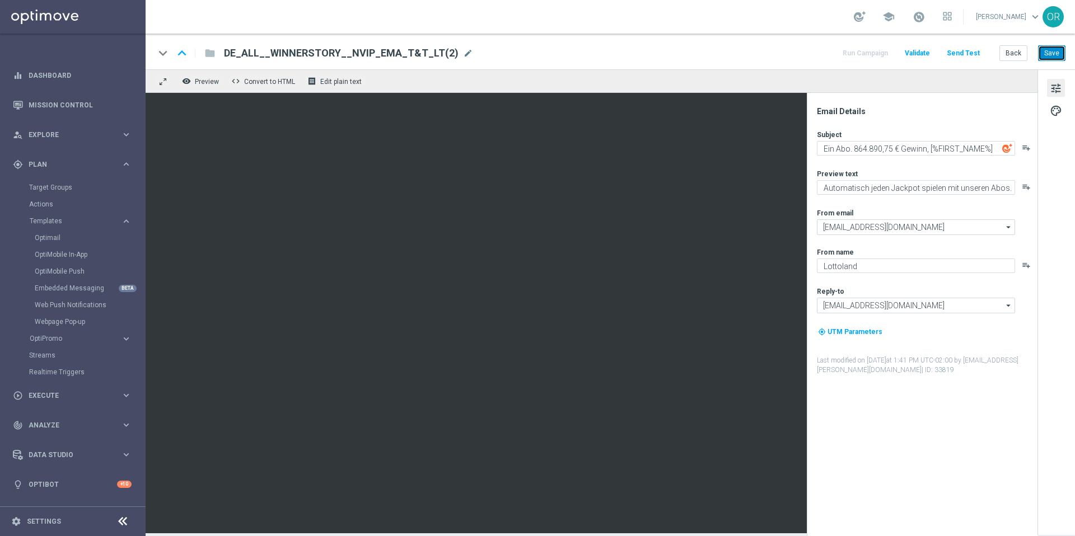
click at [1060, 52] on button "Save" at bounding box center [1051, 53] width 27 height 16
click at [58, 238] on link "Optimail" at bounding box center [76, 237] width 82 height 9
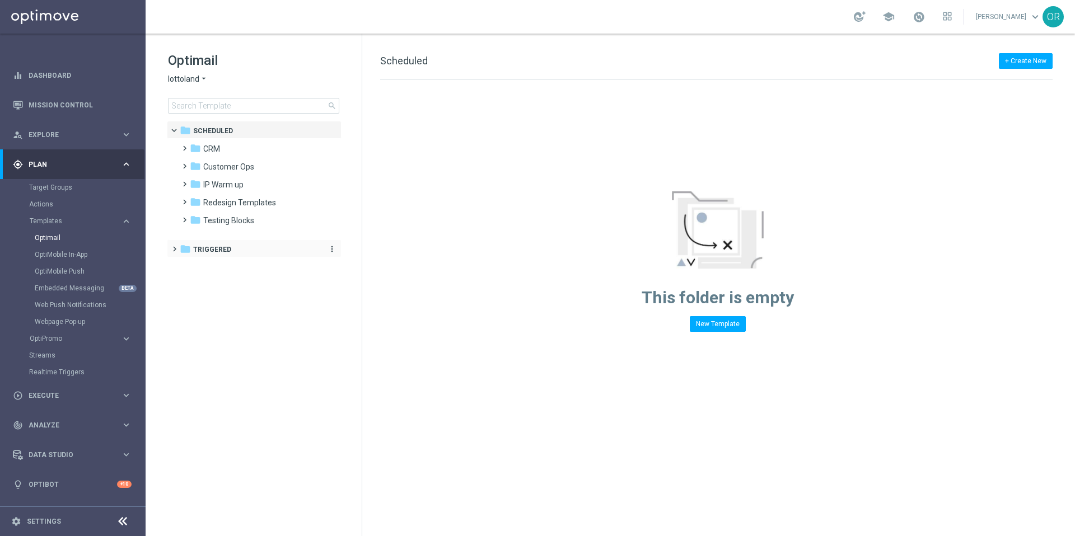
click at [222, 245] on span "Triggered" at bounding box center [212, 250] width 38 height 10
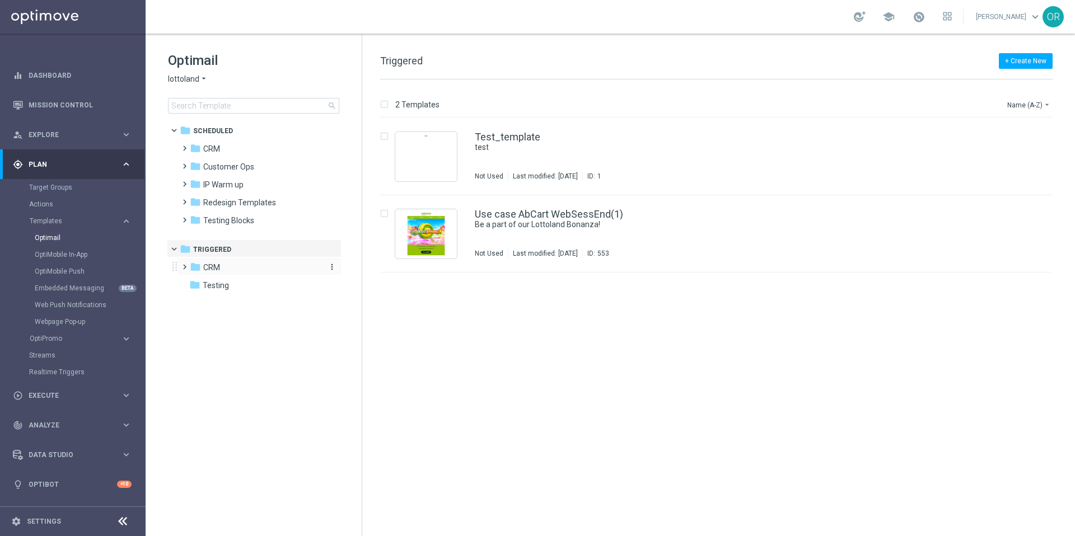
click at [218, 269] on span "CRM" at bounding box center [211, 268] width 17 height 10
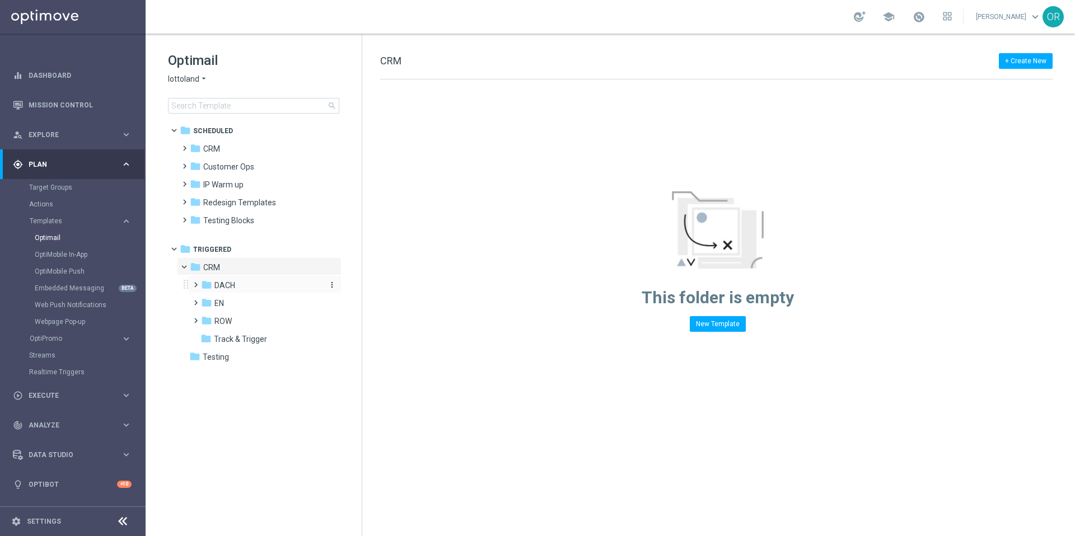
click at [234, 289] on span "DACH" at bounding box center [224, 285] width 21 height 10
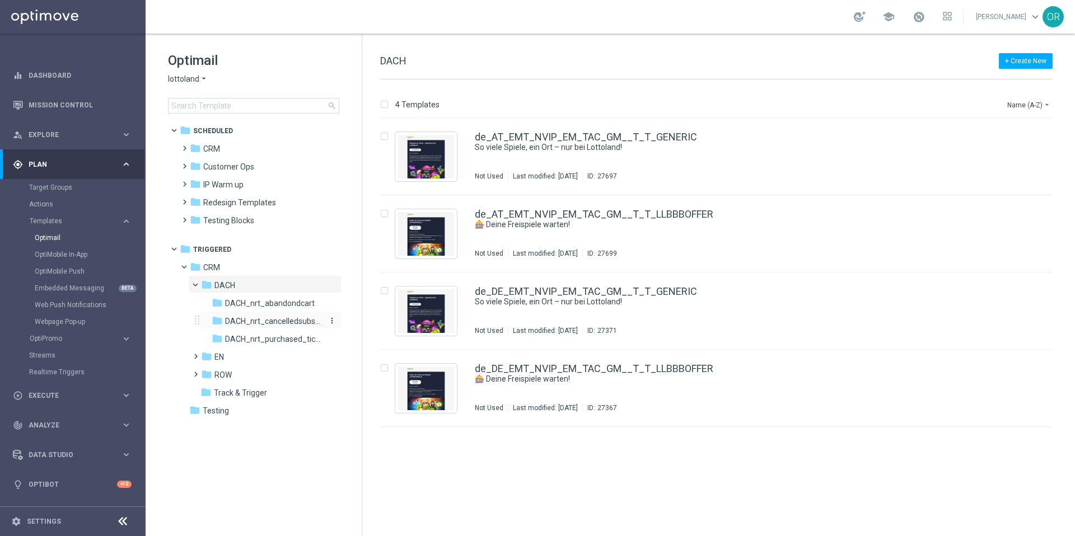
click at [264, 323] on span "DACH_nrt_cancelledsubscription" at bounding box center [273, 321] width 97 height 10
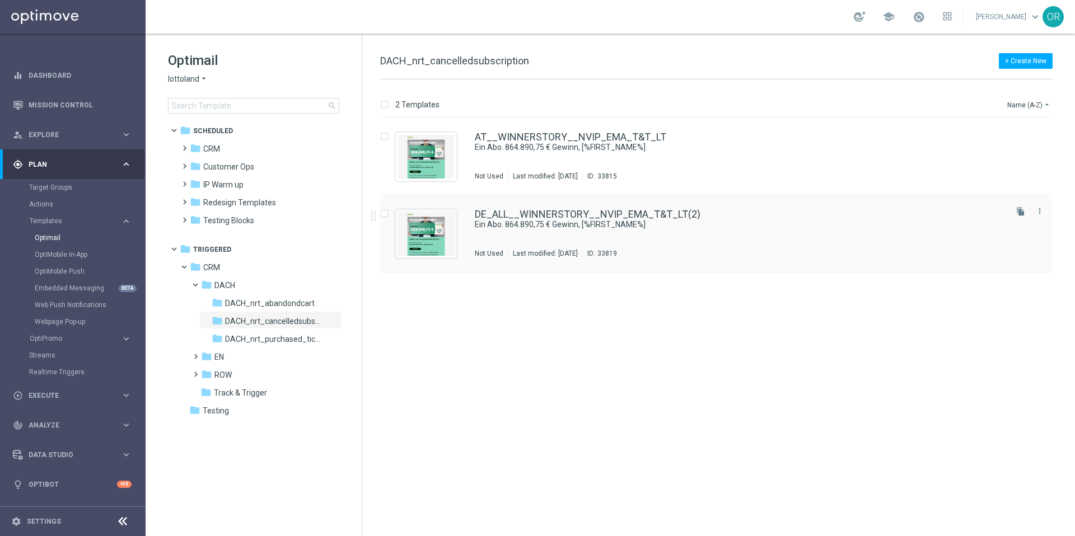
click at [716, 208] on div "DE_ALL__WINNERSTORY__NVIP_EMA_T&T_LT(2) Ein Abo. 864.890,75 € Gewinn, [%FIRST_N…" at bounding box center [715, 233] width 671 height 77
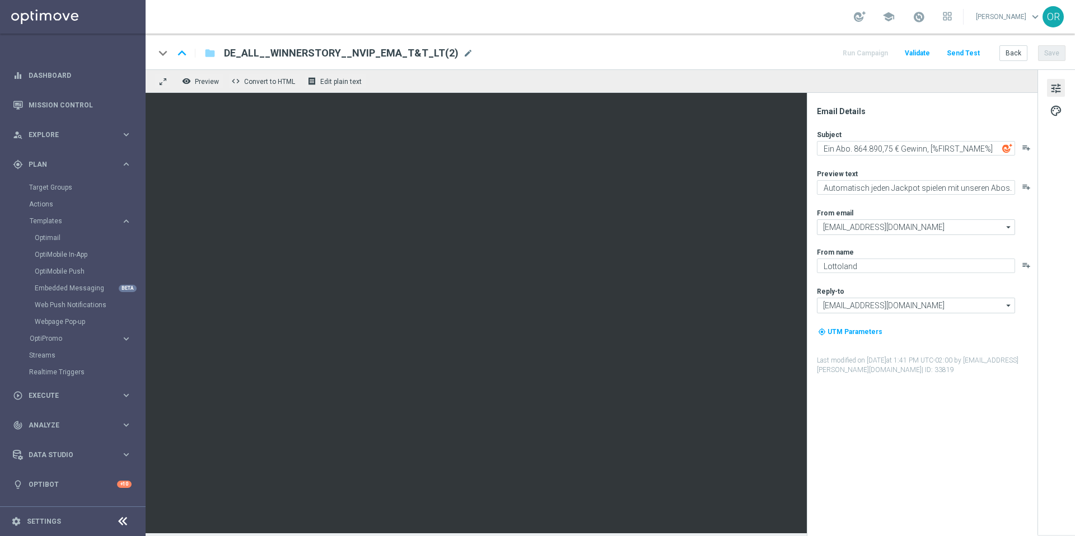
click at [446, 50] on div "DE_ALL__WINNERSTORY__NVIP_EMA_T&T_LT(2) mode_edit" at bounding box center [348, 53] width 249 height 15
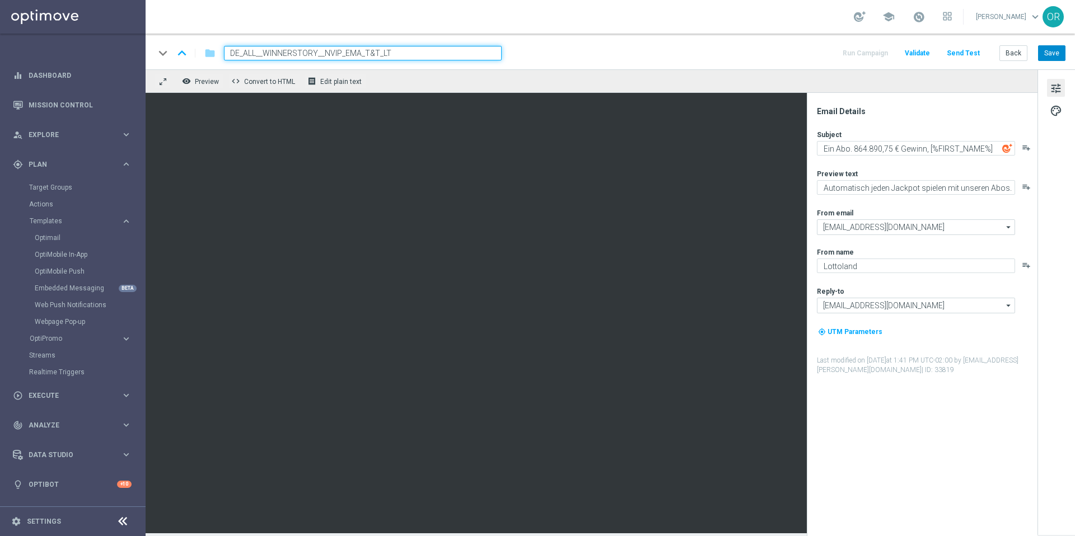
type input "DE_ALL__WINNERSTORY__NVIP_EMA_T&T_LT"
click at [1057, 59] on button "Save" at bounding box center [1051, 53] width 27 height 16
click at [206, 57] on icon "folder" at bounding box center [209, 52] width 11 height 13
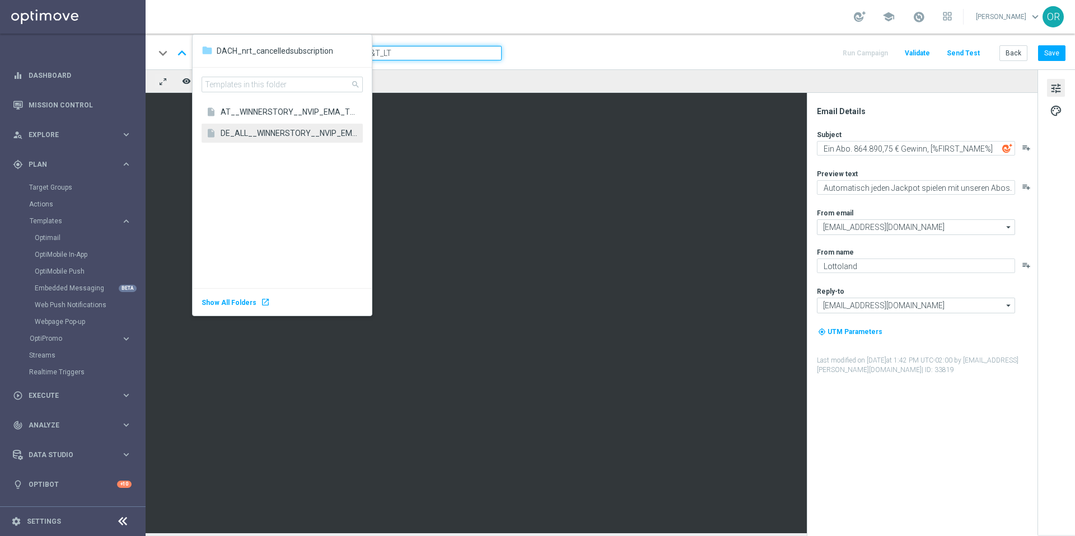
click at [222, 54] on span "DACH_nrt_cancelledsubscription" at bounding box center [275, 51] width 116 height 10
click at [213, 51] on div "folder DACH_nrt_cancelledsubscription" at bounding box center [282, 51] width 161 height 15
click at [202, 51] on div "folder" at bounding box center [207, 50] width 11 height 13
click at [207, 51] on div "folder" at bounding box center [207, 50] width 11 height 13
click at [229, 299] on span "Show All Folders" at bounding box center [229, 303] width 55 height 8
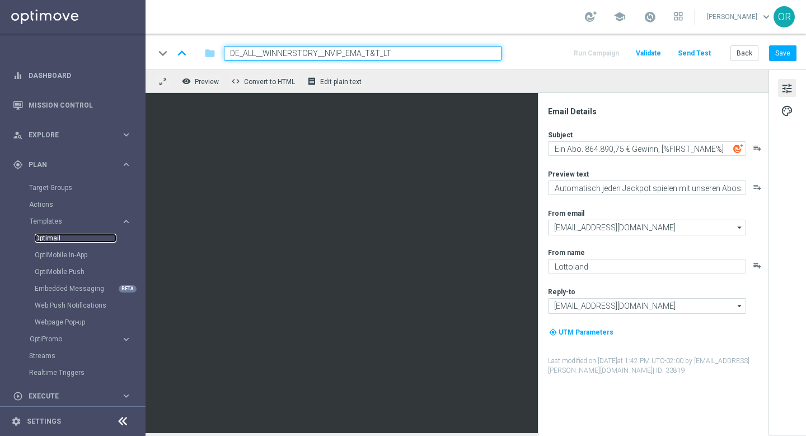
click at [60, 239] on link "Optimail" at bounding box center [76, 237] width 82 height 9
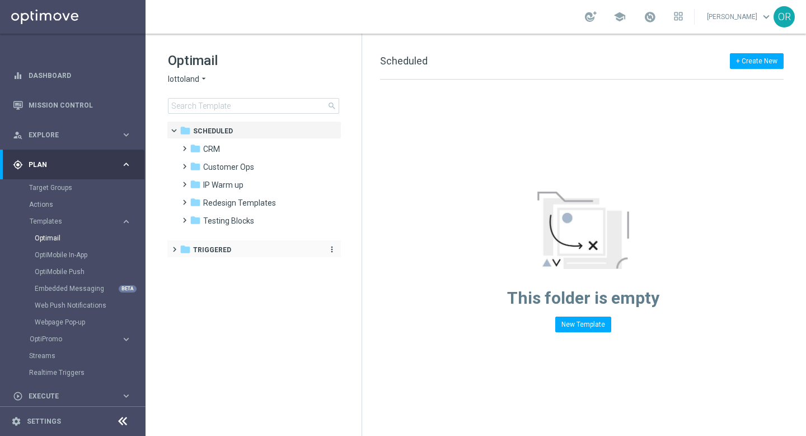
click at [216, 252] on span "Triggered" at bounding box center [212, 250] width 38 height 10
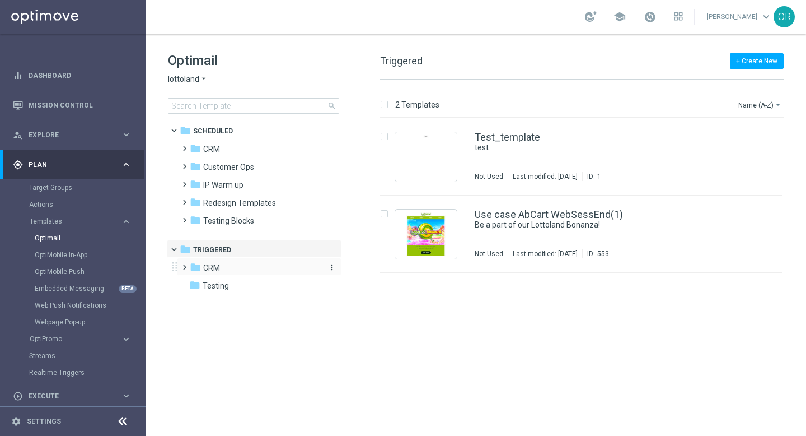
click at [216, 265] on span "CRM" at bounding box center [211, 268] width 17 height 10
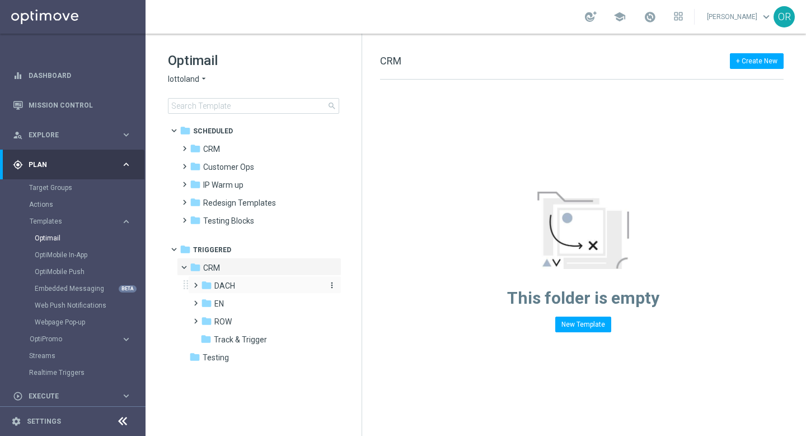
click at [228, 281] on span "DACH" at bounding box center [224, 285] width 21 height 10
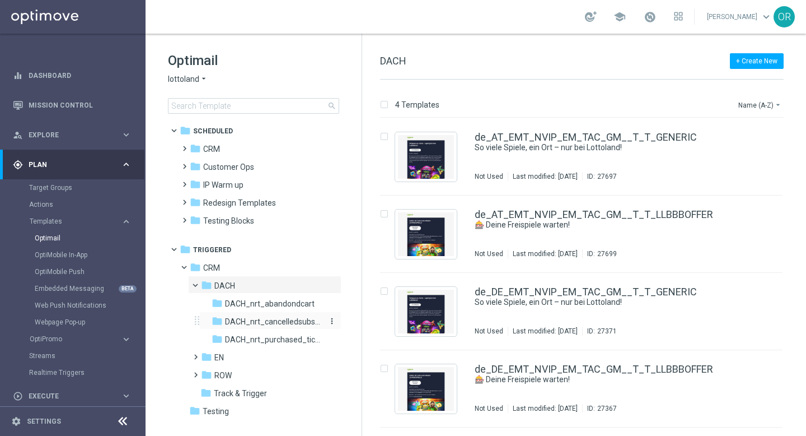
click at [251, 321] on span "DACH_nrt_cancelledsubscription" at bounding box center [273, 321] width 97 height 10
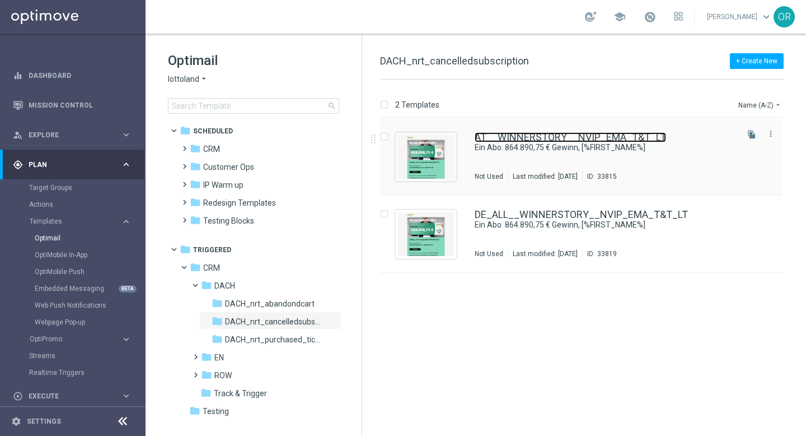
click at [570, 138] on link "AT__WINNERSTORY__NVIP_EMA_T&T_LT" at bounding box center [570, 137] width 191 height 10
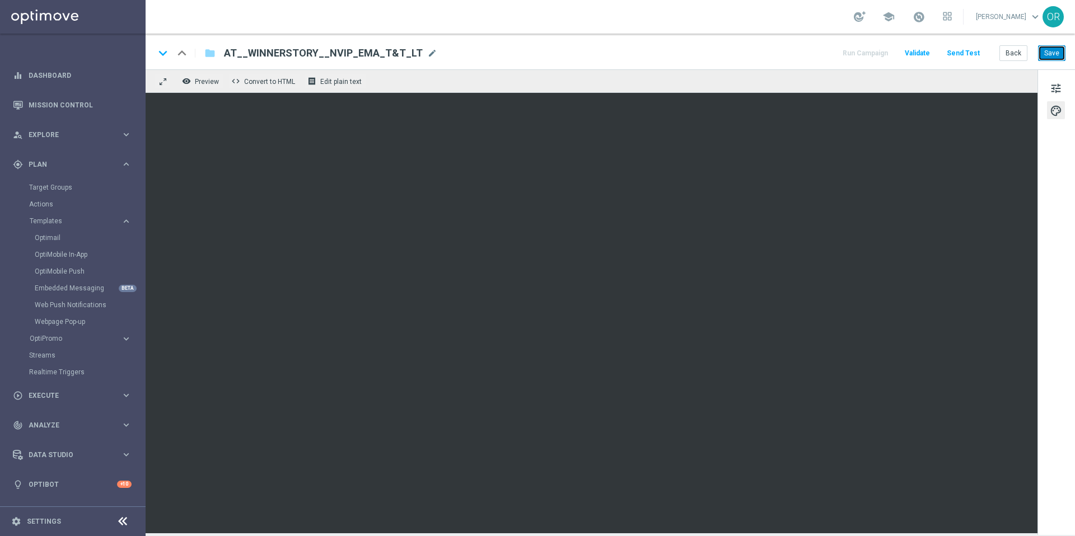
click at [1060, 50] on button "Save" at bounding box center [1051, 53] width 27 height 16
click at [89, 290] on link "Embedded Messaging" at bounding box center [76, 288] width 82 height 9
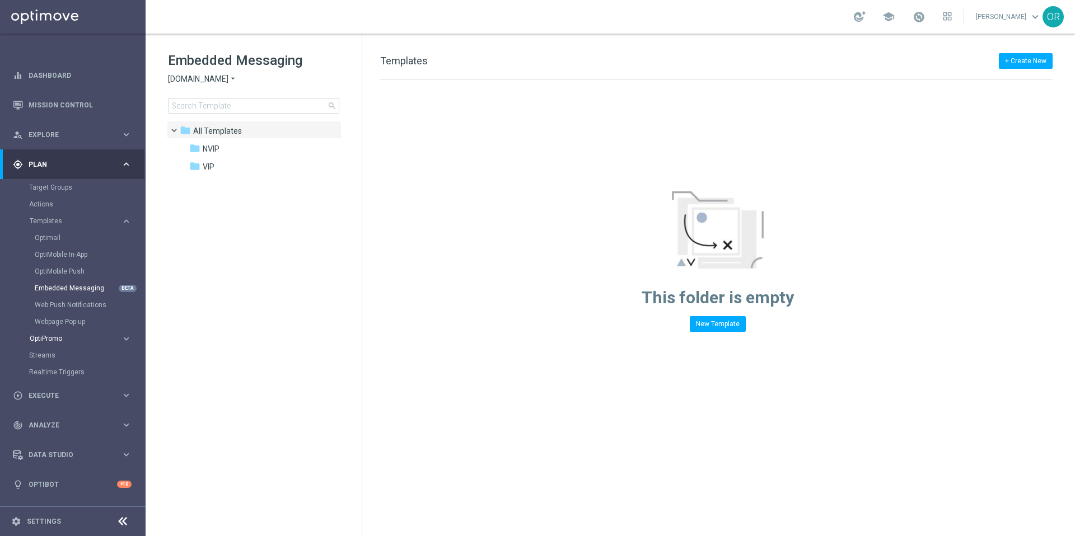
click at [61, 340] on span "OptiPromo" at bounding box center [70, 338] width 80 height 7
click at [83, 287] on link "Embedded Messaging" at bounding box center [76, 288] width 82 height 9
click at [225, 145] on div "folder NVIP" at bounding box center [253, 149] width 129 height 13
click at [227, 166] on div "folder VIP" at bounding box center [253, 167] width 129 height 13
click at [69, 77] on link "Dashboard" at bounding box center [80, 75] width 103 height 30
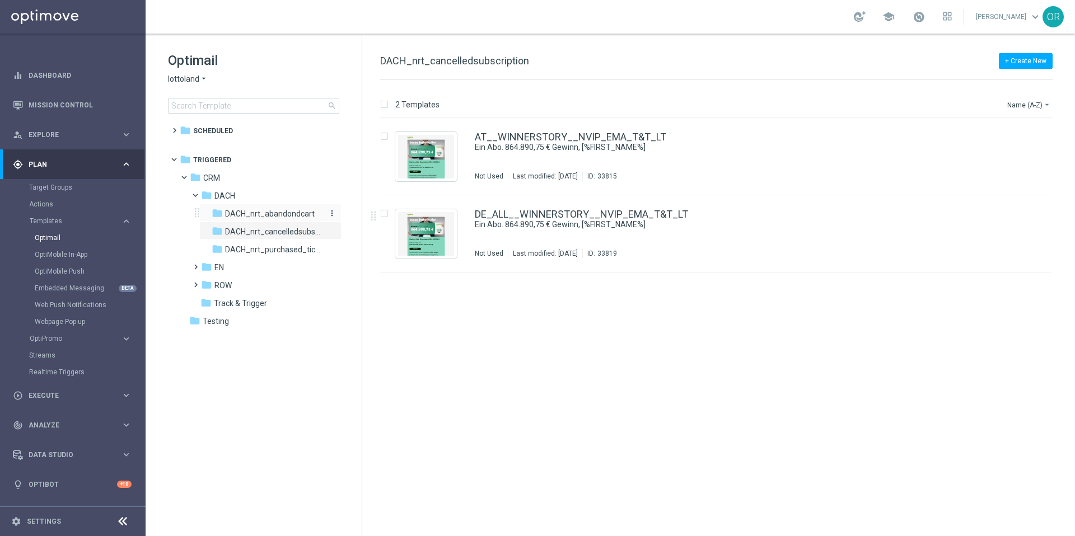
click at [282, 214] on span "DACH_nrt_abandondcart" at bounding box center [270, 214] width 90 height 10
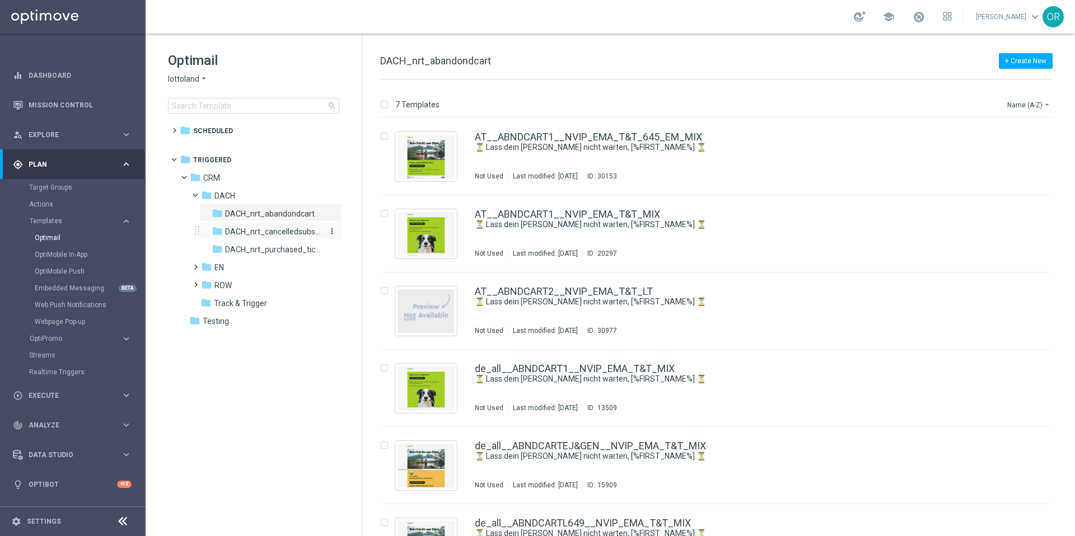
click at [274, 231] on span "DACH_nrt_cancelledsubscription" at bounding box center [273, 232] width 97 height 10
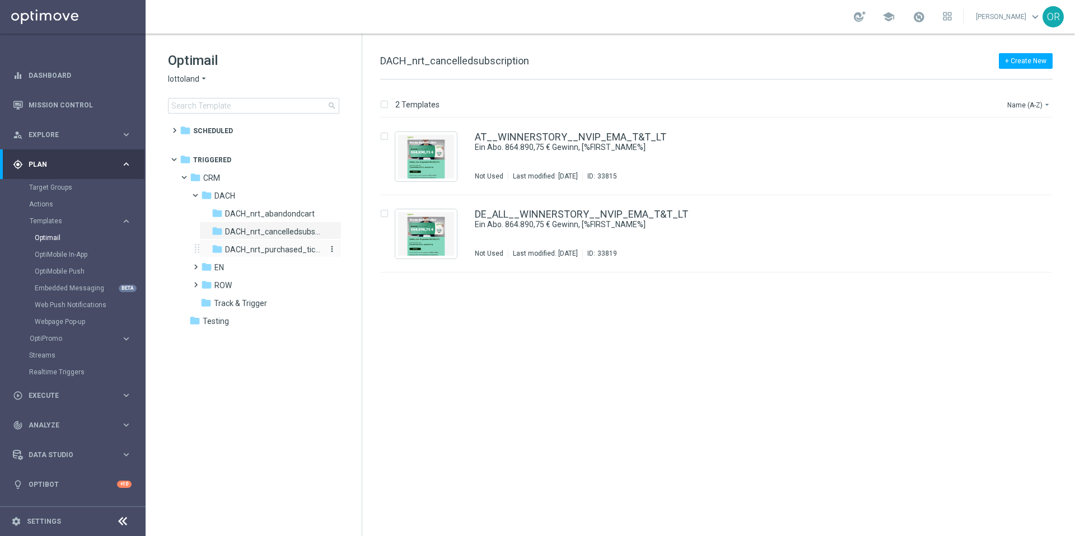
click at [275, 251] on span "DACH_nrt_purchased_tickets" at bounding box center [273, 250] width 97 height 10
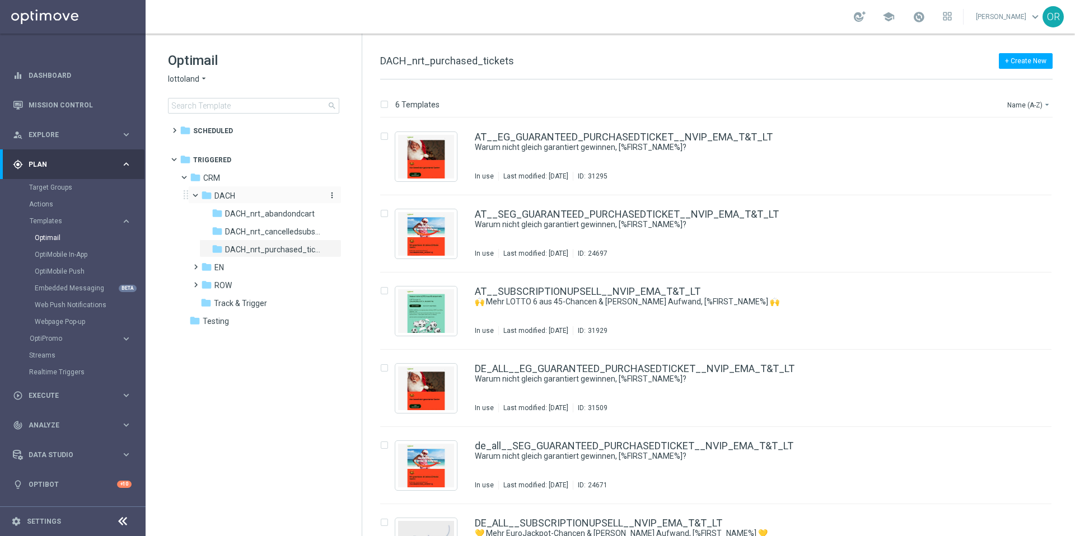
click at [225, 197] on span "DACH" at bounding box center [224, 196] width 21 height 10
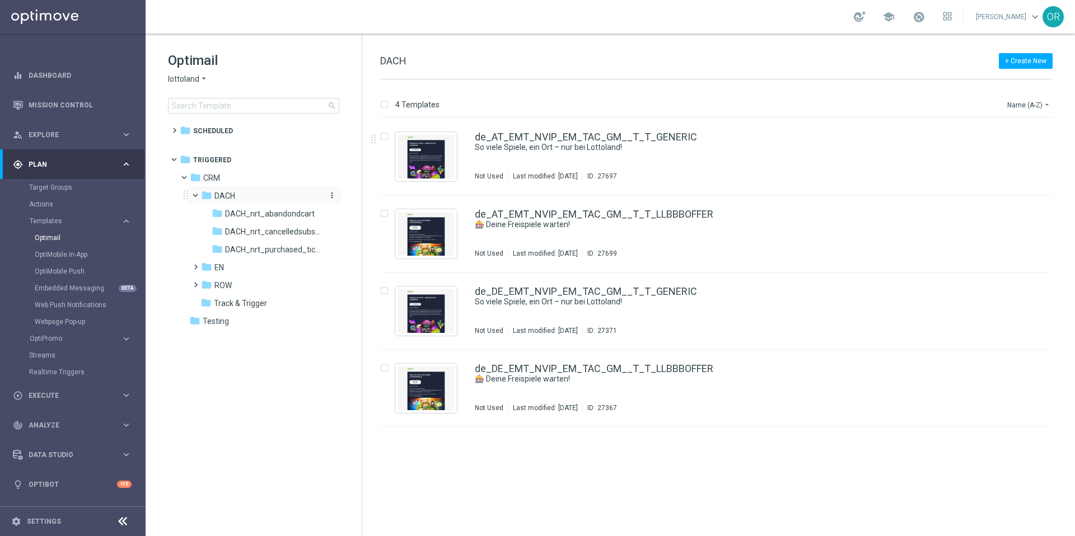
click at [334, 198] on icon "more_vert" at bounding box center [331, 195] width 9 height 9
click at [261, 350] on tree-viewport "folder Scheduled more_vert folder Triggered more_vert" at bounding box center [264, 327] width 194 height 413
